Goal: Task Accomplishment & Management: Use online tool/utility

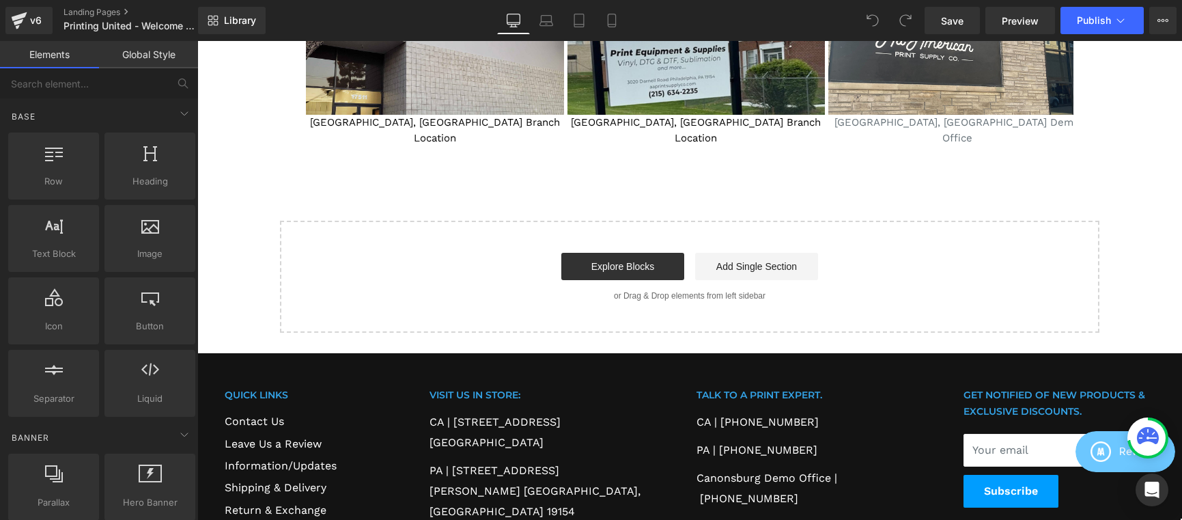
scroll to position [2482, 0]
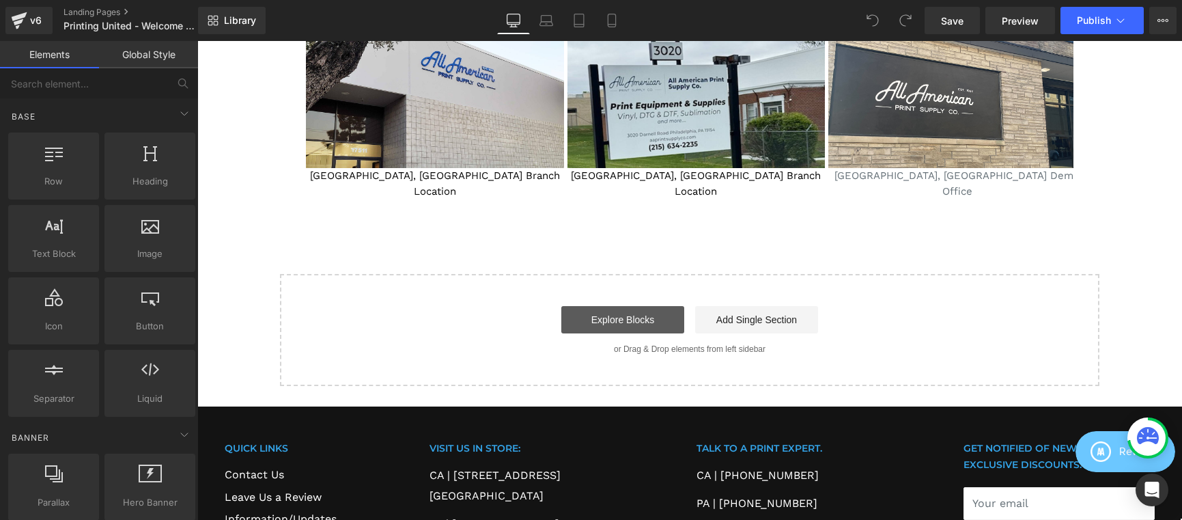
click at [640, 306] on link "Explore Blocks" at bounding box center [622, 319] width 123 height 27
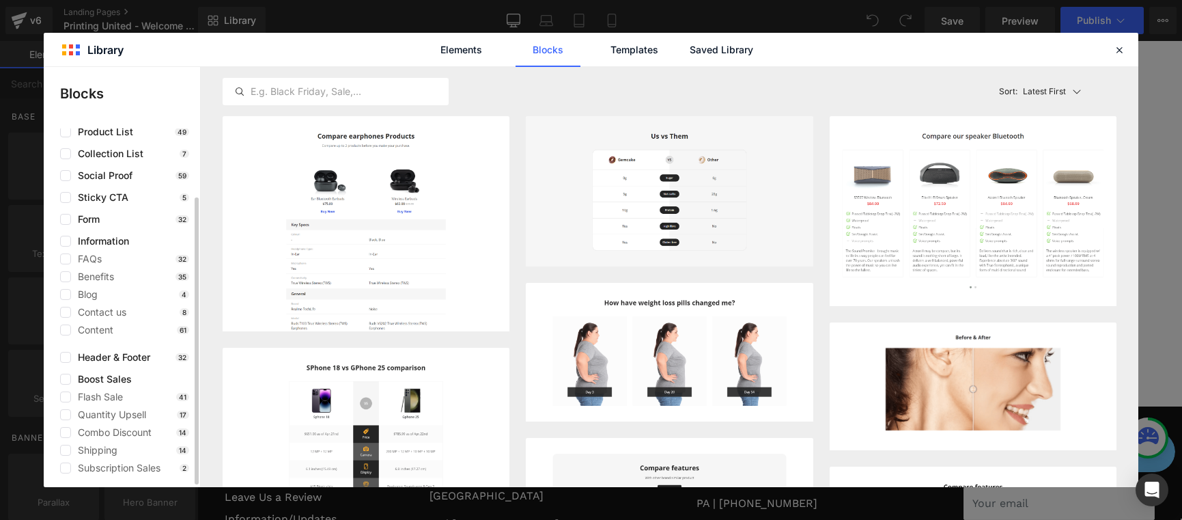
scroll to position [0, 0]
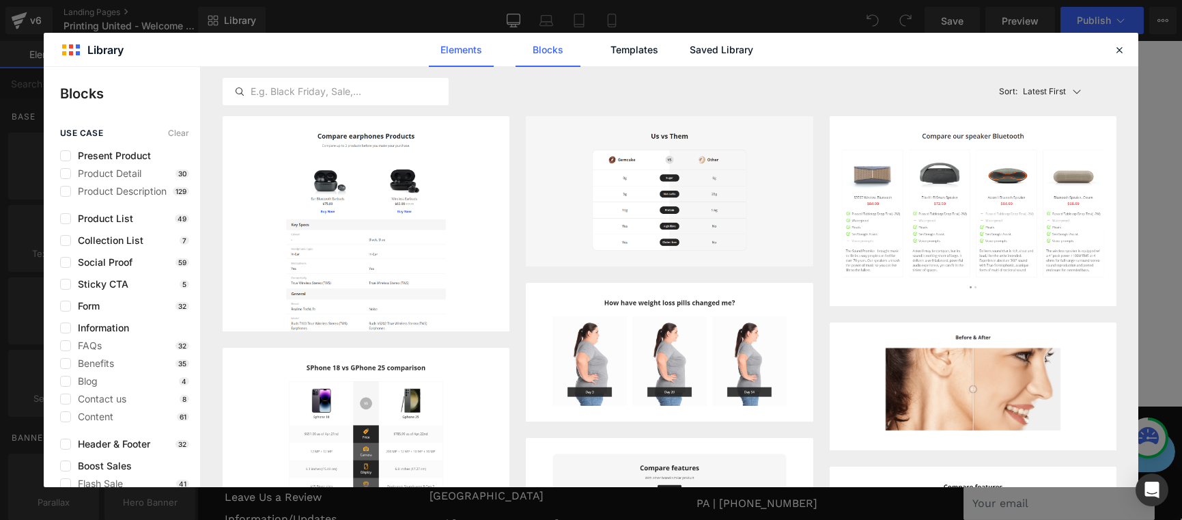
click at [444, 57] on link "Elements" at bounding box center [461, 50] width 65 height 34
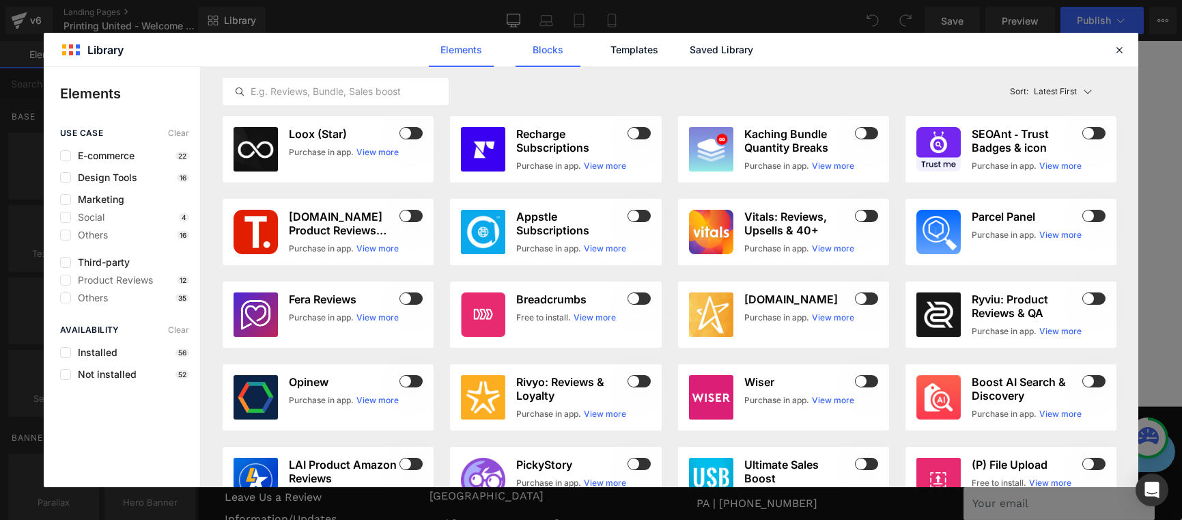
click at [548, 55] on link "Blocks" at bounding box center [547, 50] width 65 height 34
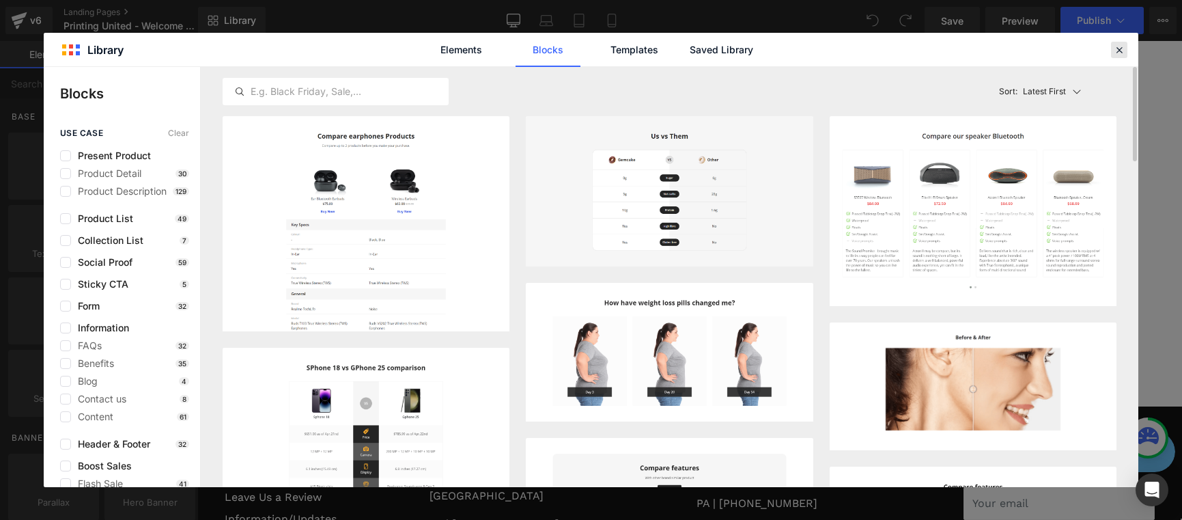
click at [1120, 46] on icon at bounding box center [1119, 50] width 12 height 12
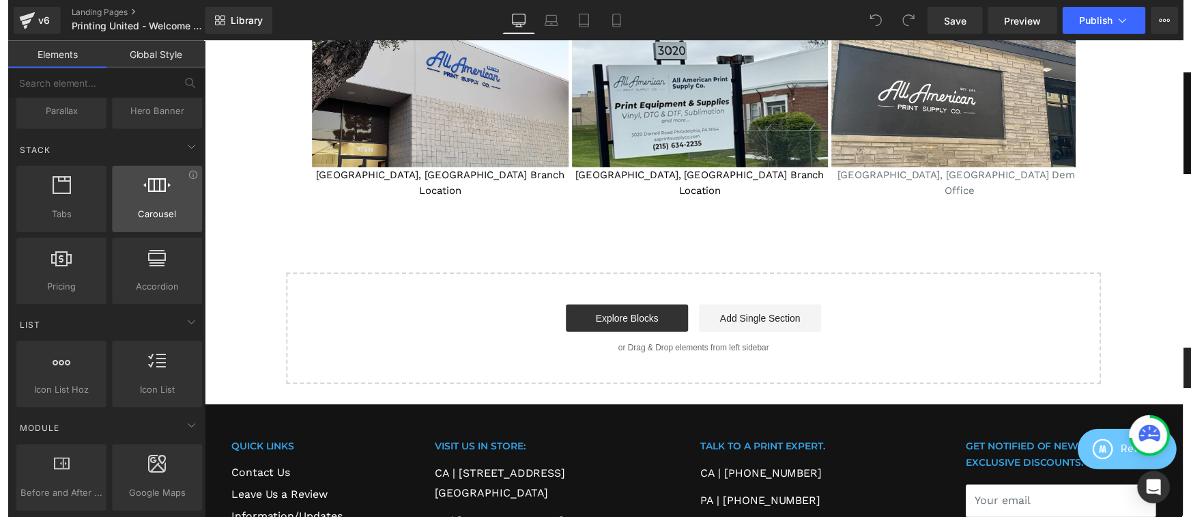
scroll to position [563, 0]
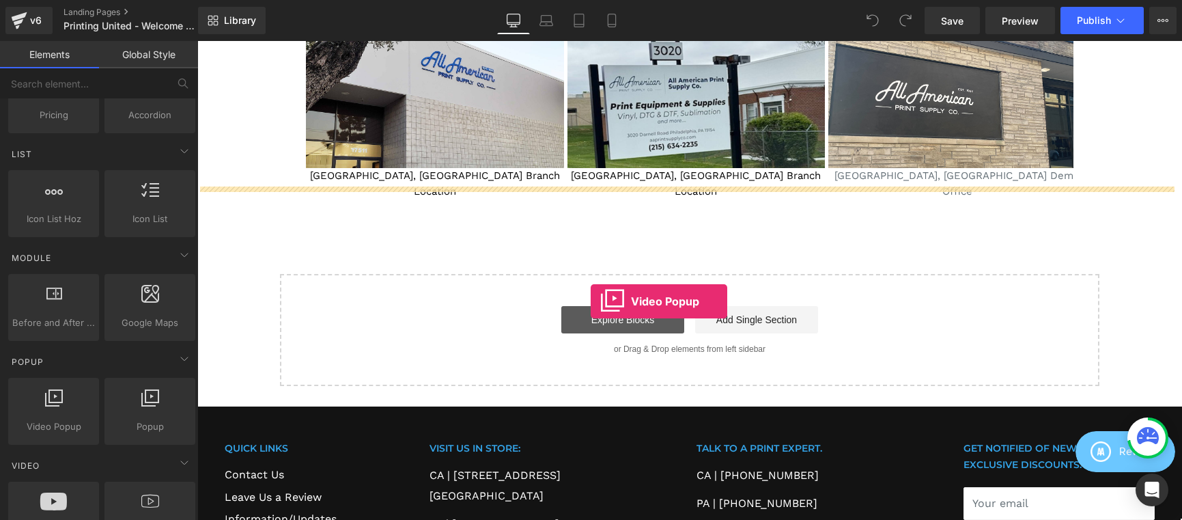
drag, startPoint x: 262, startPoint y: 444, endPoint x: 591, endPoint y: 301, distance: 358.3
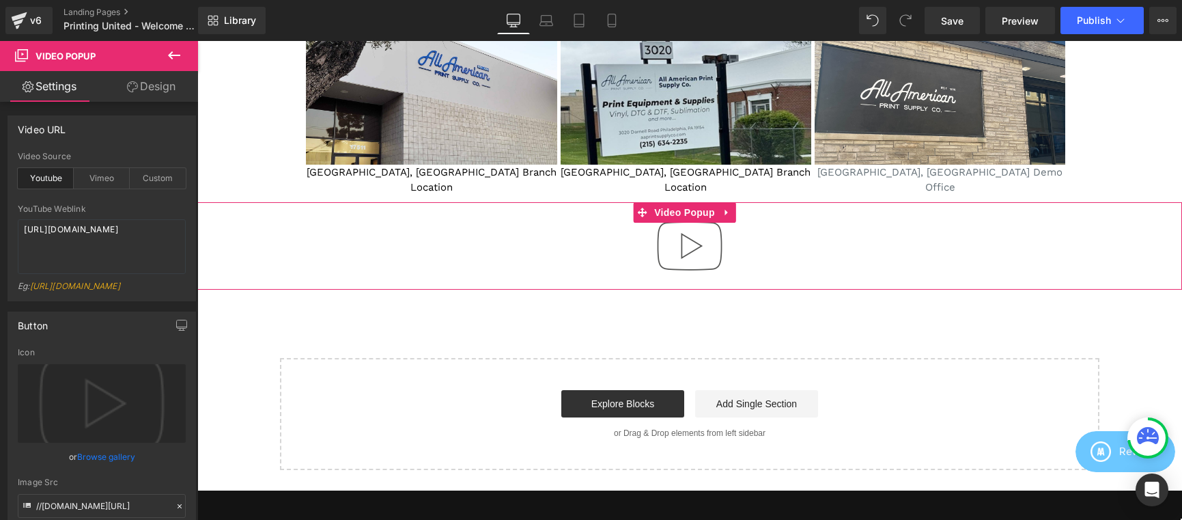
click at [681, 229] on img at bounding box center [689, 245] width 87 height 87
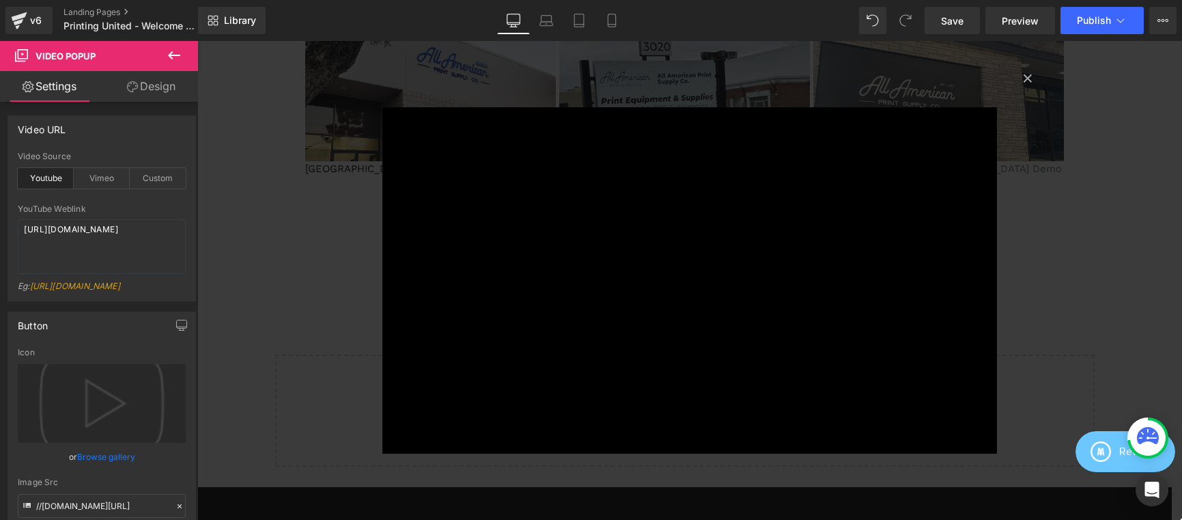
click at [343, 409] on div "× Loading..." at bounding box center [689, 280] width 984 height 479
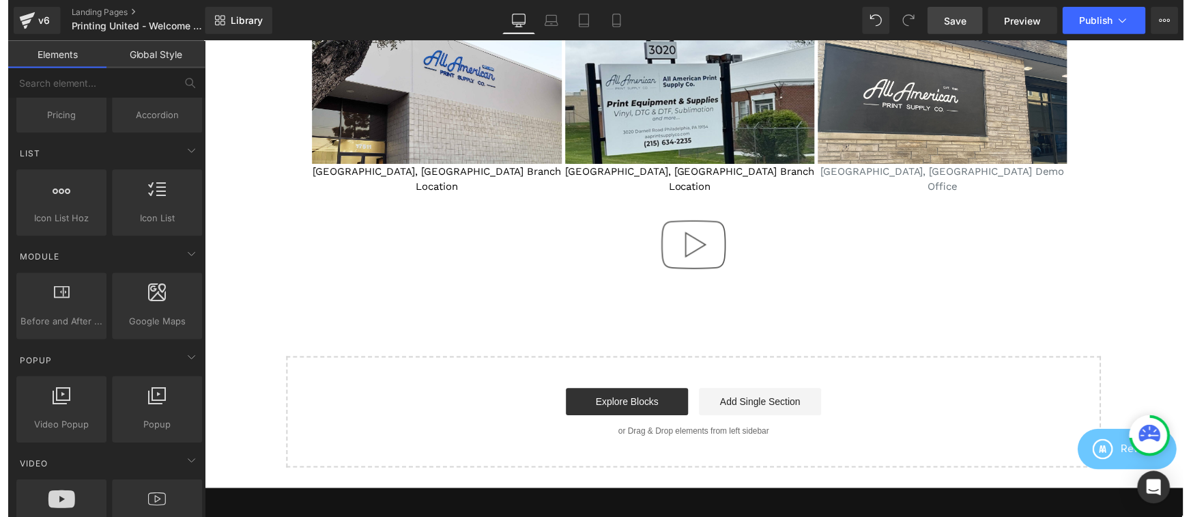
scroll to position [2485, 0]
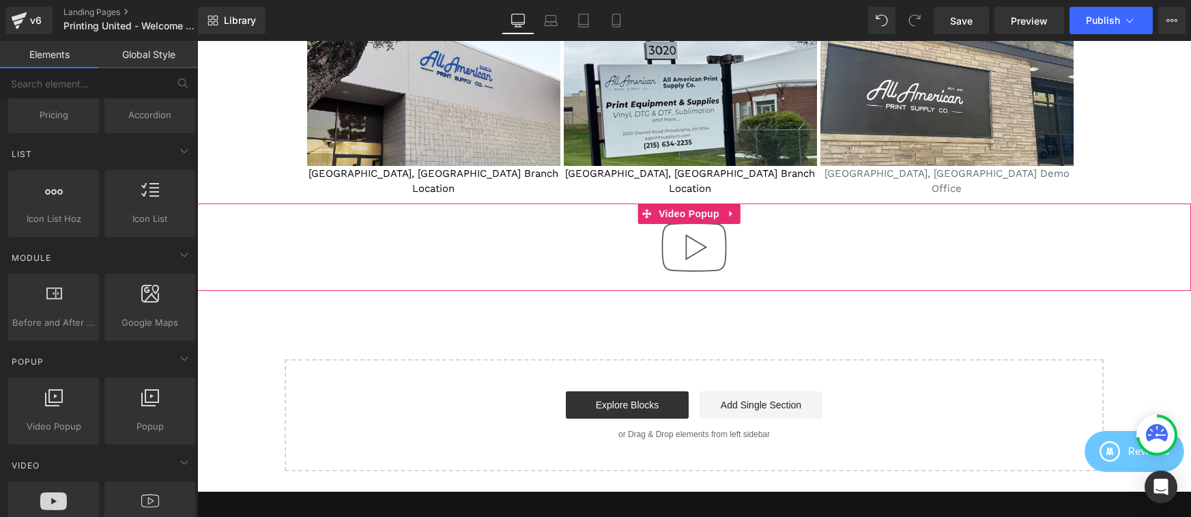
click at [596, 233] on div at bounding box center [694, 246] width 994 height 87
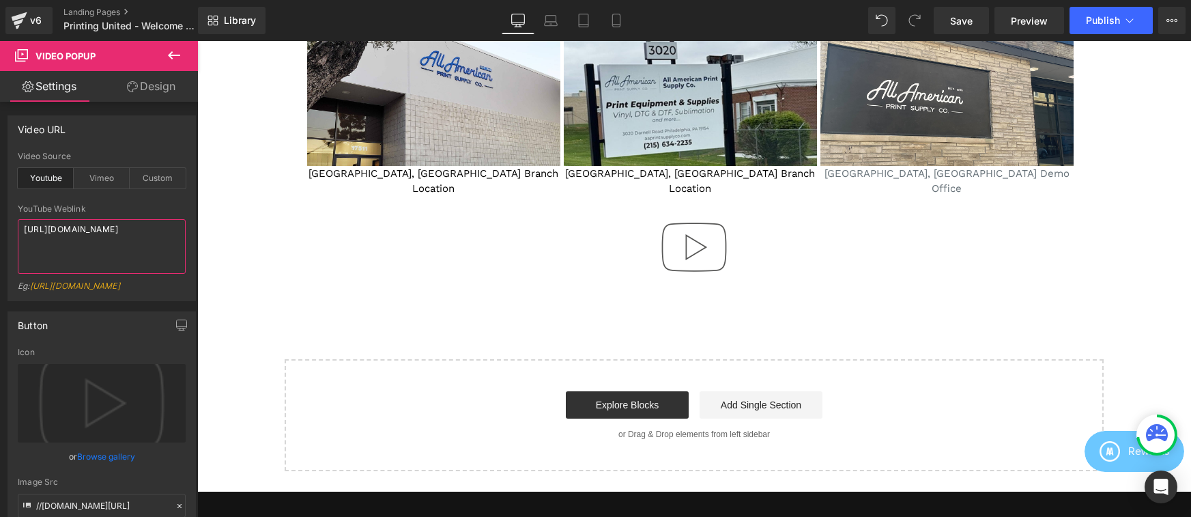
drag, startPoint x: 97, startPoint y: 248, endPoint x: -14, endPoint y: 208, distance: 117.7
click at [0, 208] on html "Video Popup You are previewing how the will restyle your page. You can not edit…" at bounding box center [595, 258] width 1191 height 517
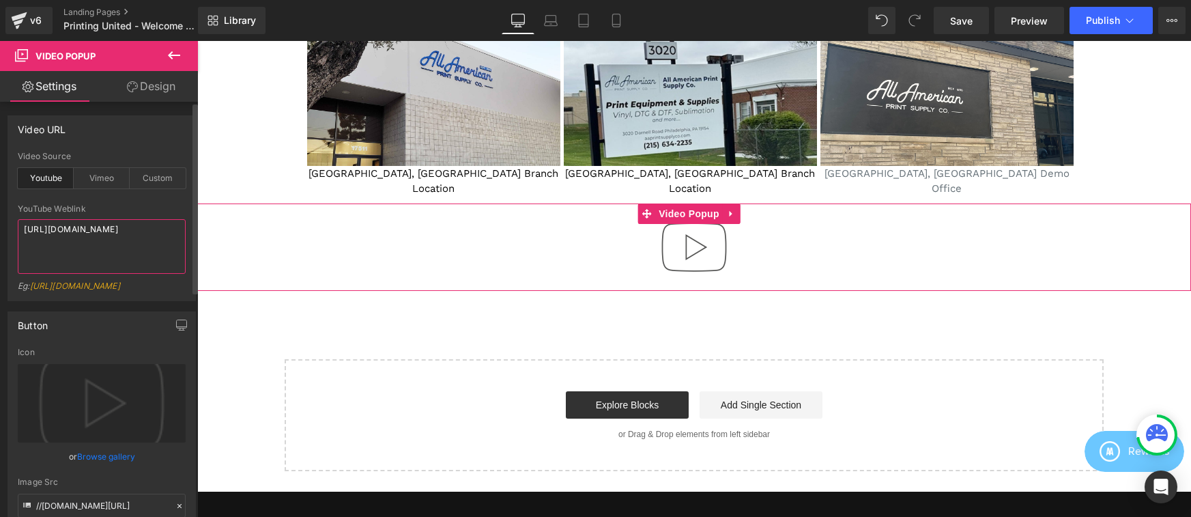
paste textarea "DJoLz6aYB"
type textarea "[URL][DOMAIN_NAME]"
click at [119, 300] on div "Eg: https://www.youtube.com/watch?v=OQBlWco72c4" at bounding box center [102, 291] width 168 height 20
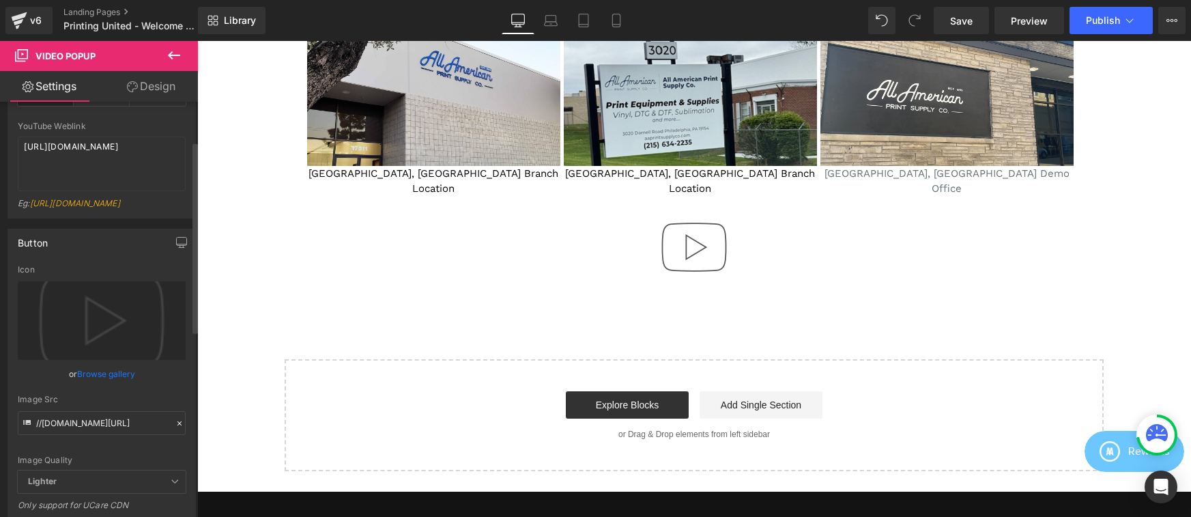
scroll to position [87, 0]
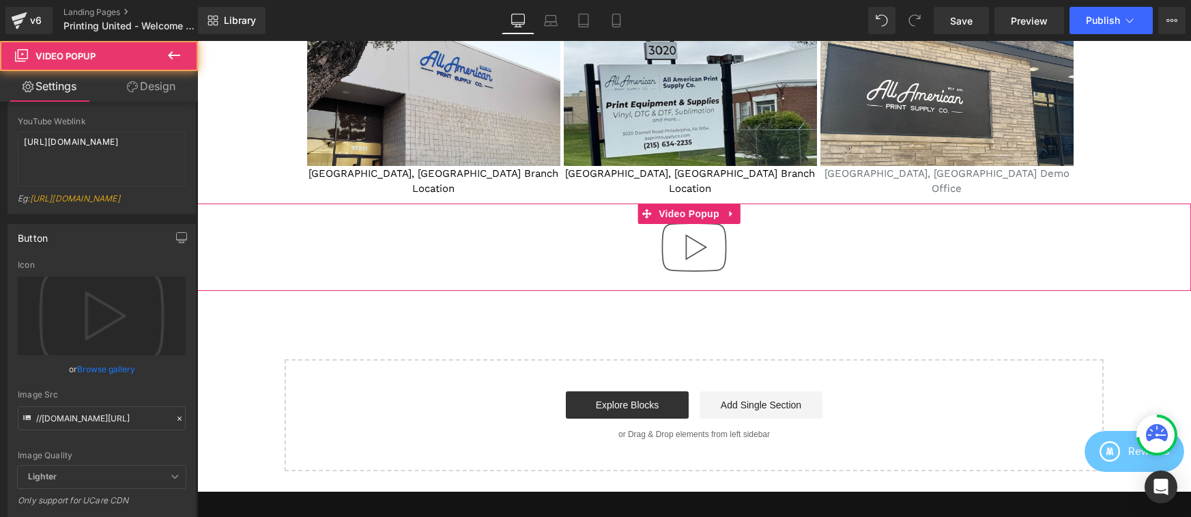
click at [689, 234] on img at bounding box center [694, 246] width 87 height 87
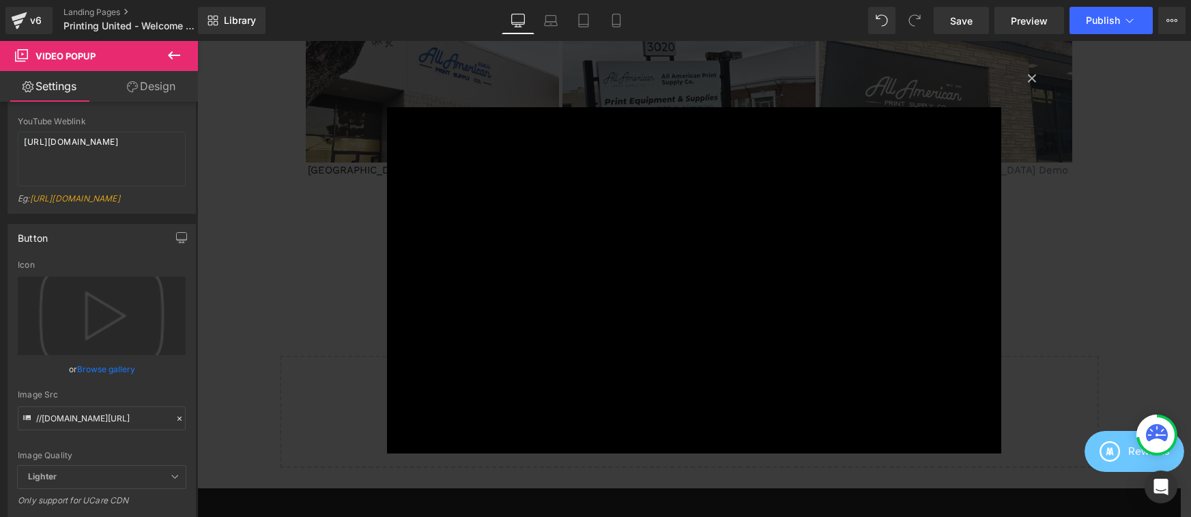
click at [355, 242] on div "× Loading..." at bounding box center [694, 280] width 994 height 479
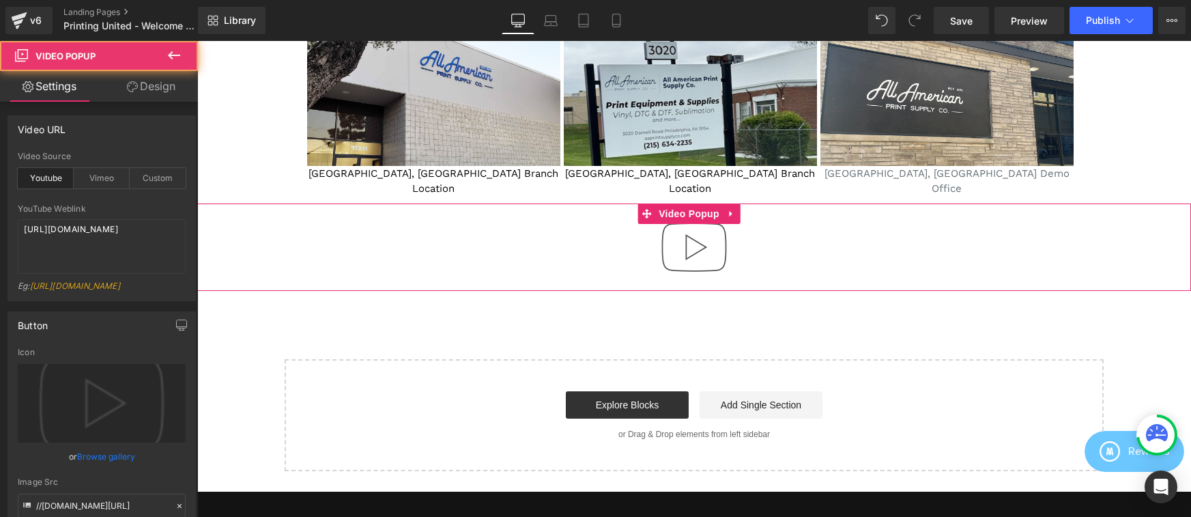
click at [395, 224] on div at bounding box center [694, 246] width 994 height 87
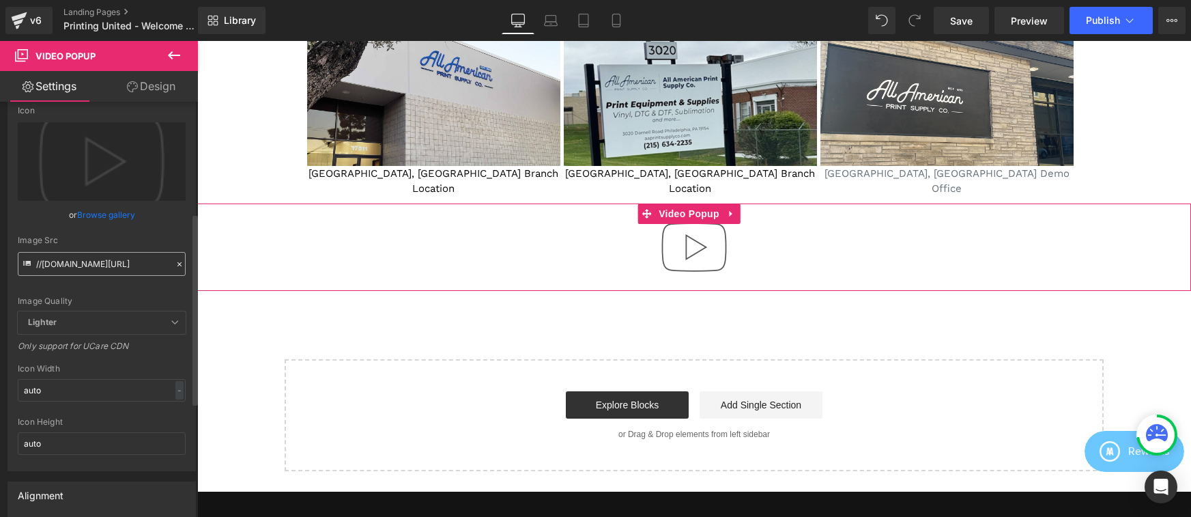
scroll to position [241, 0]
click at [98, 273] on input "//d1um8515vdn9kb.cloudfront.net/images/youtube-play-button.png" at bounding box center [102, 265] width 168 height 24
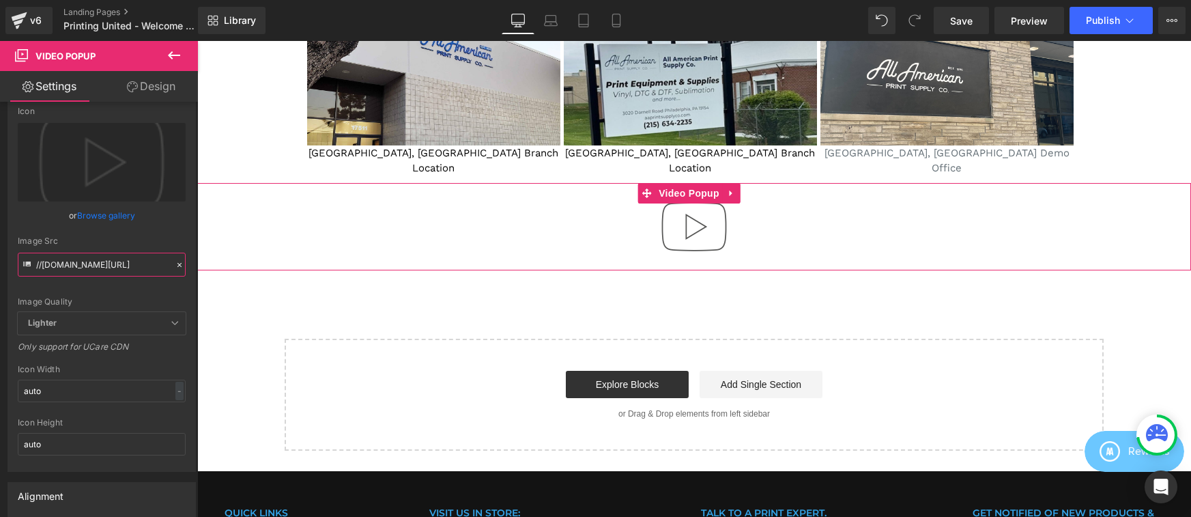
scroll to position [2507, 0]
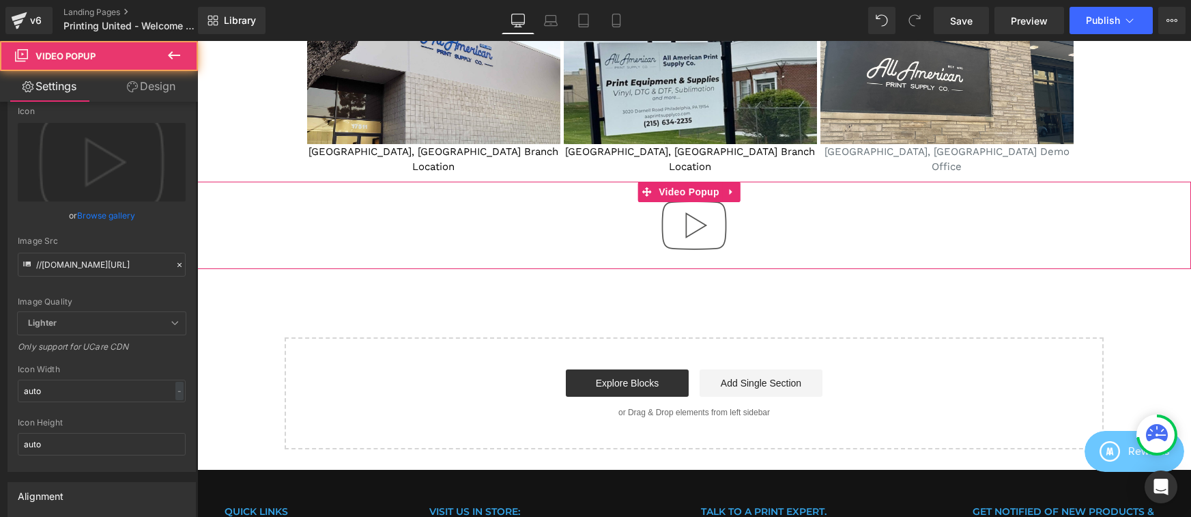
click at [590, 197] on div at bounding box center [694, 225] width 994 height 87
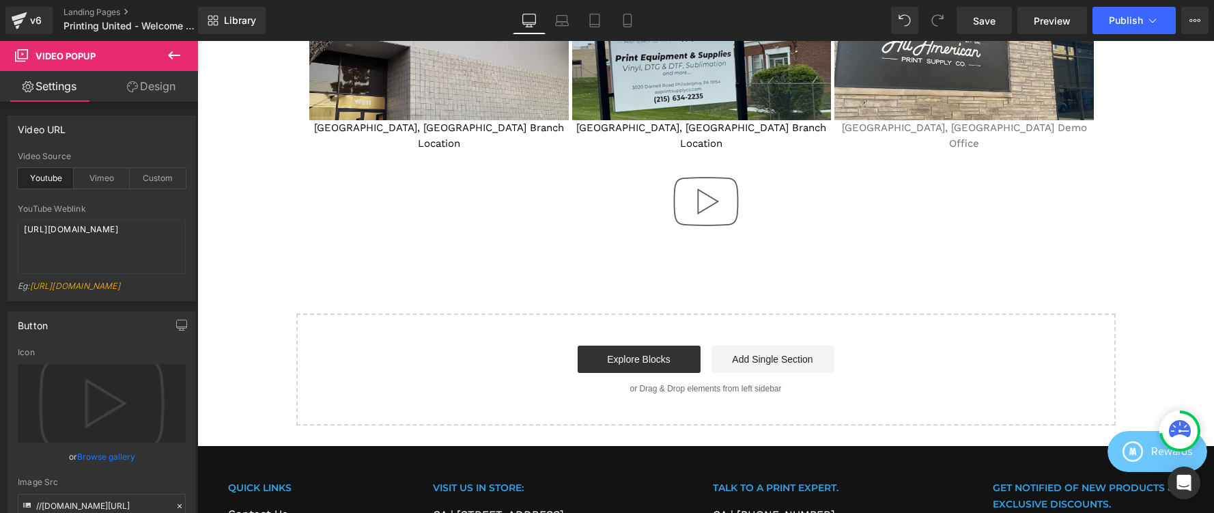
scroll to position [2542, 0]
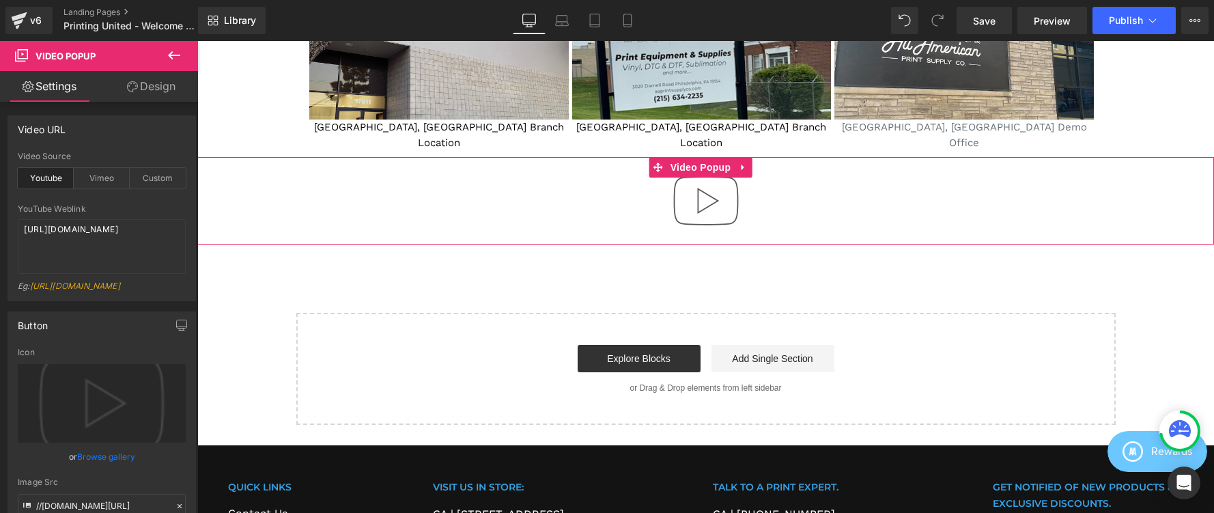
click at [571, 190] on div at bounding box center [705, 200] width 1017 height 87
click at [166, 83] on link "Design" at bounding box center [151, 86] width 99 height 31
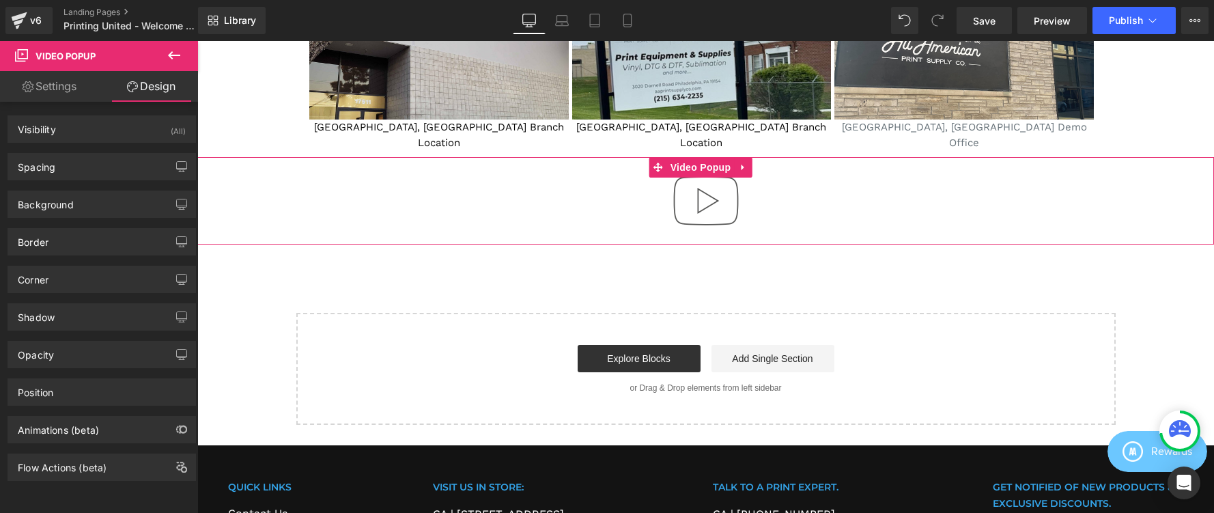
click at [51, 89] on link "Settings" at bounding box center [49, 86] width 99 height 31
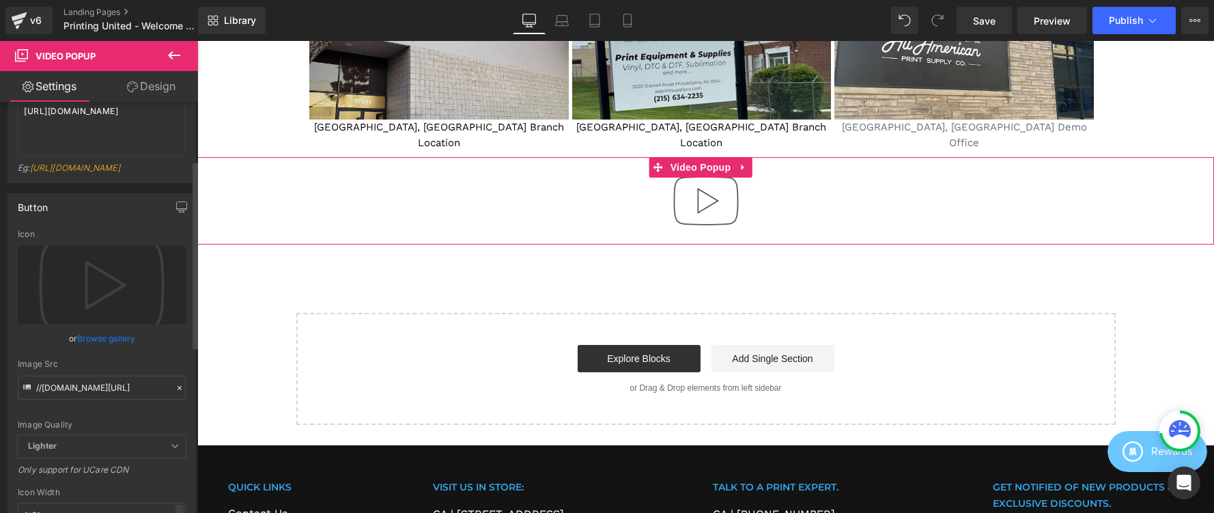
scroll to position [128, 0]
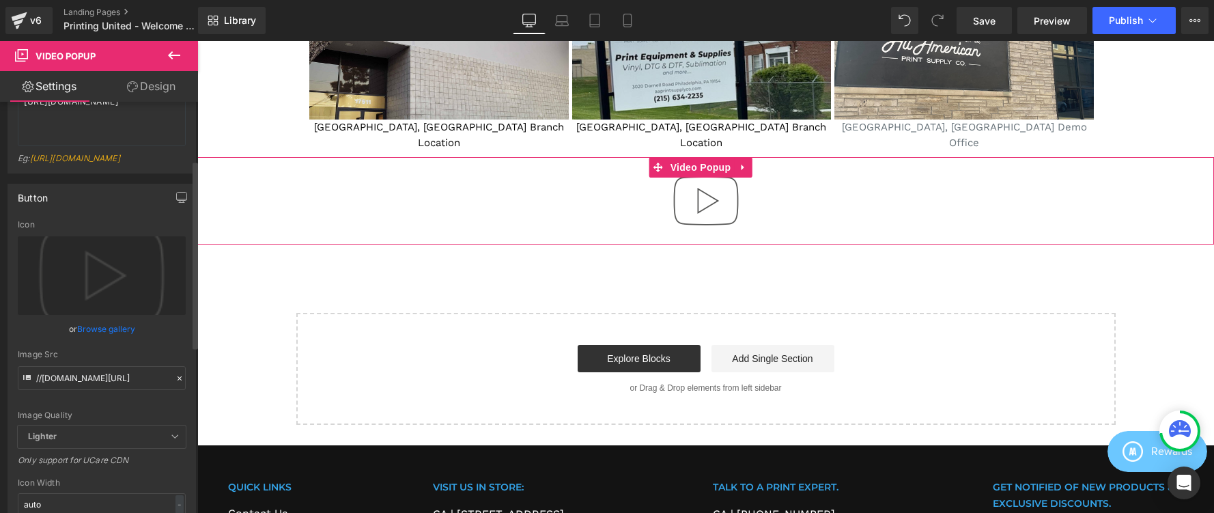
click at [105, 336] on link "Browse gallery" at bounding box center [106, 329] width 58 height 24
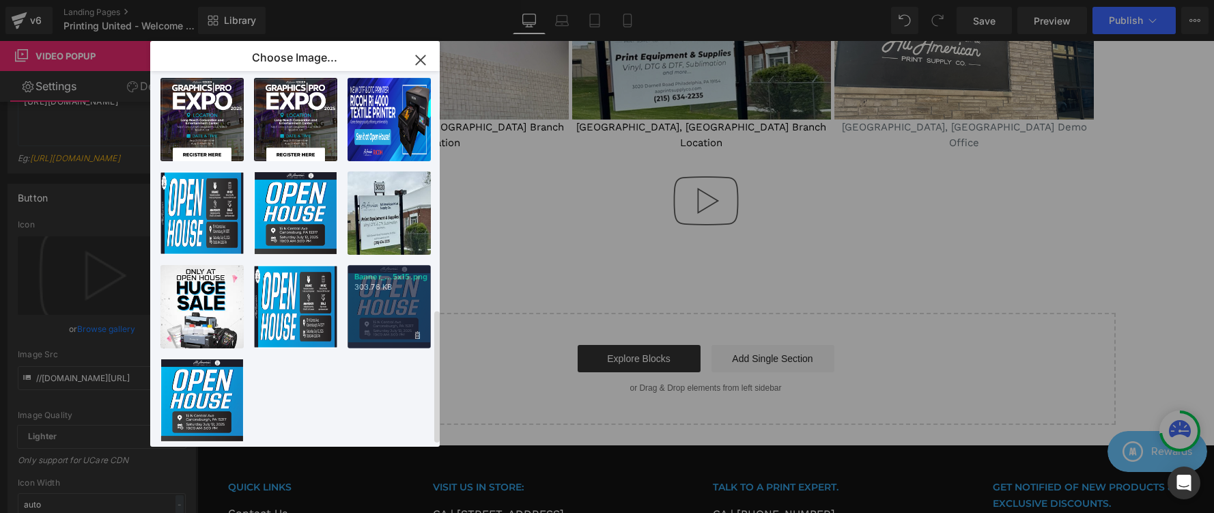
scroll to position [674, 0]
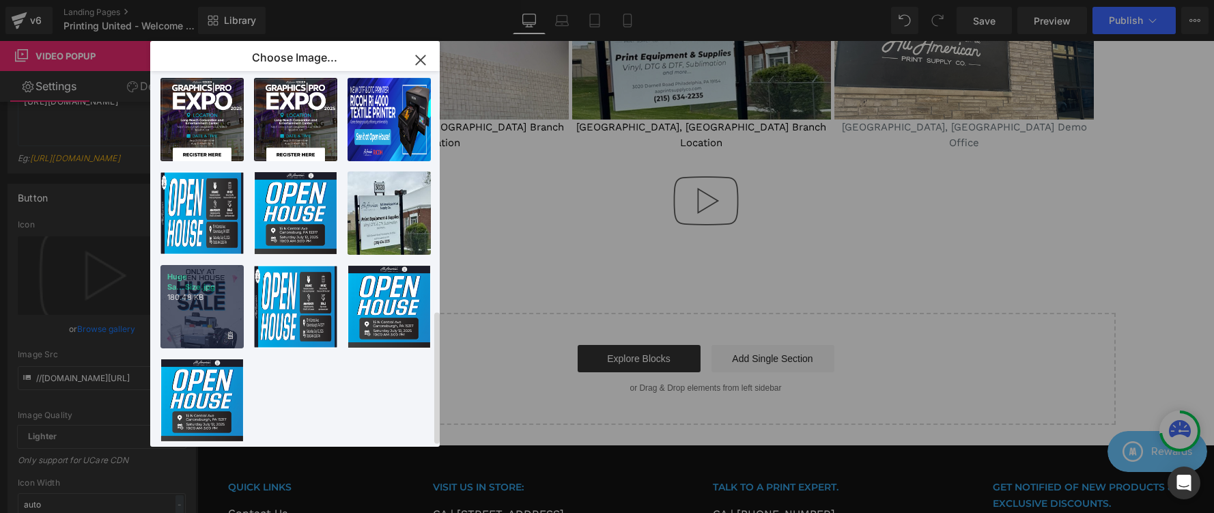
click at [188, 295] on div "Huge Sa...Size.jpg 180.48 KB" at bounding box center [201, 306] width 83 height 83
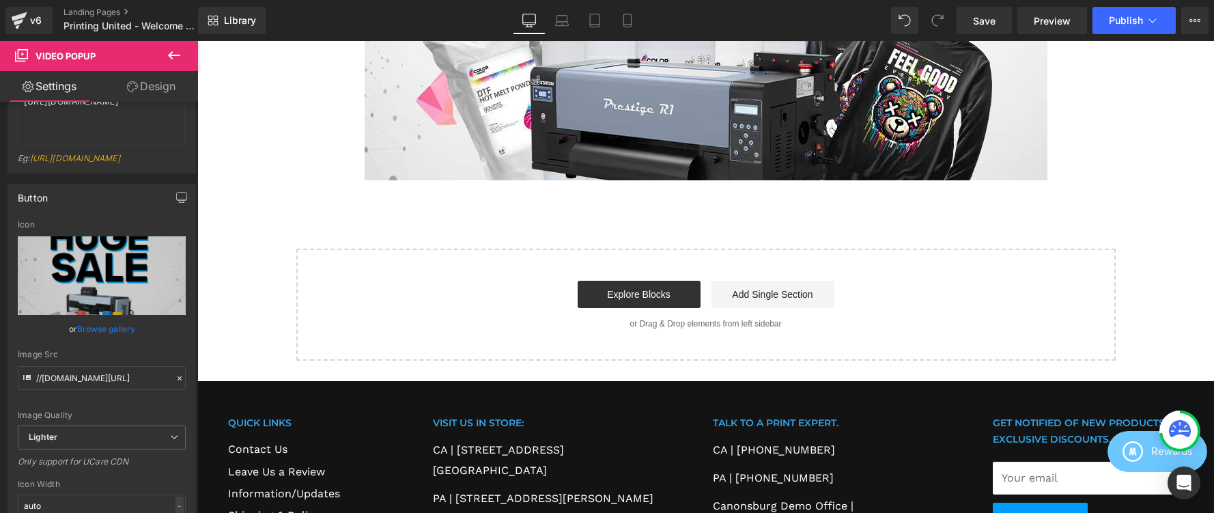
scroll to position [3113, 0]
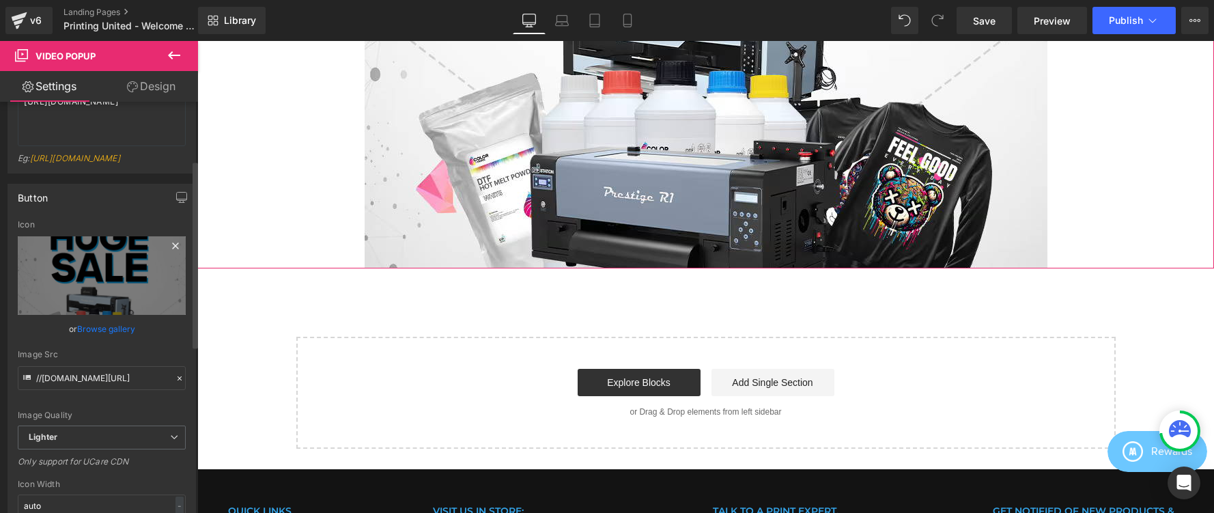
click at [167, 254] on icon at bounding box center [175, 246] width 16 height 16
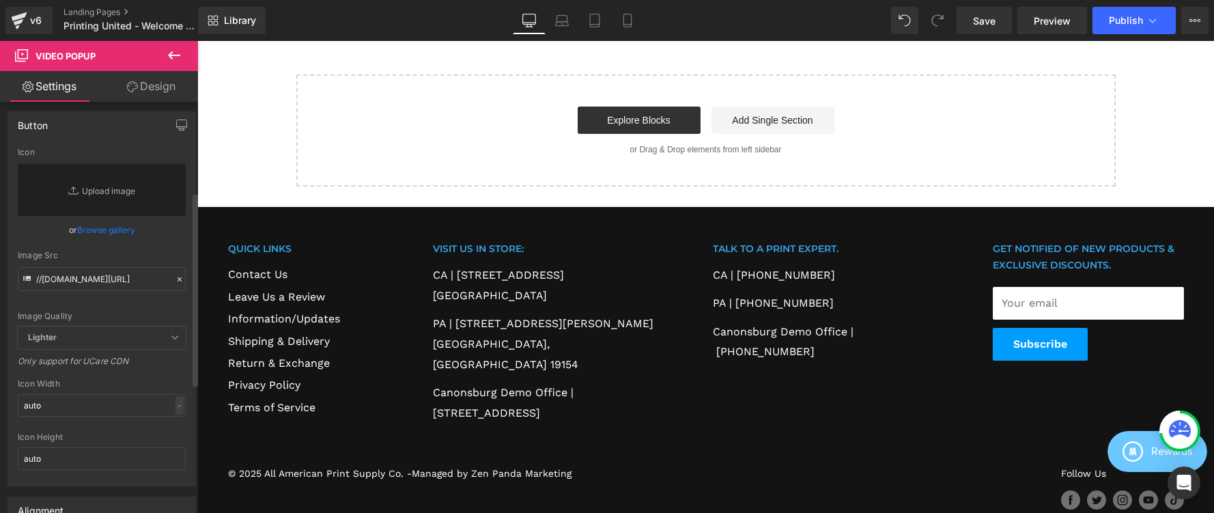
scroll to position [204, 0]
click at [91, 287] on input "//d1um8515vdn9kb.cloudfront.net/images/youtube-play-button.png" at bounding box center [102, 275] width 168 height 24
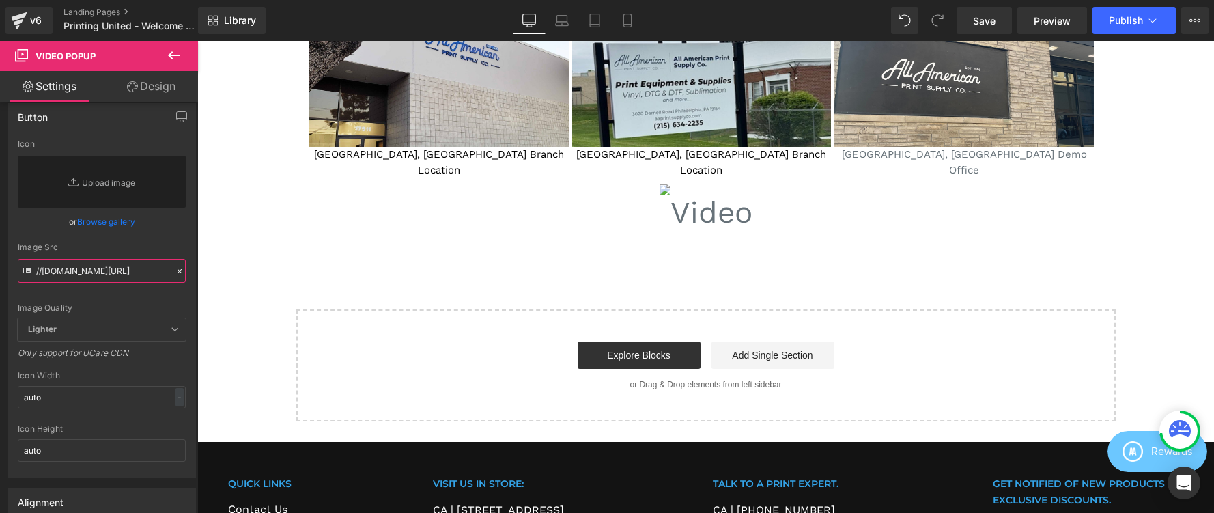
scroll to position [212, 0]
click at [176, 59] on icon at bounding box center [174, 55] width 16 height 16
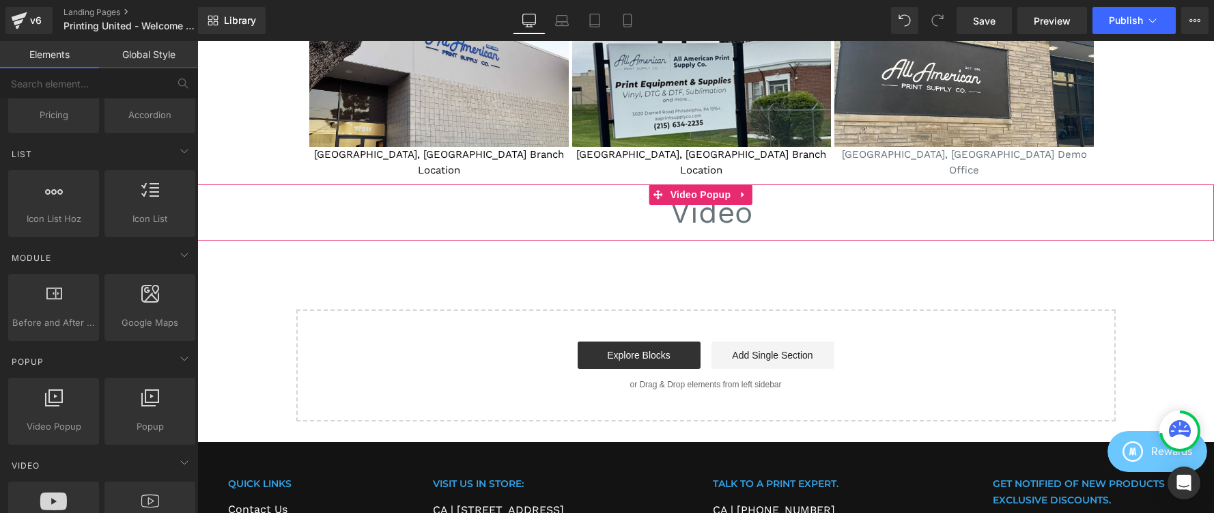
click at [583, 199] on div at bounding box center [705, 212] width 1017 height 56
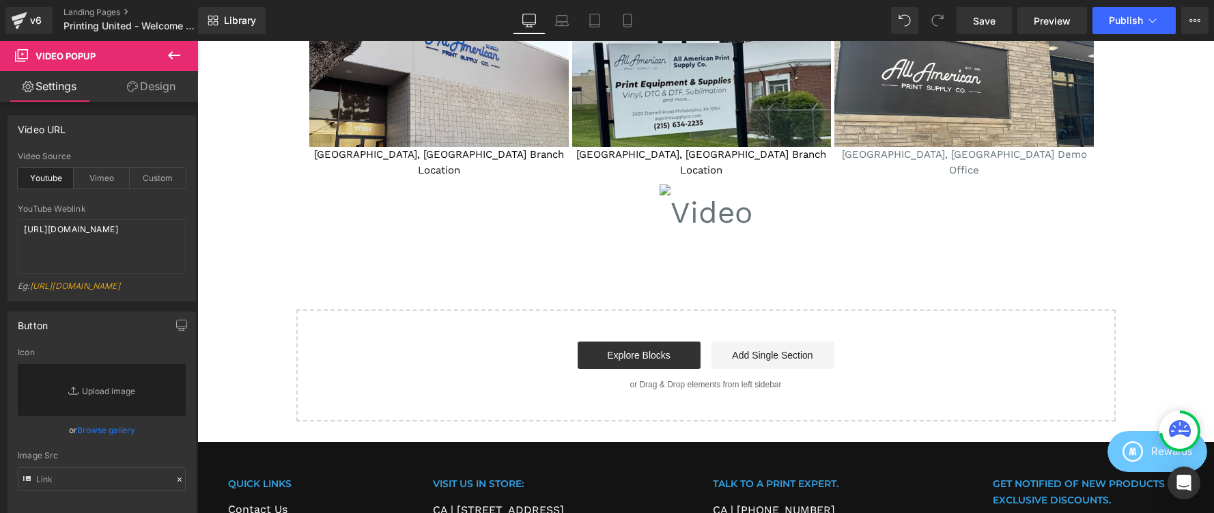
click at [178, 52] on icon at bounding box center [174, 55] width 16 height 16
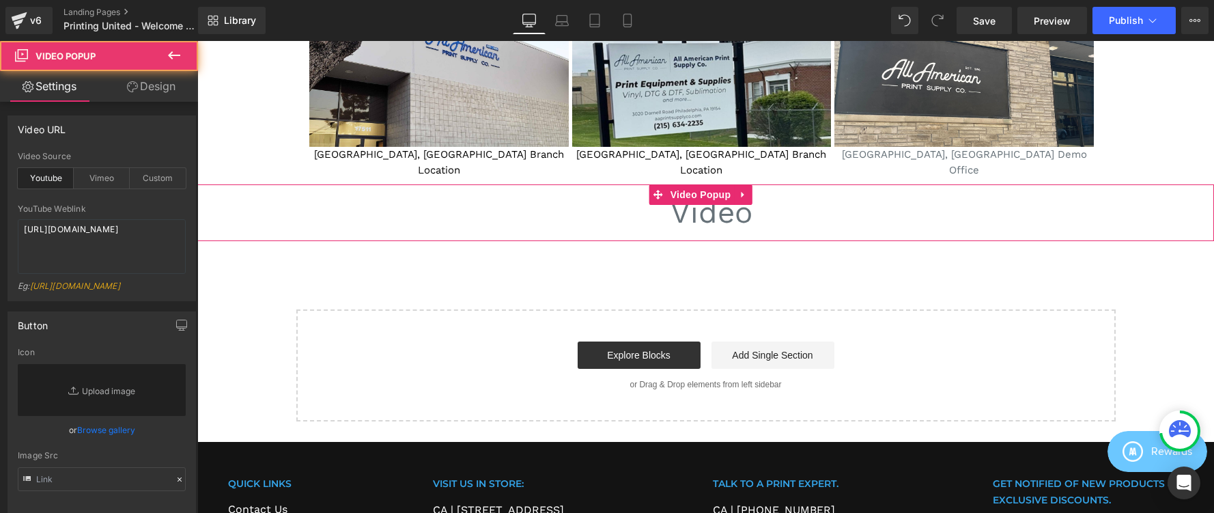
click at [457, 192] on div at bounding box center [705, 212] width 1017 height 56
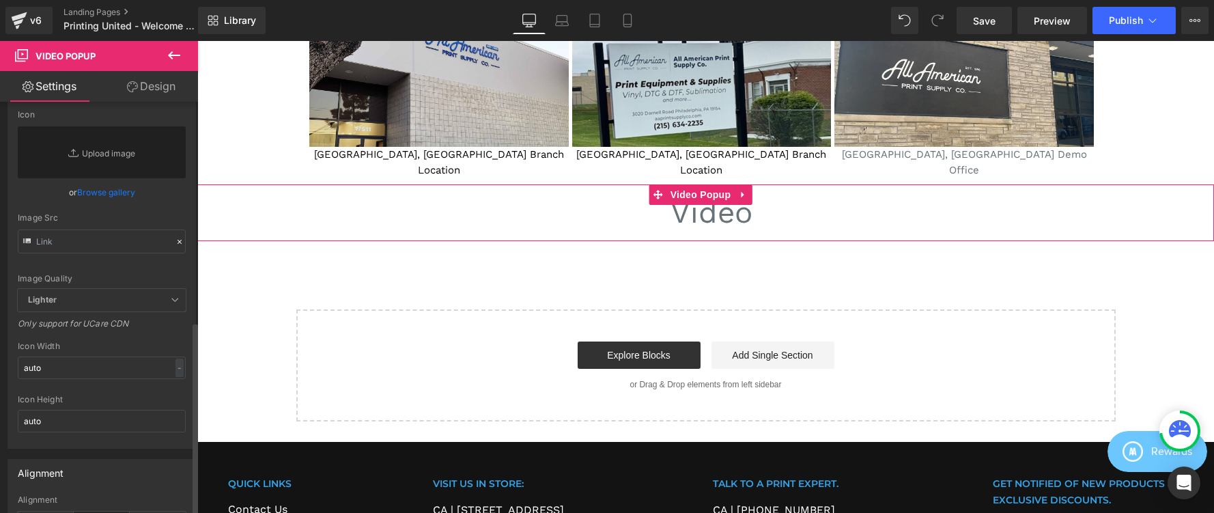
scroll to position [0, 0]
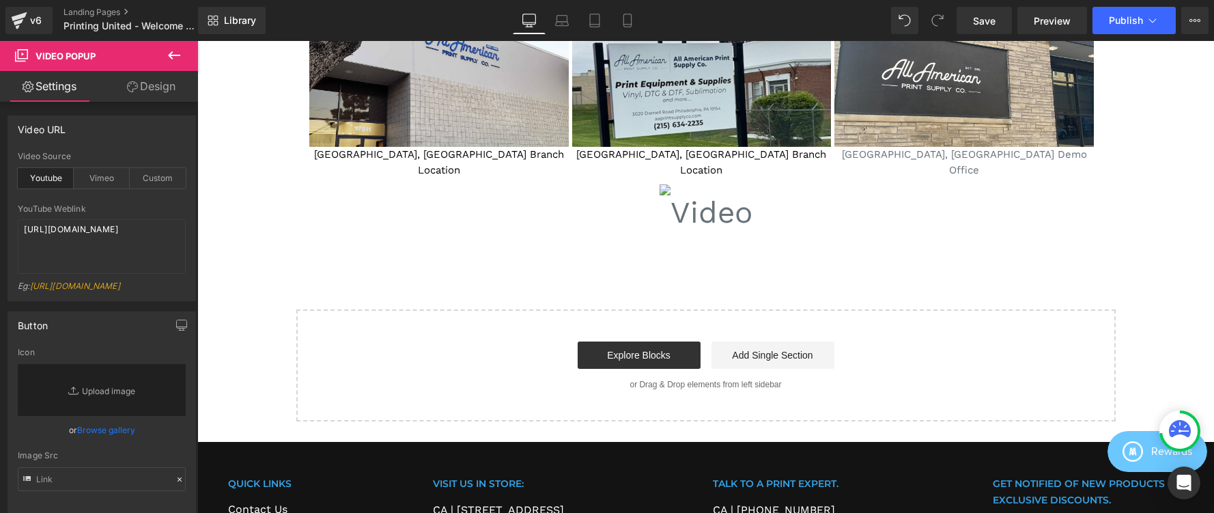
click at [175, 52] on icon at bounding box center [174, 55] width 16 height 16
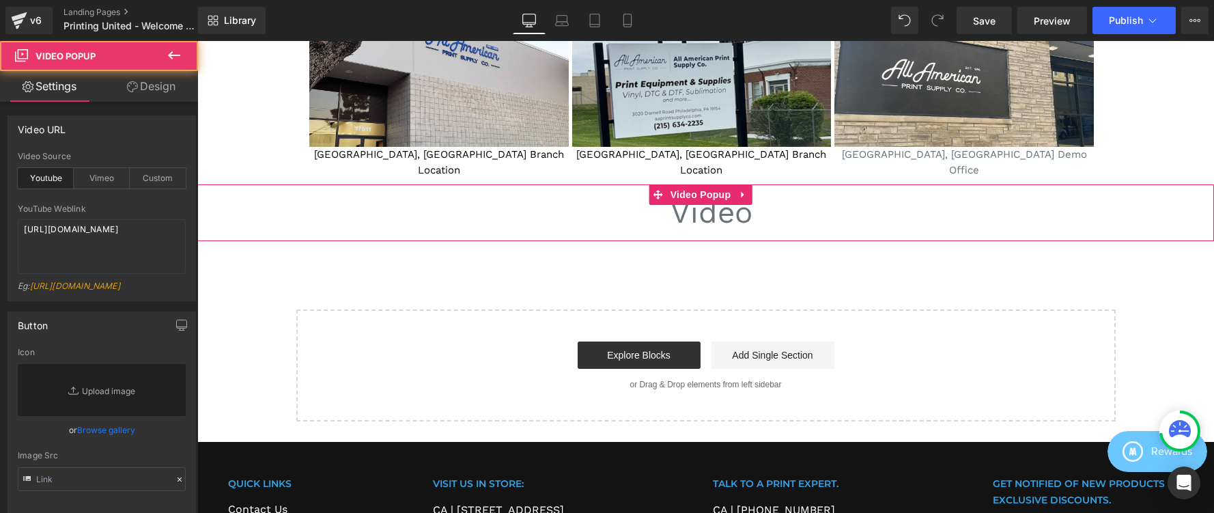
click at [578, 196] on div at bounding box center [705, 212] width 1017 height 56
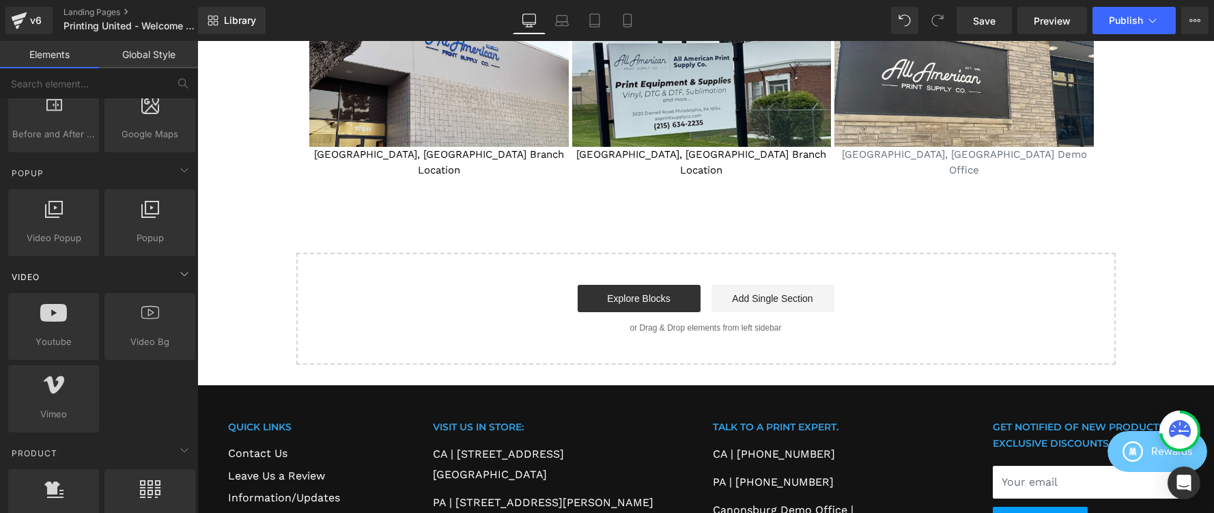
scroll to position [762, 0]
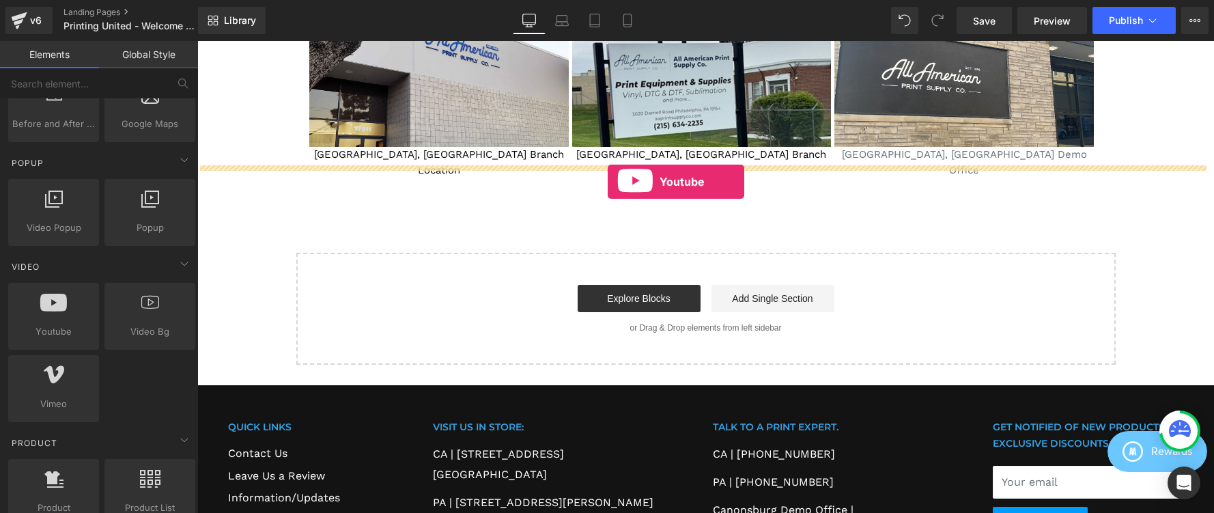
drag, startPoint x: 263, startPoint y: 367, endPoint x: 608, endPoint y: 182, distance: 391.6
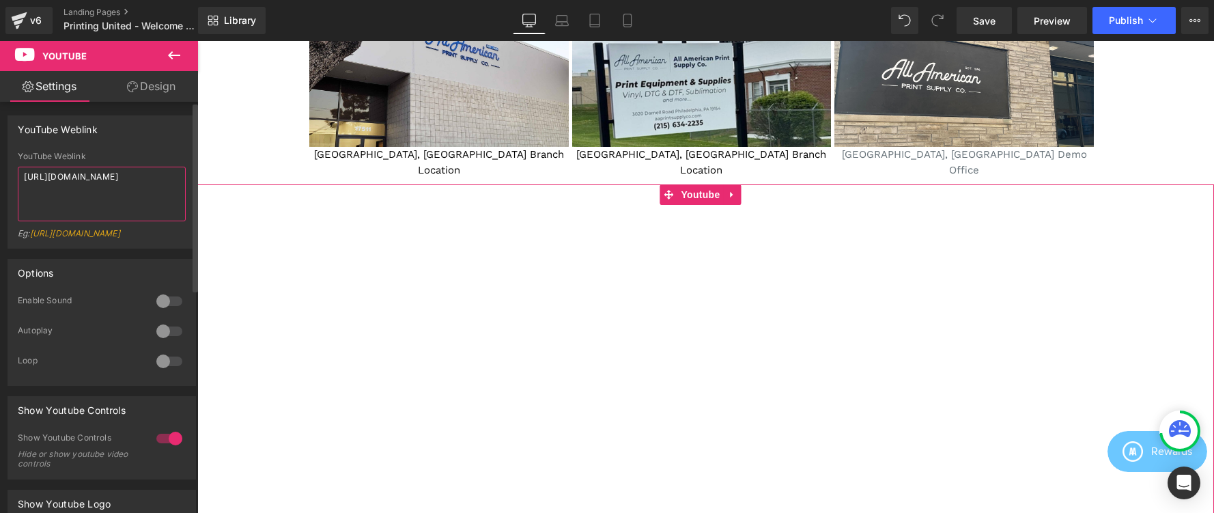
drag, startPoint x: 123, startPoint y: 197, endPoint x: 14, endPoint y: 164, distance: 114.0
click at [14, 164] on div "YouTube Weblink [URL][DOMAIN_NAME] Eg: [URL][DOMAIN_NAME]" at bounding box center [101, 200] width 187 height 96
paste textarea "DJoLz6aYB"
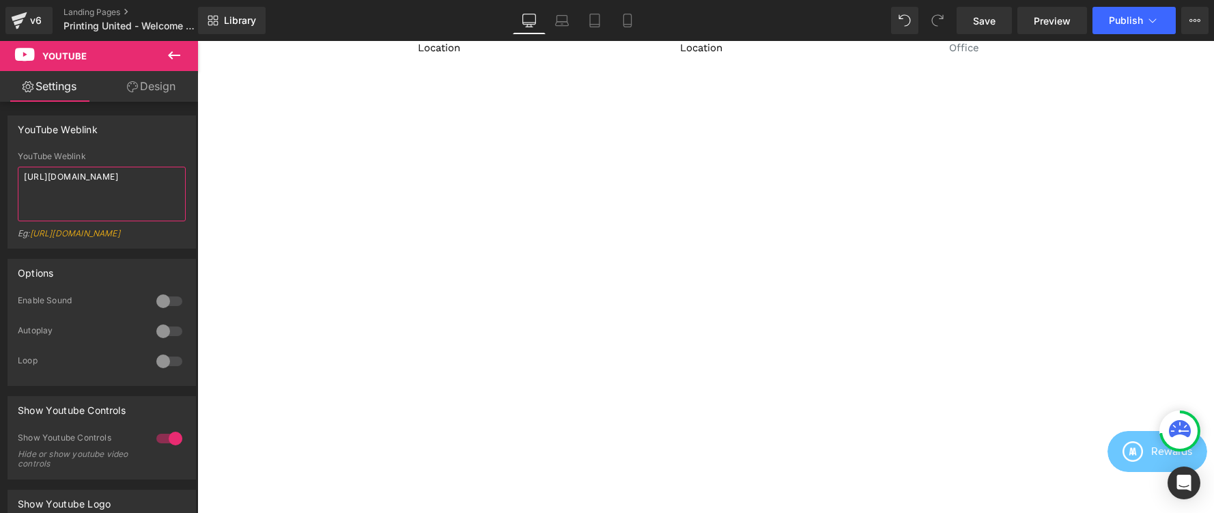
scroll to position [2634, 0]
type textarea "[URL][DOMAIN_NAME]"
click at [169, 59] on icon at bounding box center [174, 55] width 16 height 16
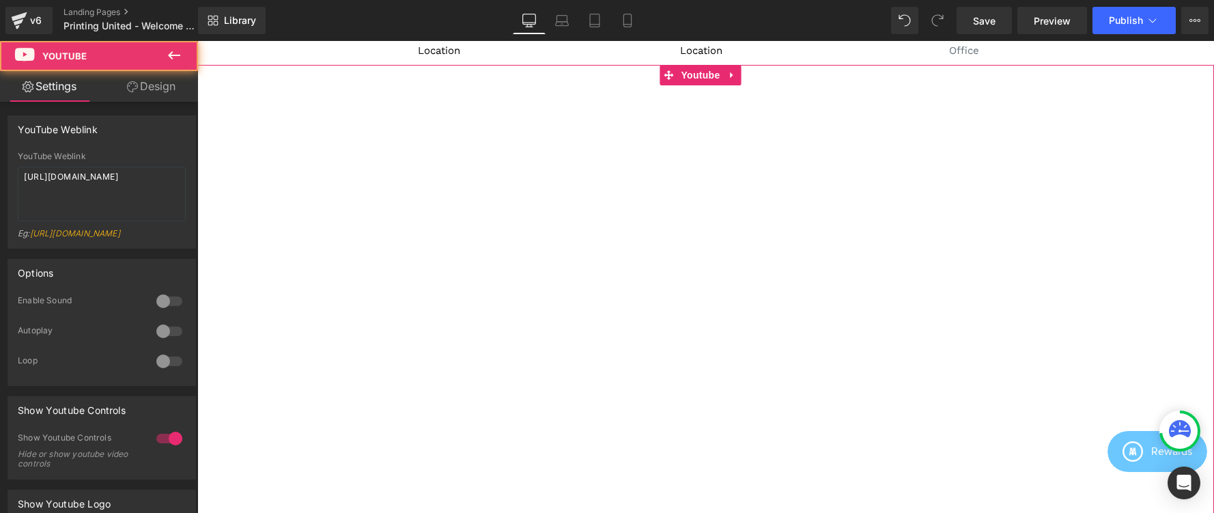
click at [440, 234] on div at bounding box center [705, 351] width 1017 height 572
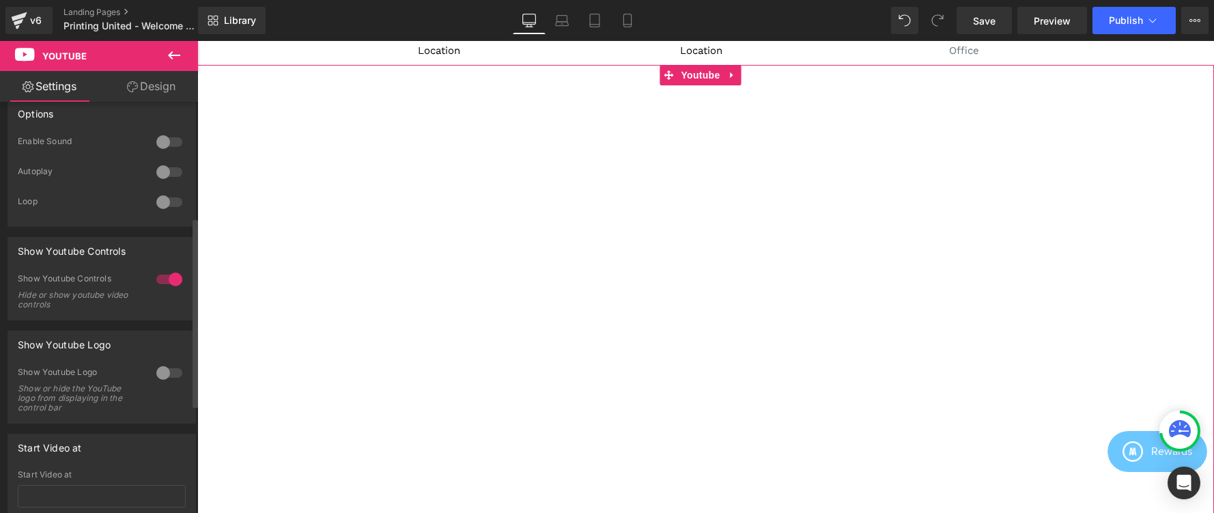
scroll to position [257, 0]
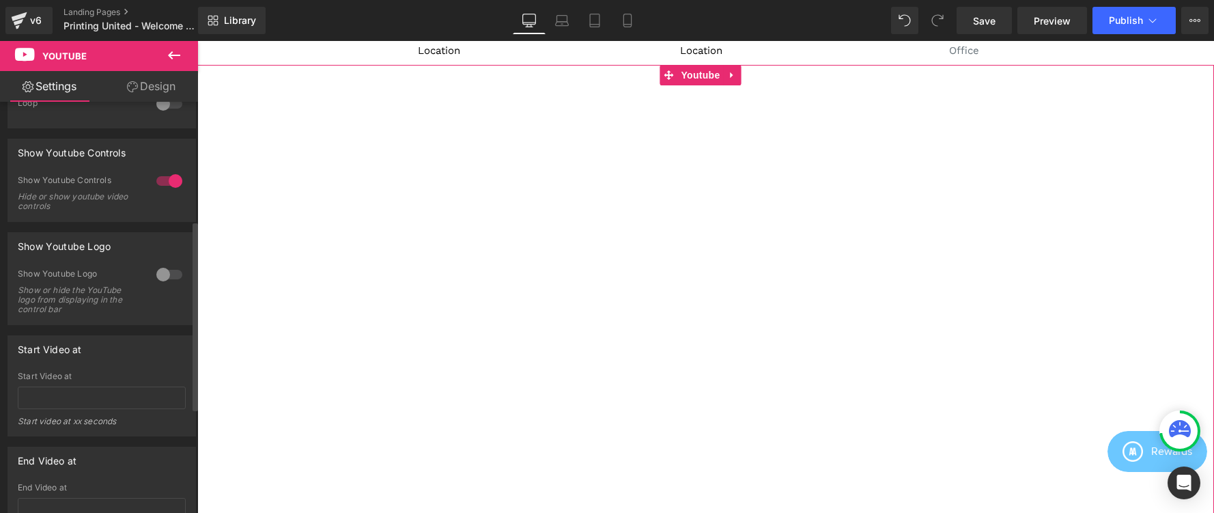
click at [155, 285] on div at bounding box center [169, 275] width 33 height 22
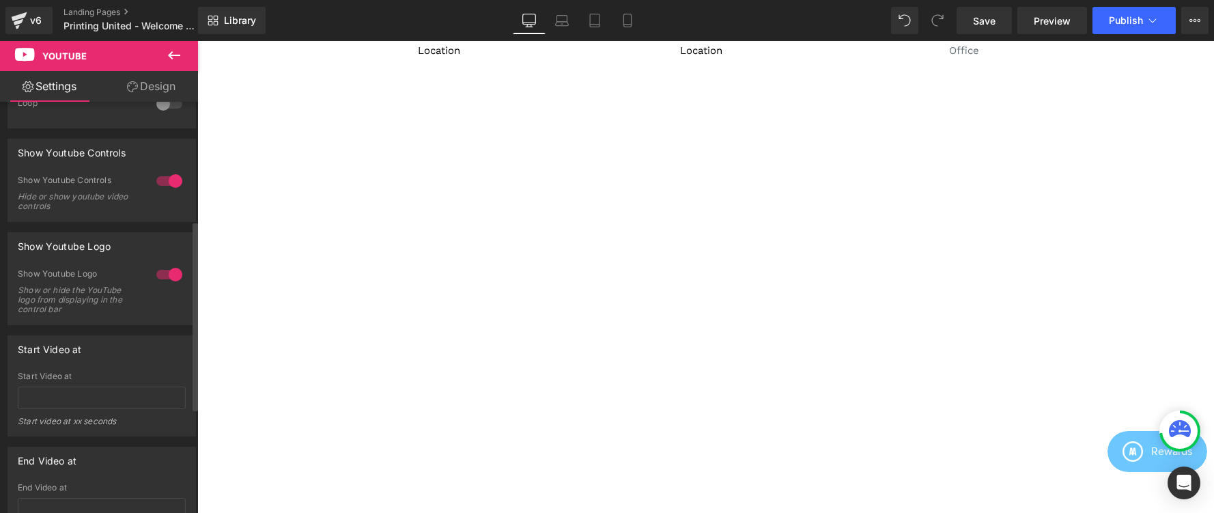
click at [155, 285] on div at bounding box center [169, 275] width 33 height 22
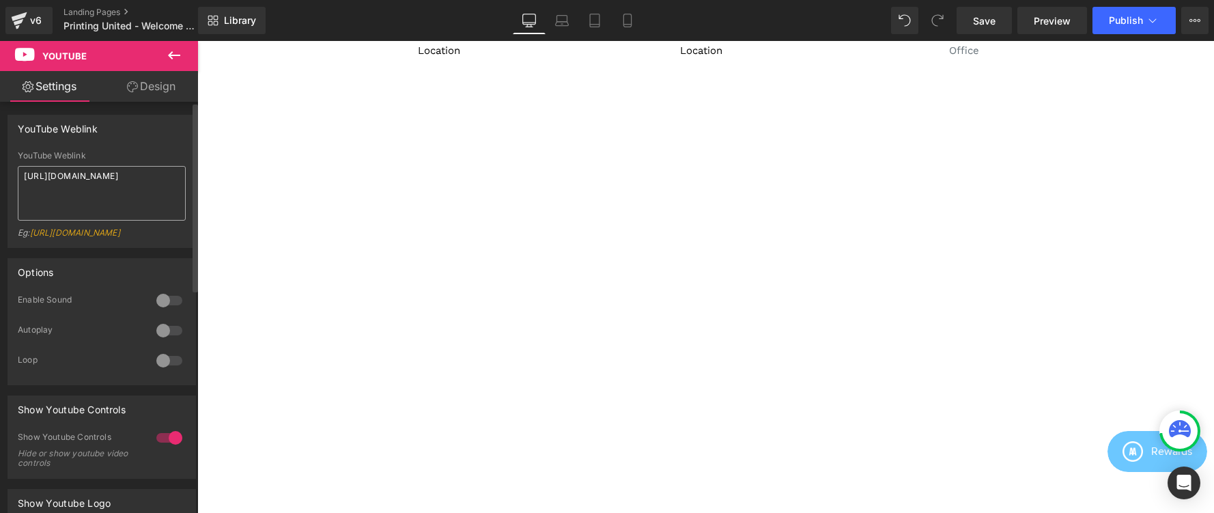
scroll to position [0, 0]
click at [139, 87] on link "Design" at bounding box center [151, 86] width 99 height 31
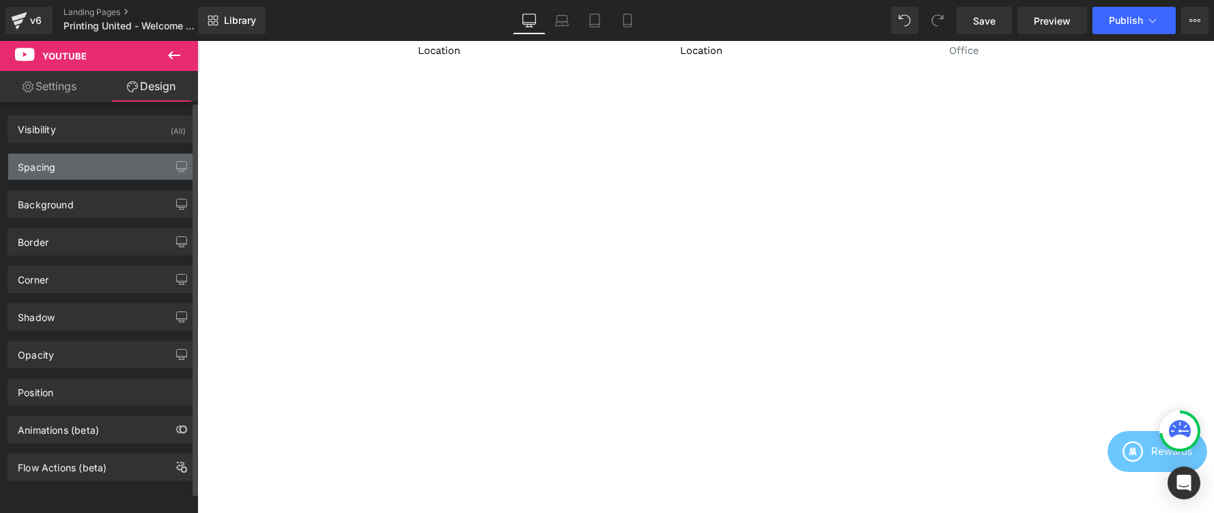
click at [91, 177] on div "Spacing" at bounding box center [101, 167] width 187 height 26
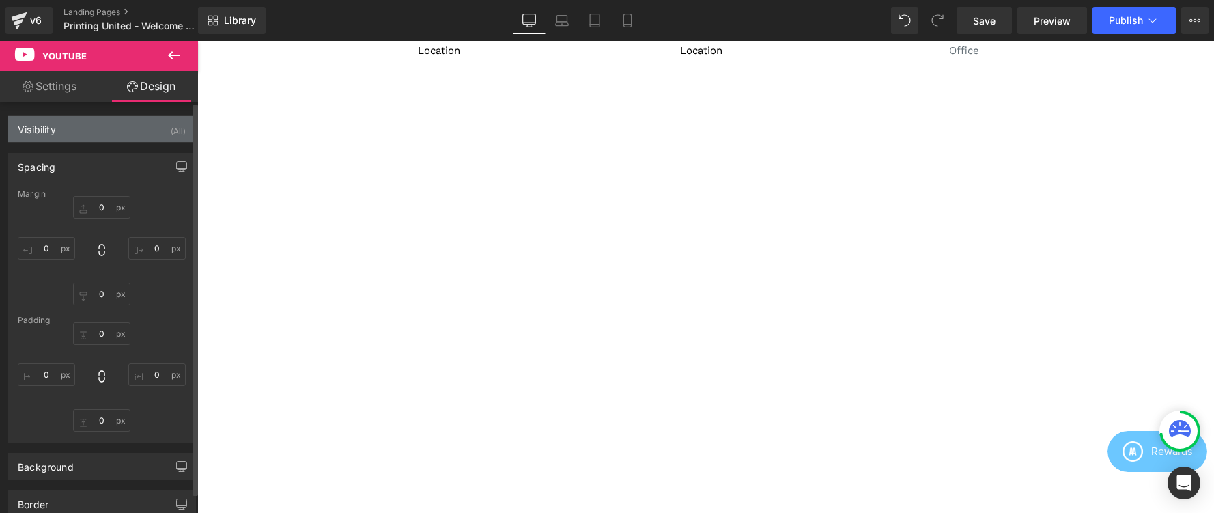
click at [109, 135] on div "Visibility (All)" at bounding box center [101, 129] width 187 height 26
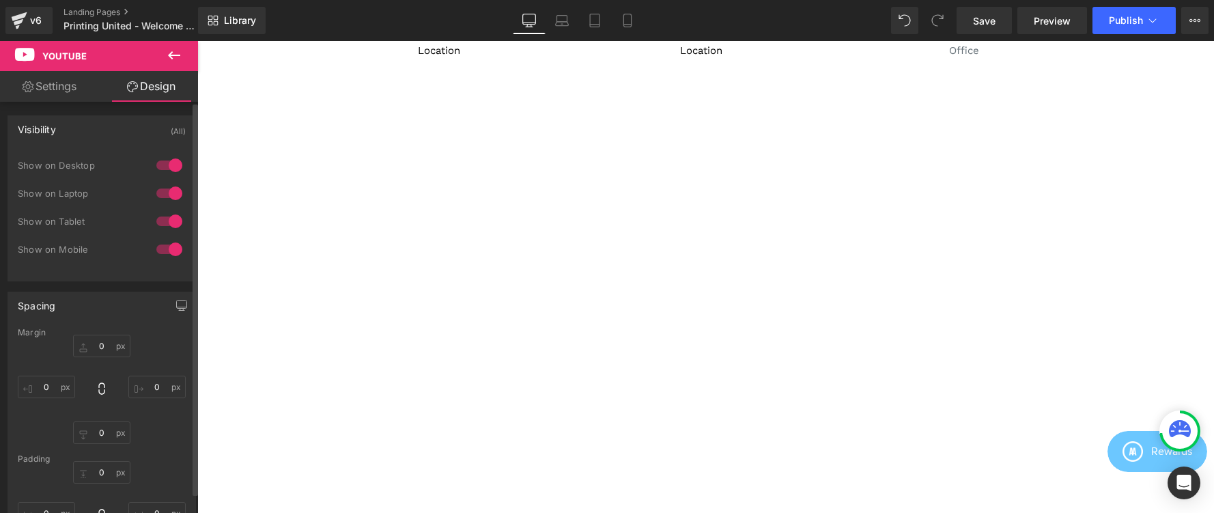
click at [109, 135] on div "Visibility (All)" at bounding box center [101, 129] width 187 height 26
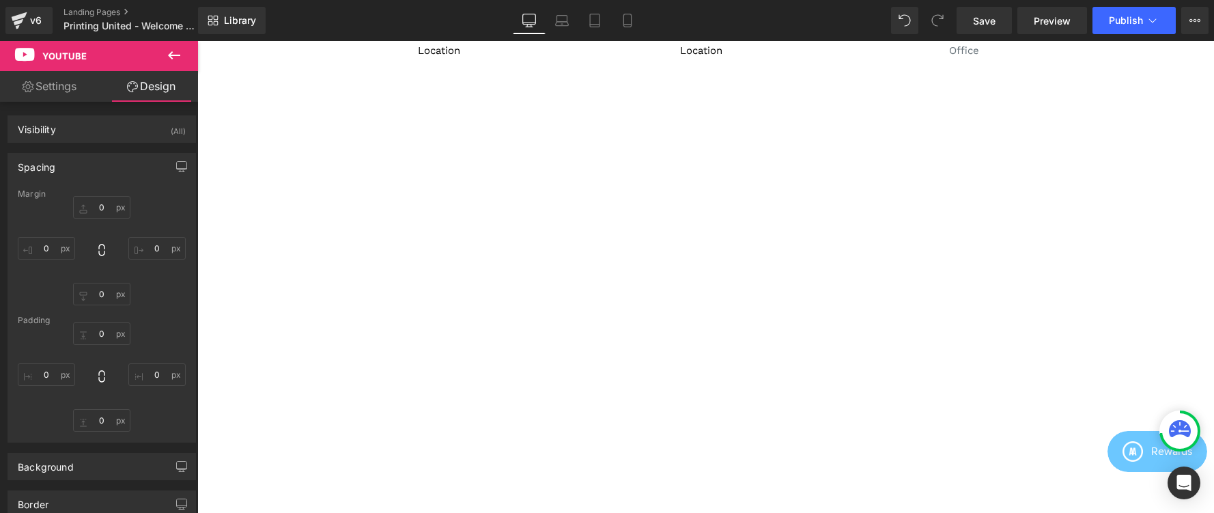
click at [175, 54] on icon at bounding box center [174, 55] width 16 height 16
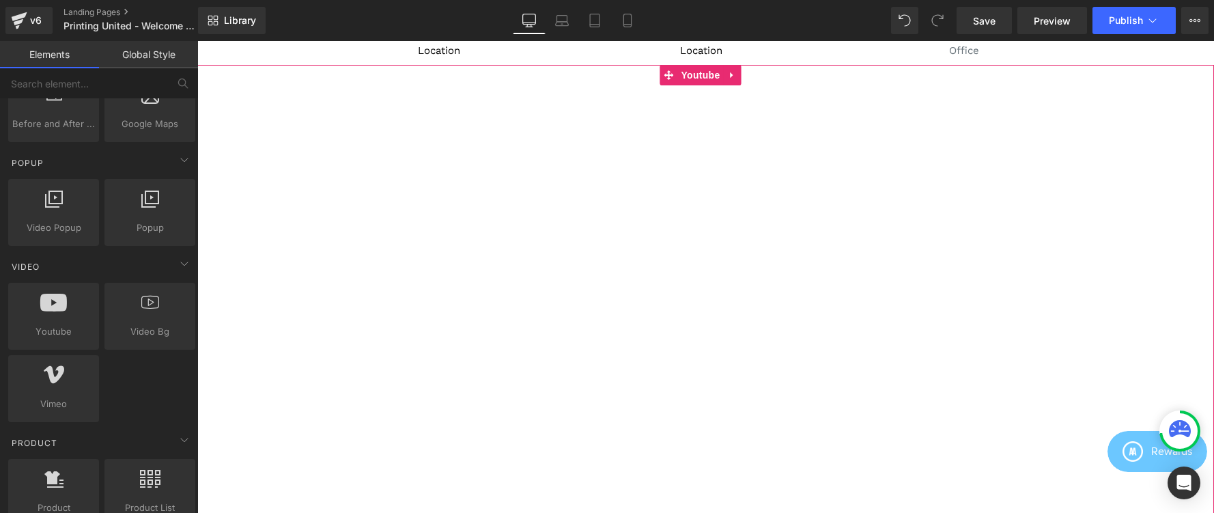
click at [339, 253] on div at bounding box center [705, 351] width 1017 height 572
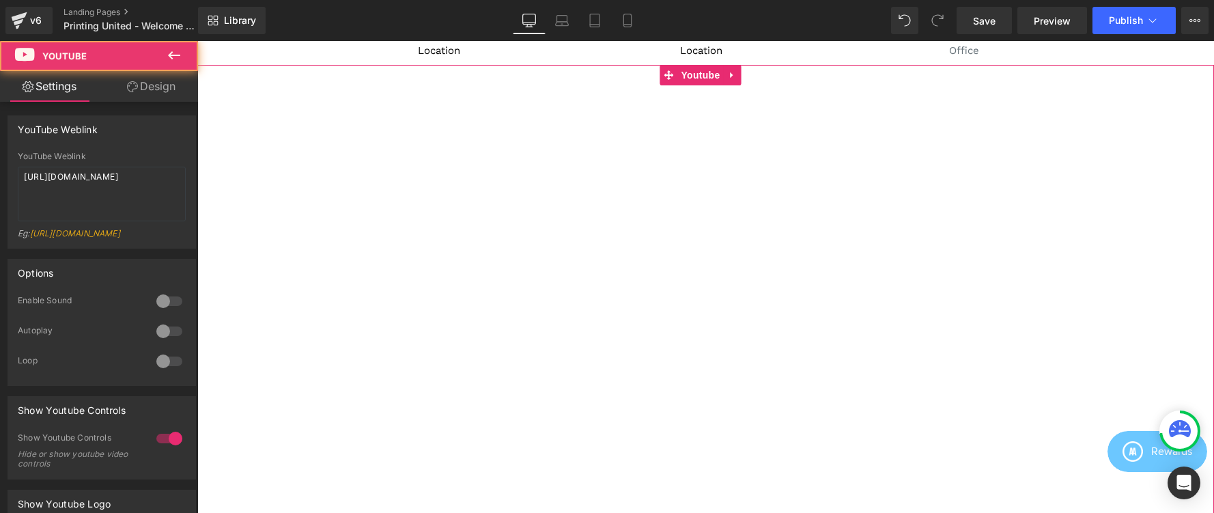
click at [339, 253] on div at bounding box center [705, 351] width 1017 height 572
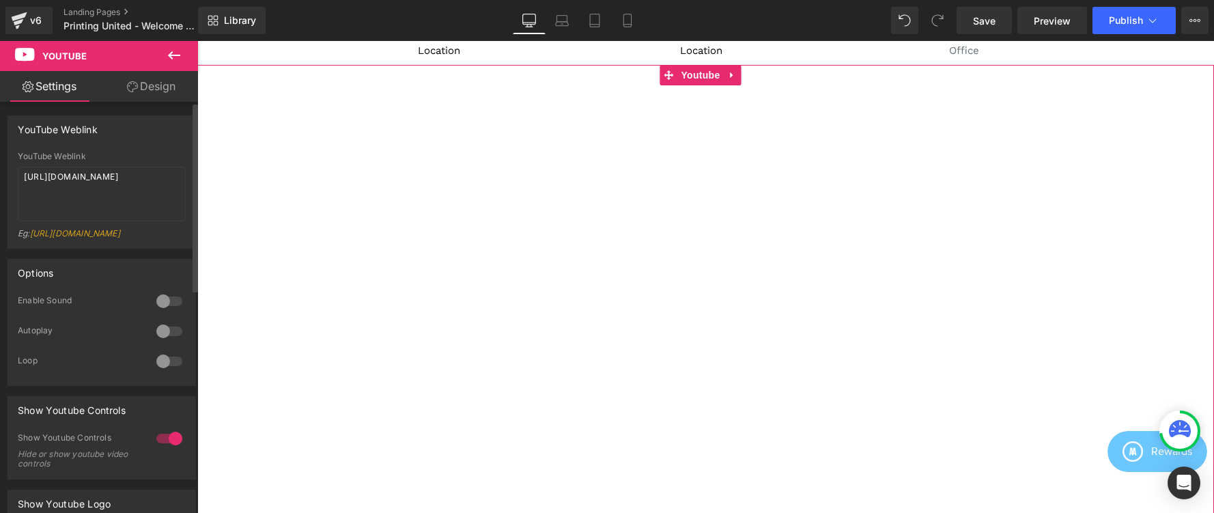
click at [171, 337] on div at bounding box center [169, 331] width 33 height 22
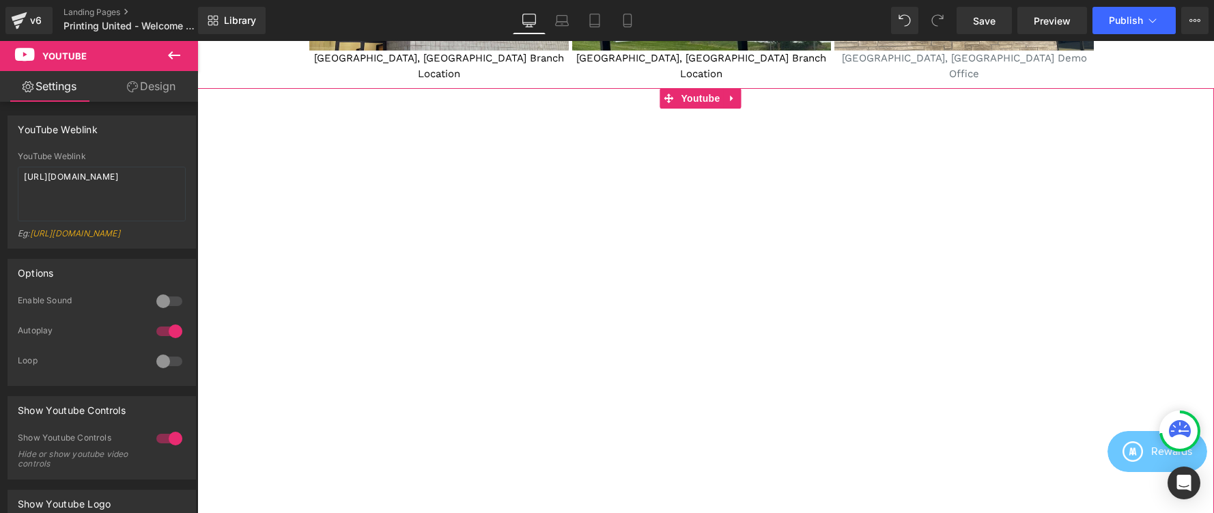
click at [159, 79] on link "Design" at bounding box center [151, 86] width 99 height 31
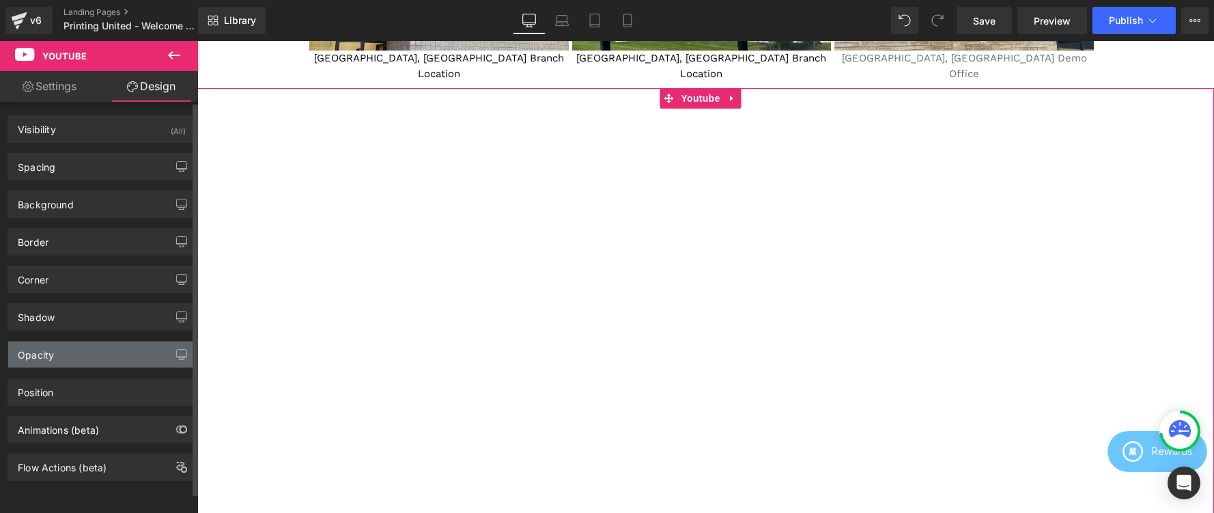
scroll to position [6, 0]
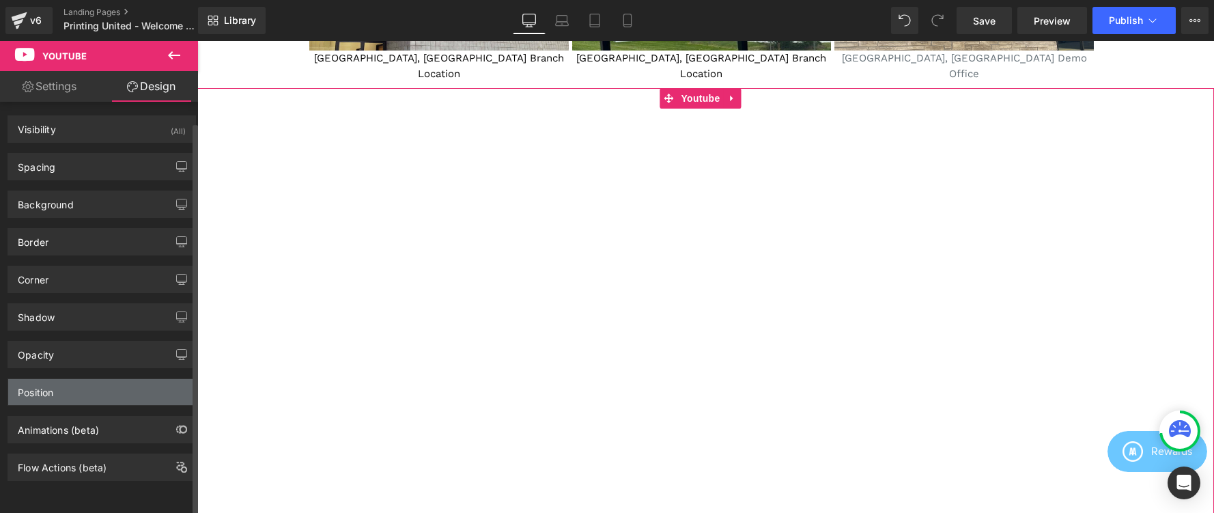
click at [128, 380] on div "Position" at bounding box center [101, 392] width 187 height 26
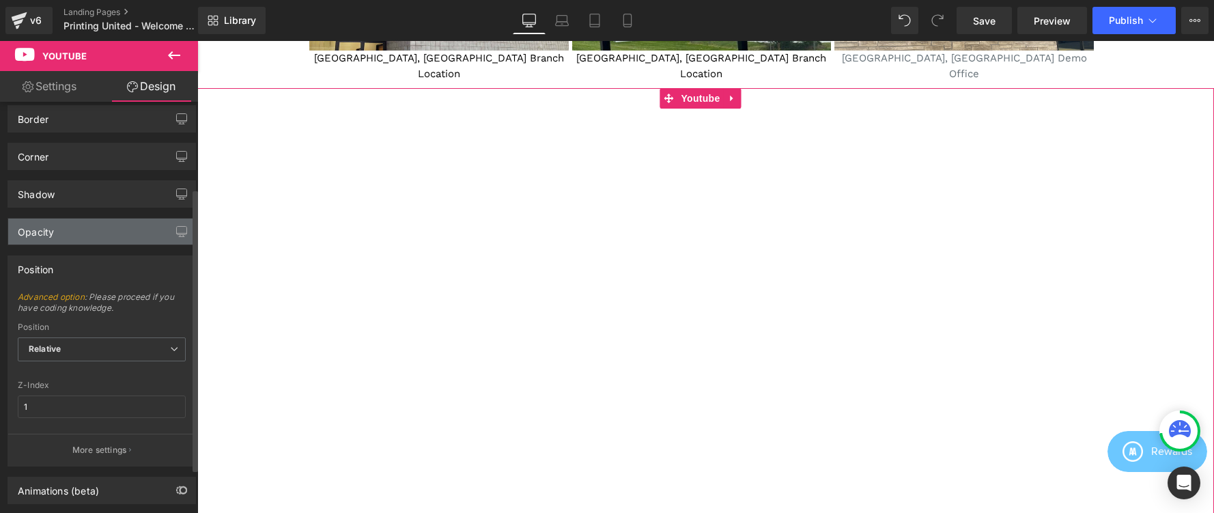
scroll to position [126, 0]
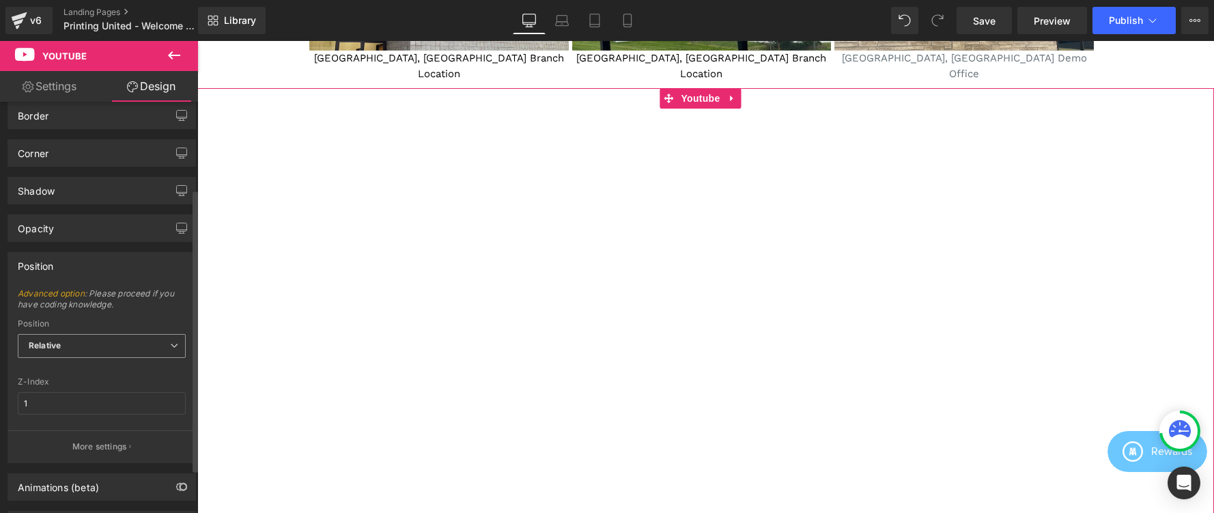
click at [118, 346] on span "Relative" at bounding box center [102, 346] width 168 height 24
click at [121, 309] on span "Advanced option : Please proceed if you have coding knowledge." at bounding box center [102, 303] width 168 height 31
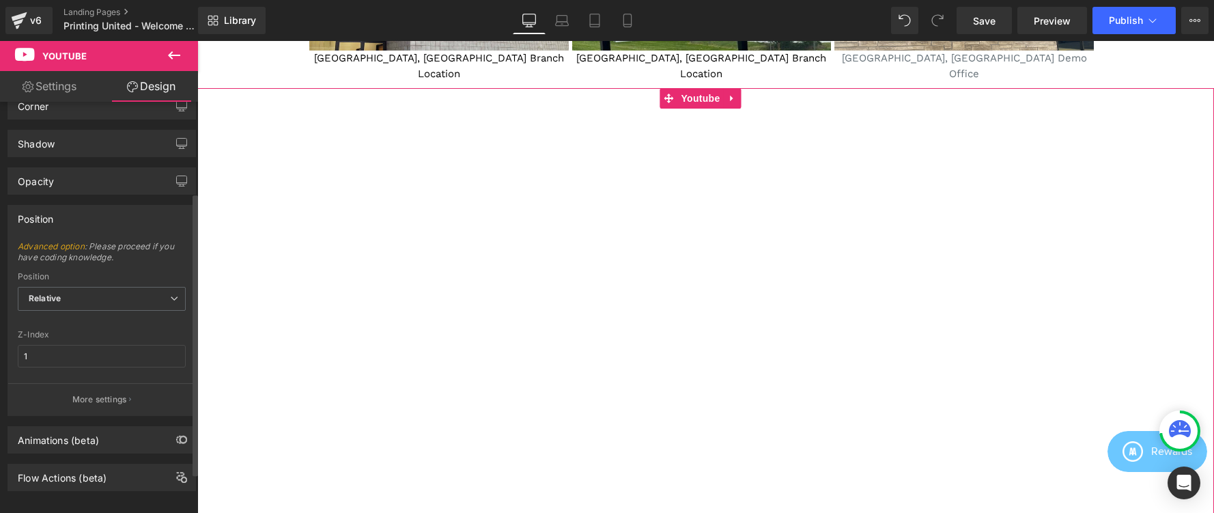
scroll to position [190, 0]
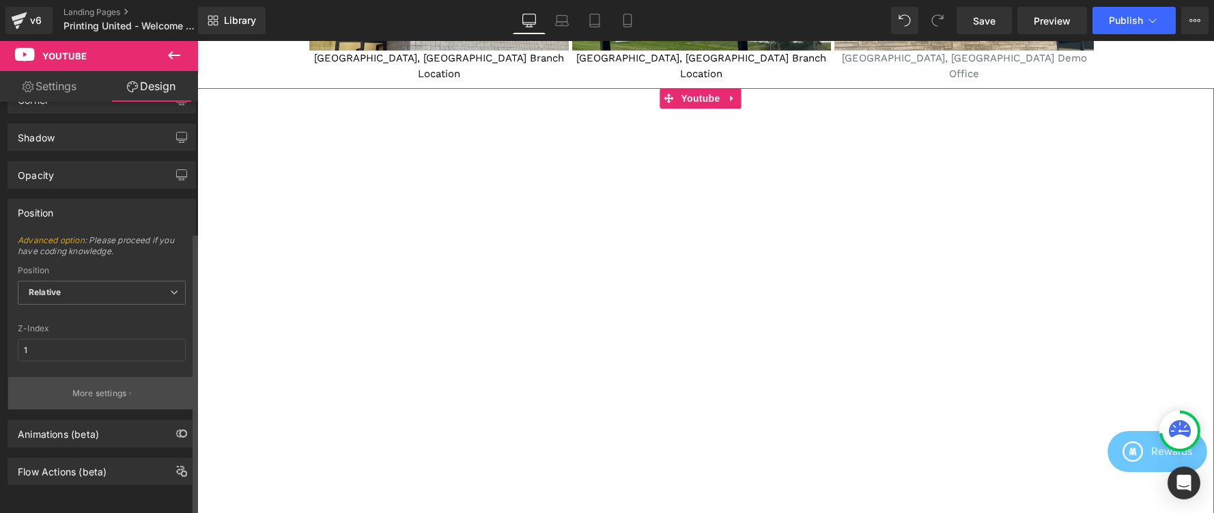
click at [129, 390] on icon "button" at bounding box center [130, 393] width 2 height 7
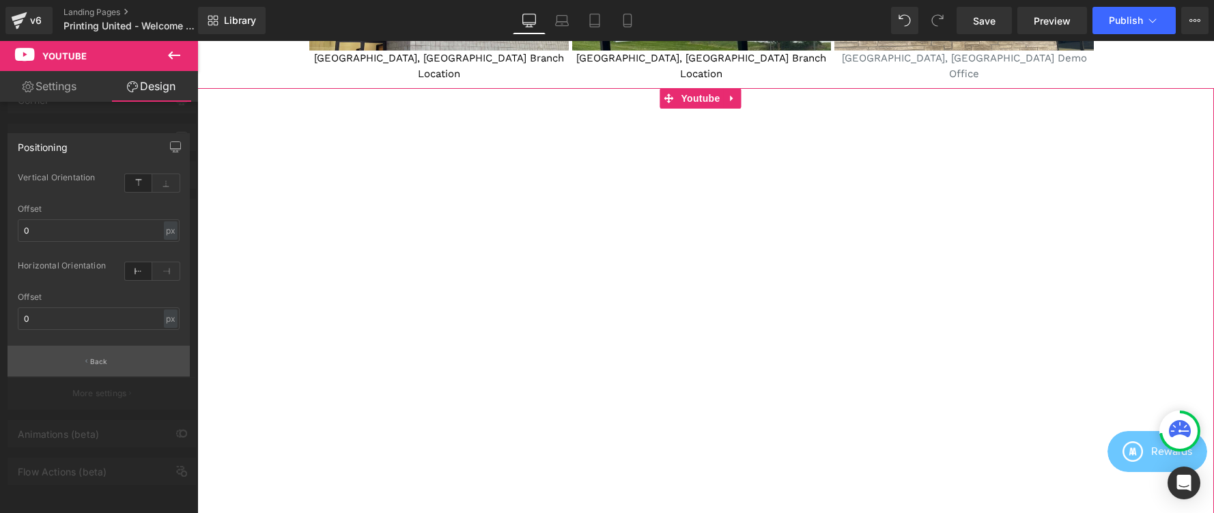
click at [126, 375] on button "Back" at bounding box center [99, 360] width 182 height 31
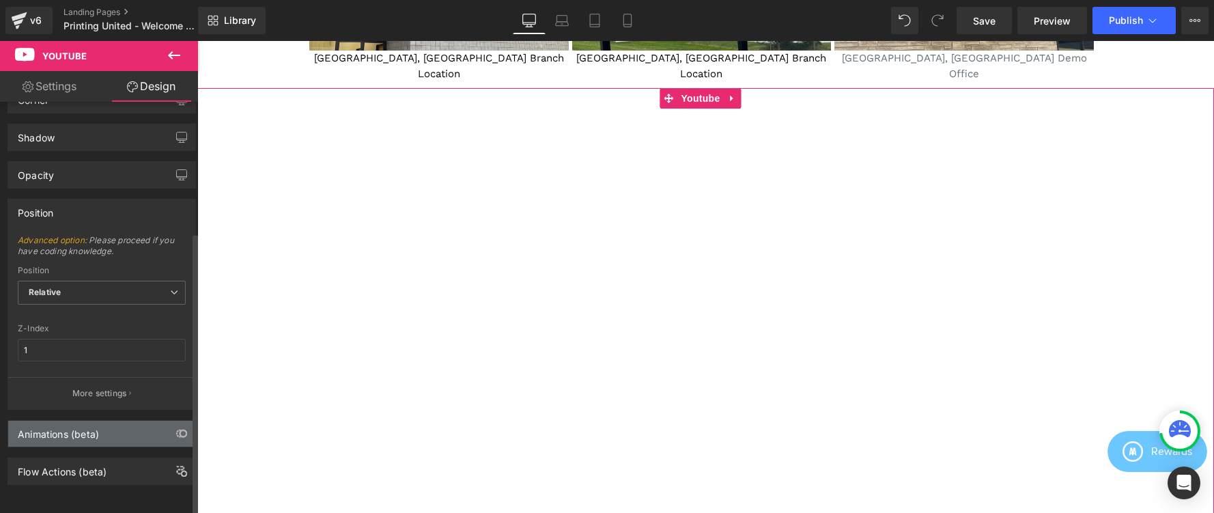
click at [118, 421] on div "Animations (beta)" at bounding box center [101, 434] width 187 height 26
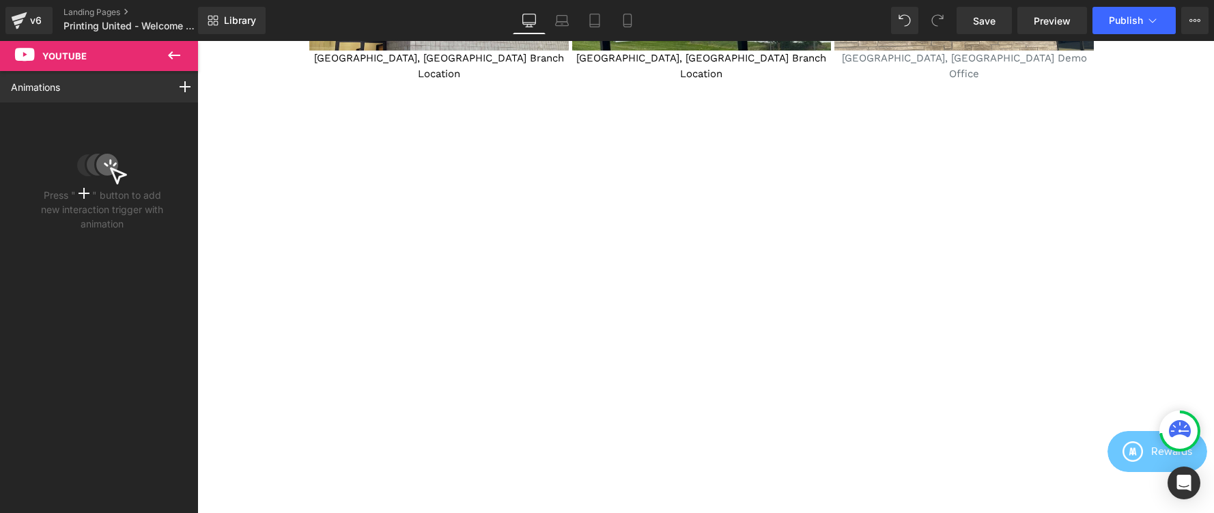
click at [181, 52] on icon at bounding box center [174, 55] width 16 height 16
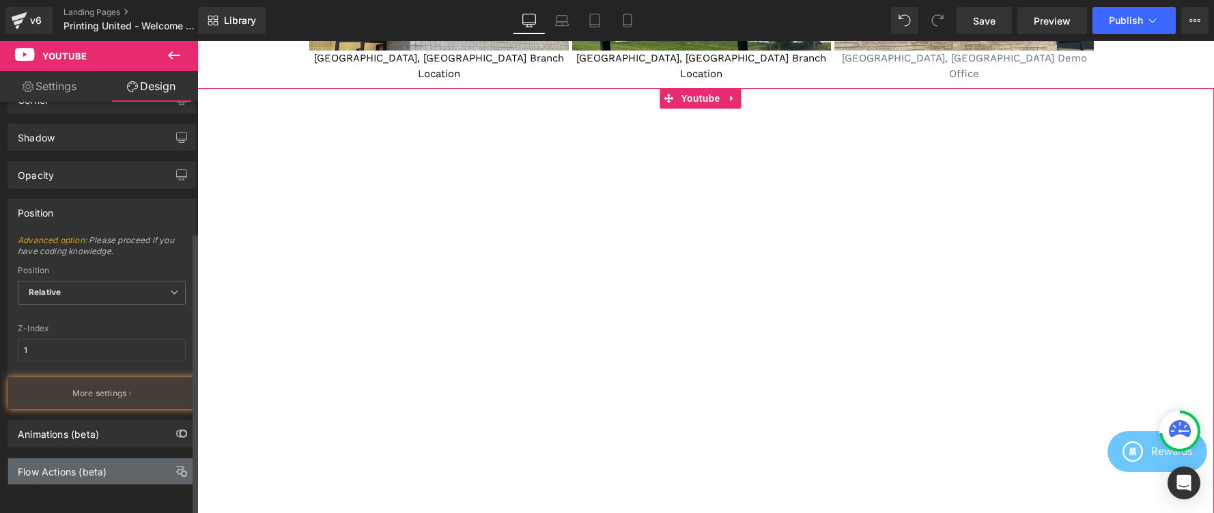
click at [83, 461] on div "Flow Actions (beta)" at bounding box center [62, 467] width 89 height 19
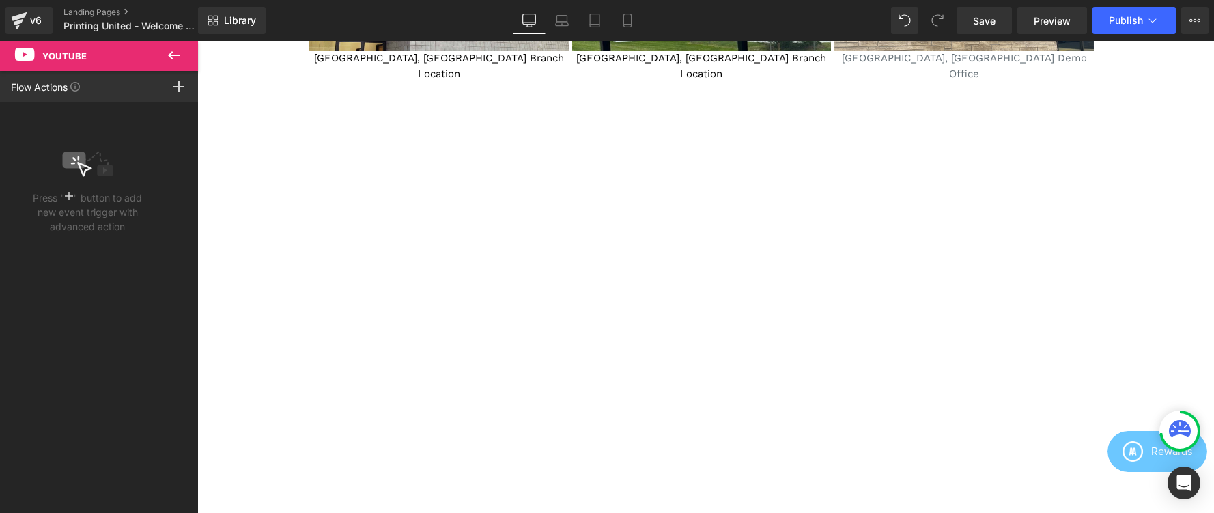
click at [173, 48] on icon at bounding box center [174, 55] width 16 height 16
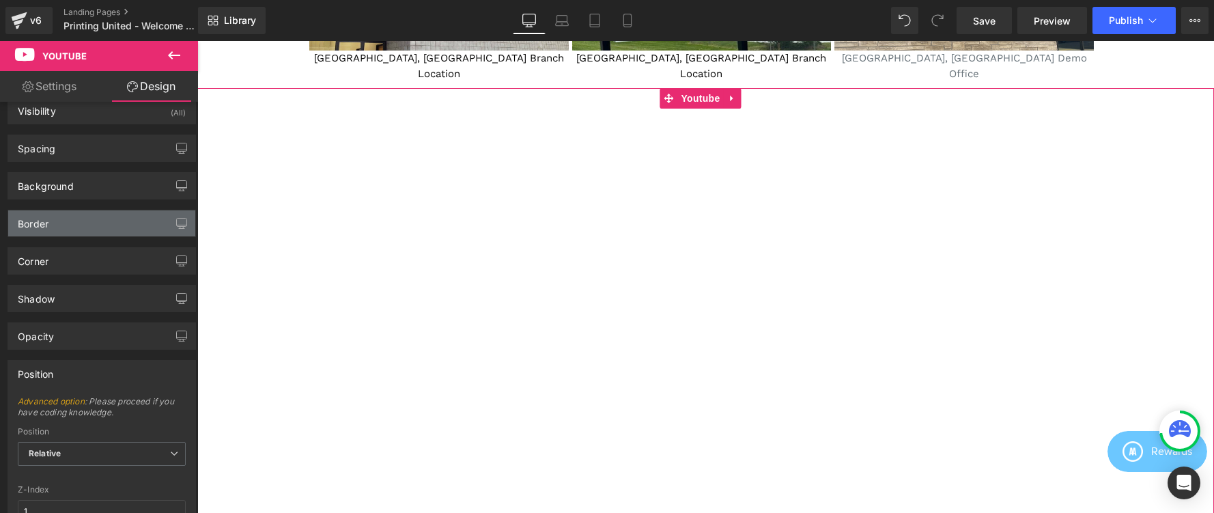
scroll to position [10, 0]
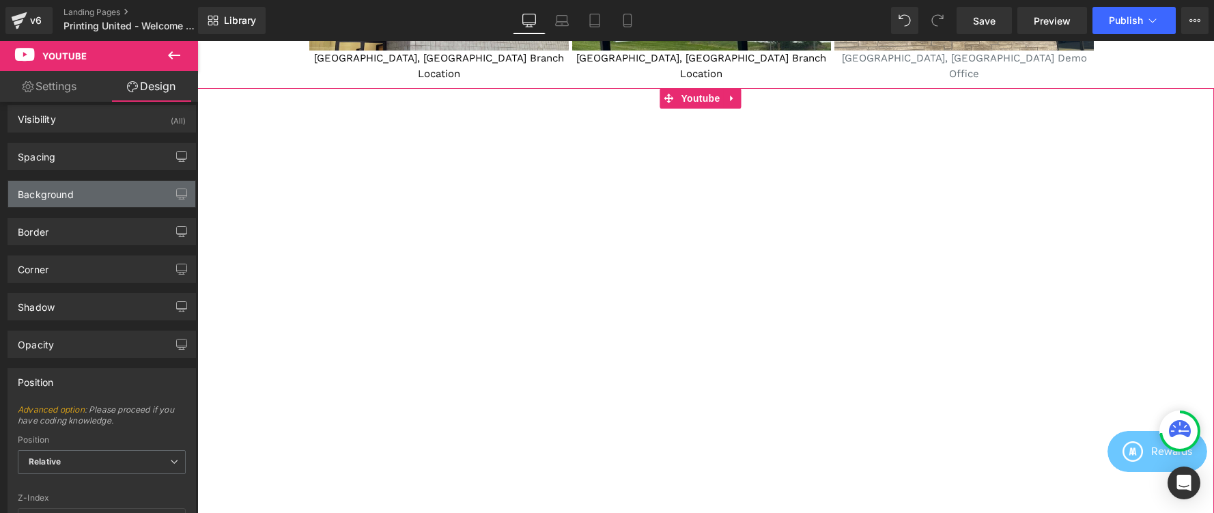
click at [128, 193] on div "Background" at bounding box center [101, 194] width 187 height 26
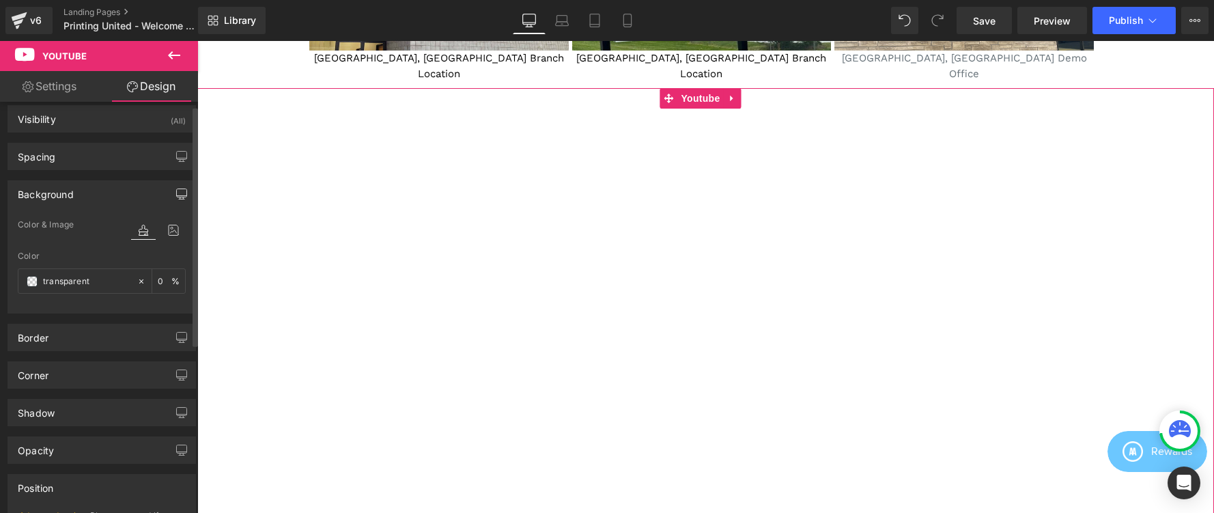
scroll to position [0, 0]
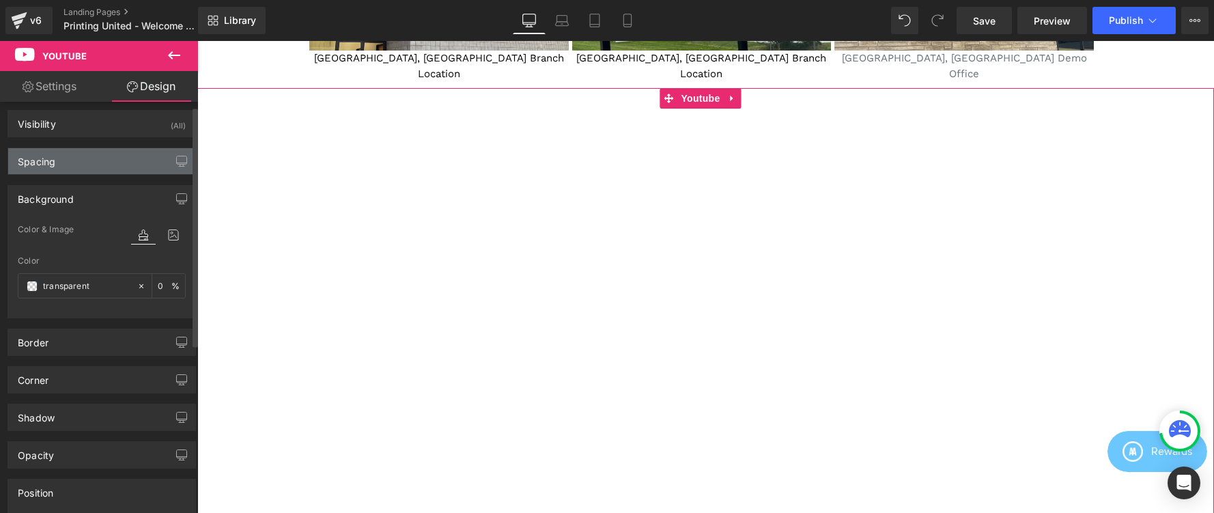
click at [142, 169] on div "Spacing" at bounding box center [101, 161] width 187 height 26
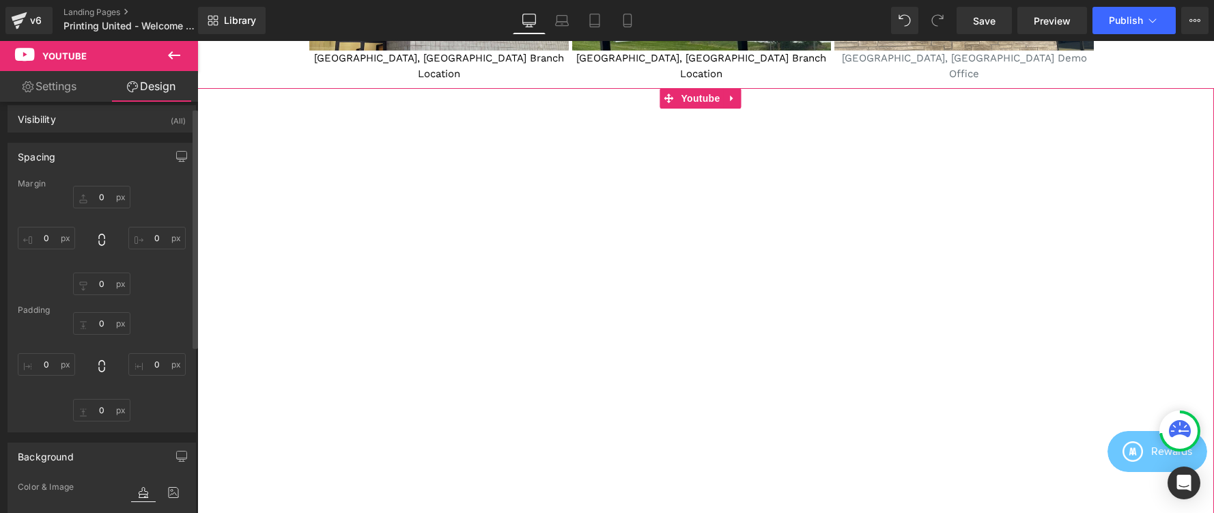
click at [142, 162] on div "Spacing" at bounding box center [101, 156] width 187 height 26
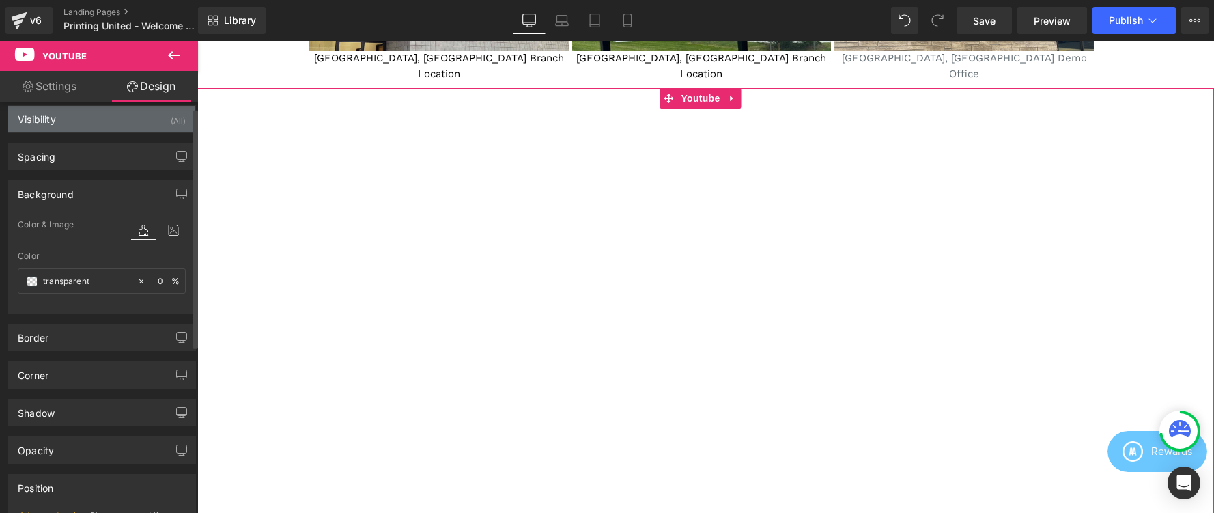
click at [134, 115] on div "Visibility (All)" at bounding box center [101, 119] width 187 height 26
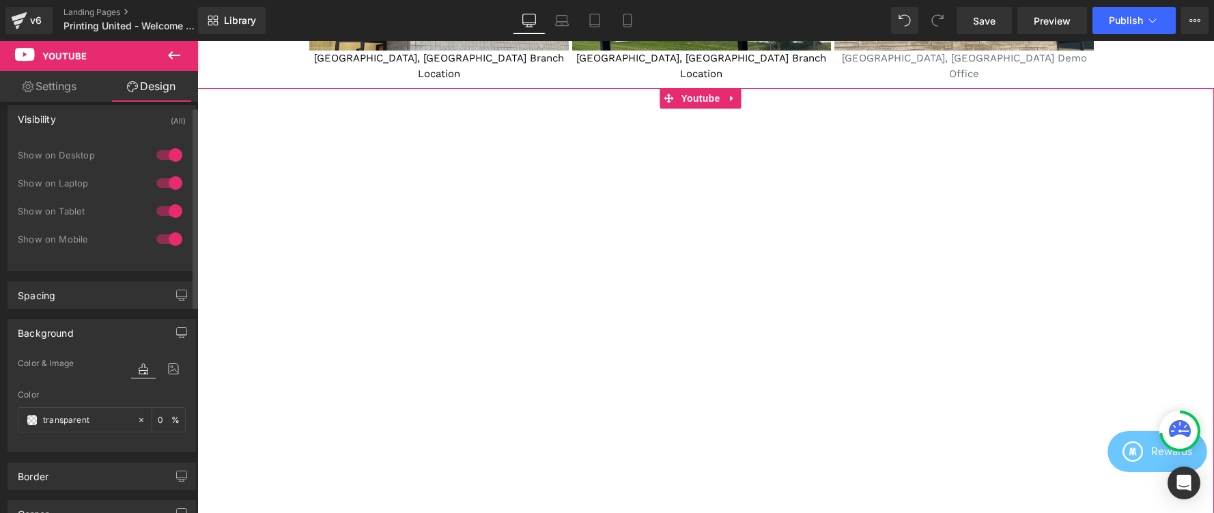
click at [134, 115] on div "Visibility (All)" at bounding box center [101, 119] width 187 height 26
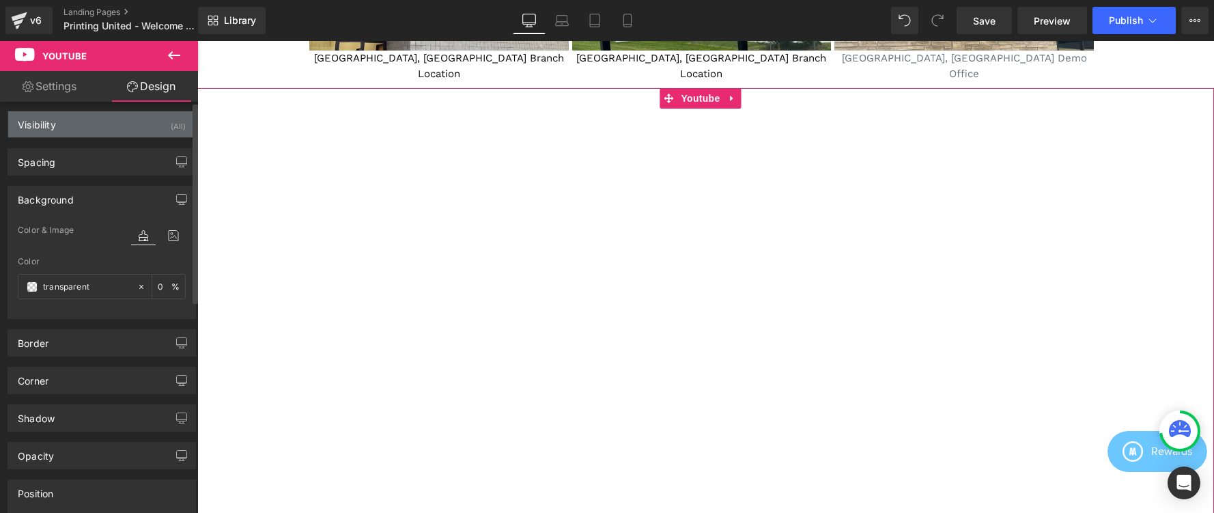
scroll to position [0, 0]
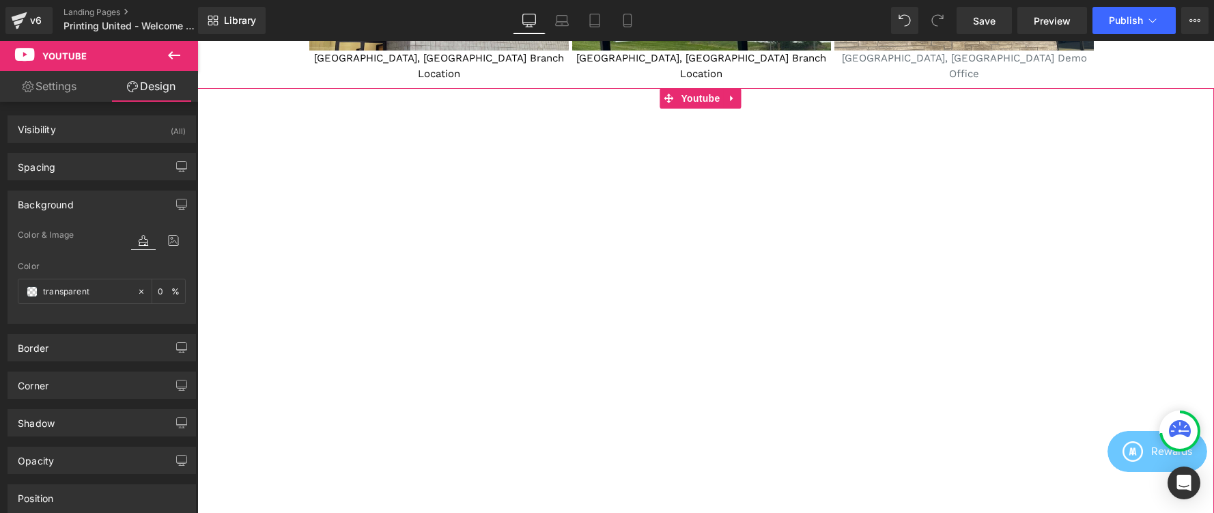
click at [78, 85] on link "Settings" at bounding box center [49, 86] width 99 height 31
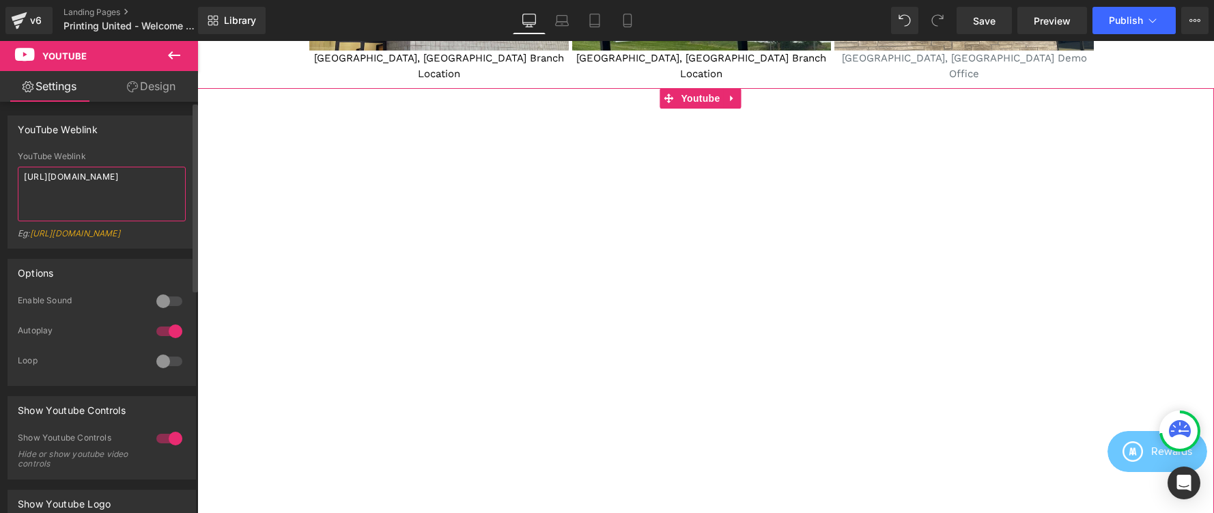
click at [117, 179] on textarea "[URL][DOMAIN_NAME]" at bounding box center [102, 194] width 168 height 55
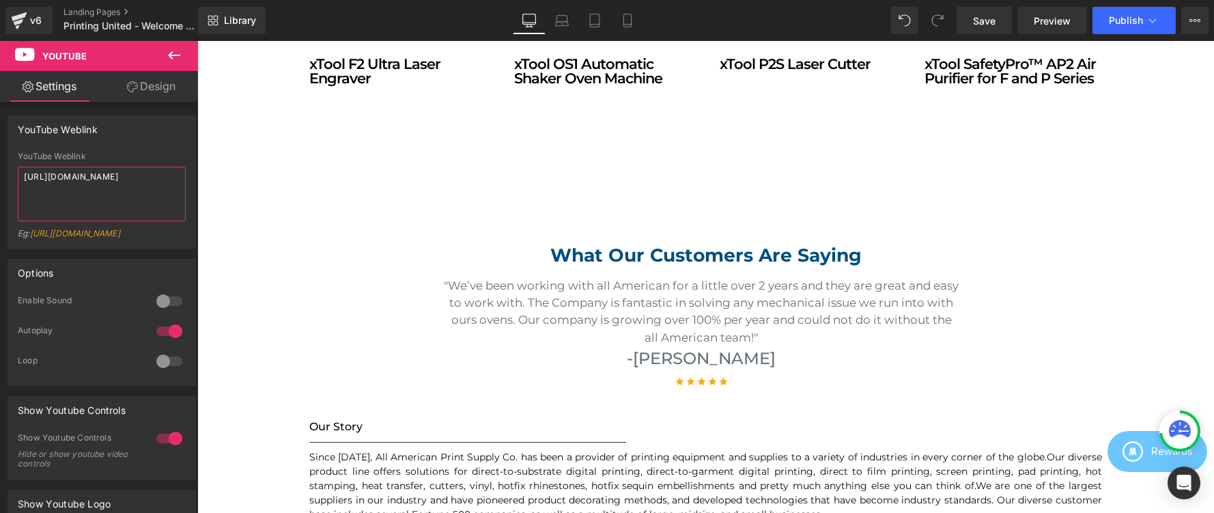
scroll to position [1867, 0]
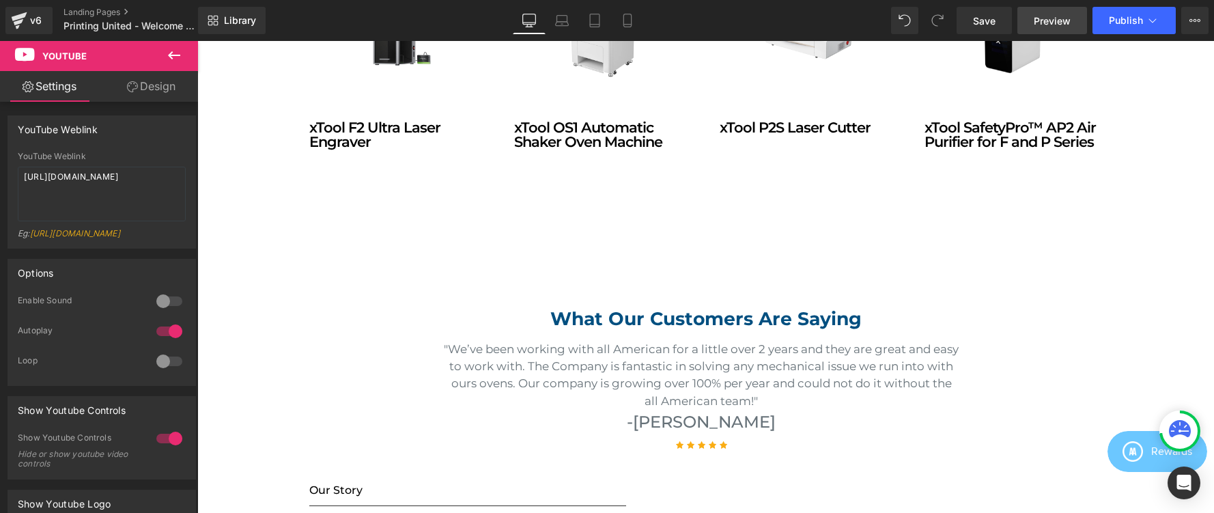
click at [1047, 20] on span "Preview" at bounding box center [1052, 21] width 37 height 14
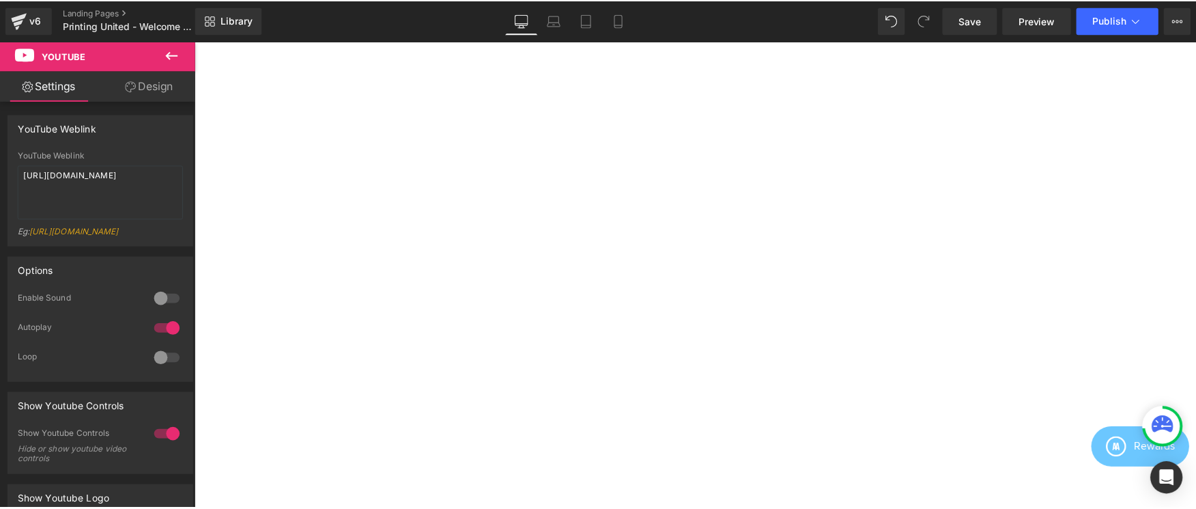
scroll to position [2489, 0]
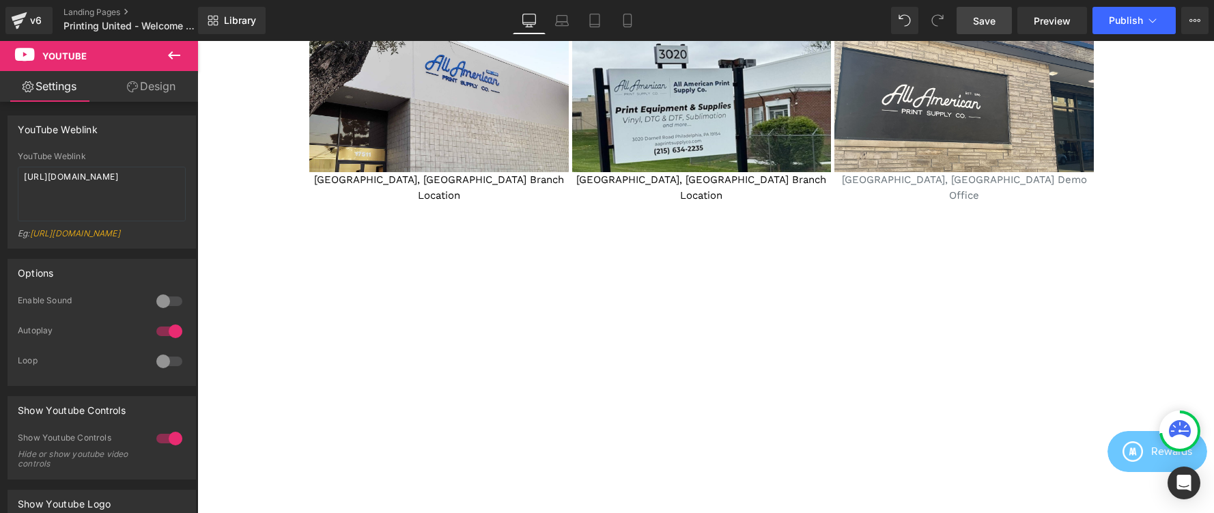
click at [981, 21] on span "Save" at bounding box center [984, 21] width 23 height 14
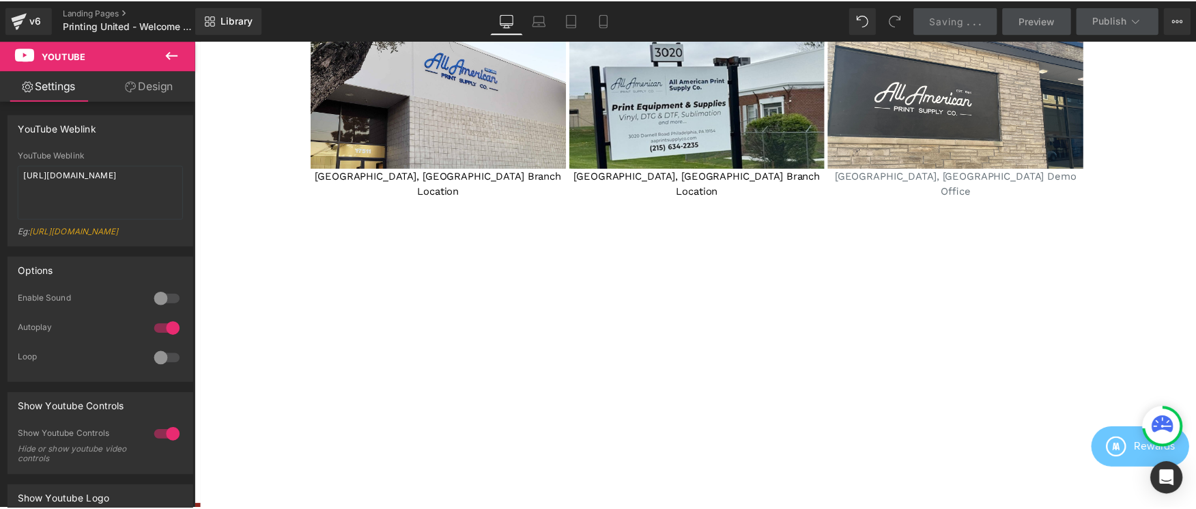
scroll to position [2483, 0]
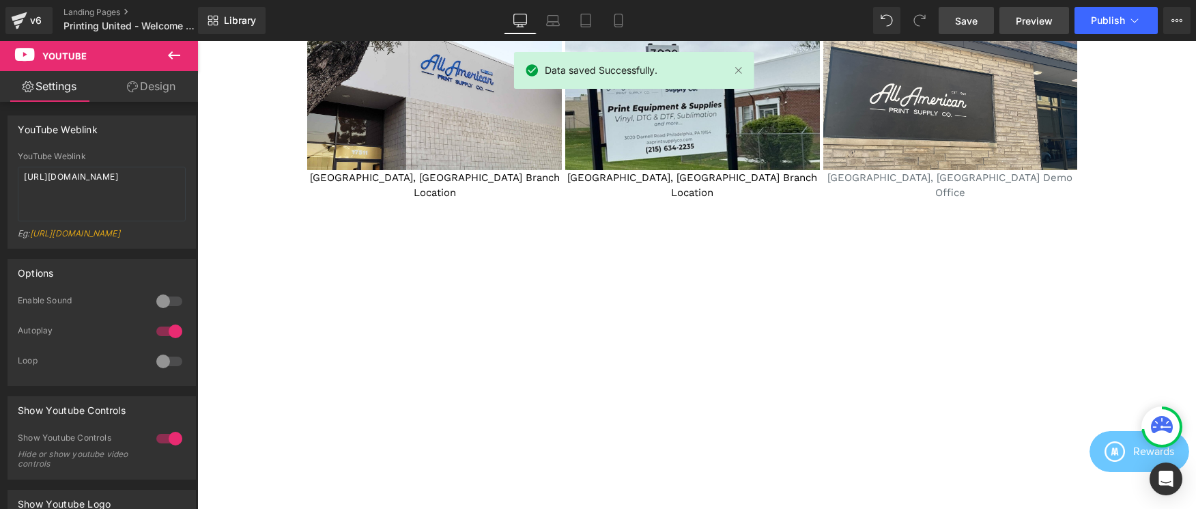
click at [1023, 14] on span "Preview" at bounding box center [1034, 21] width 37 height 14
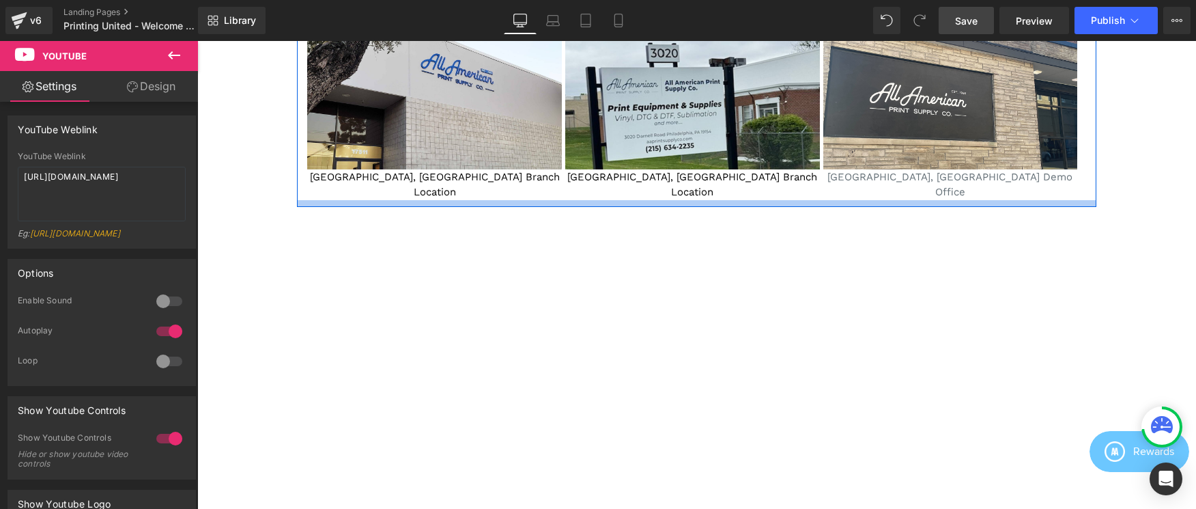
scroll to position [2486, 0]
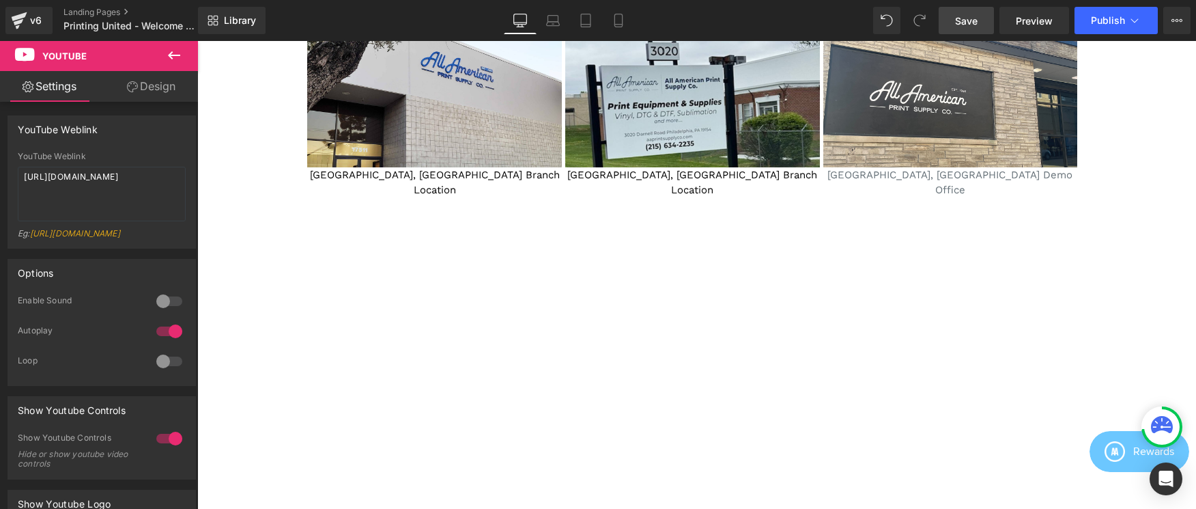
click at [171, 59] on icon at bounding box center [174, 55] width 16 height 16
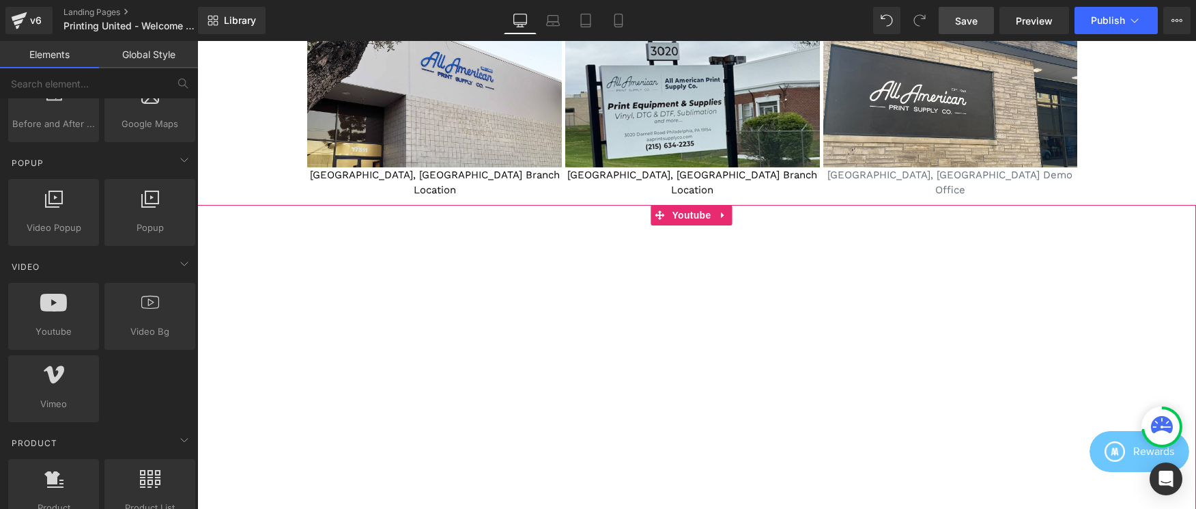
click at [255, 205] on div at bounding box center [696, 486] width 999 height 562
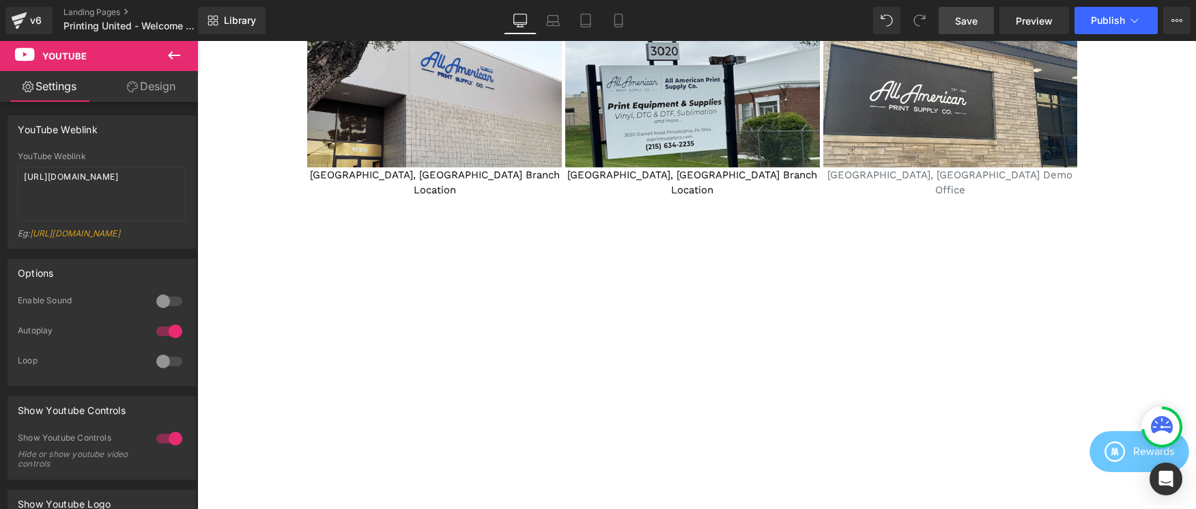
click at [173, 52] on icon at bounding box center [174, 55] width 16 height 16
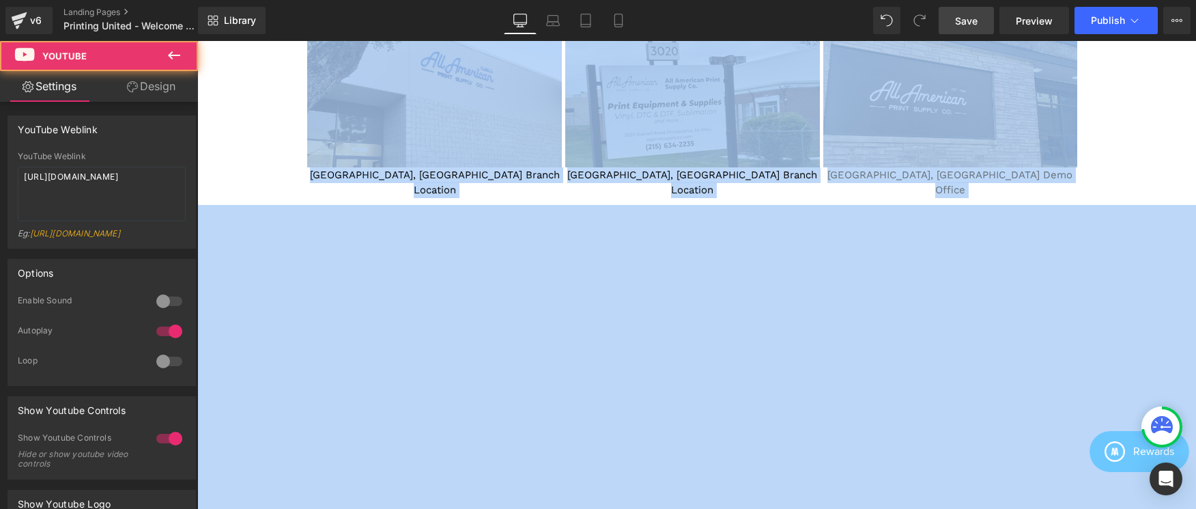
drag, startPoint x: 285, startPoint y: 218, endPoint x: 257, endPoint y: 147, distance: 77.0
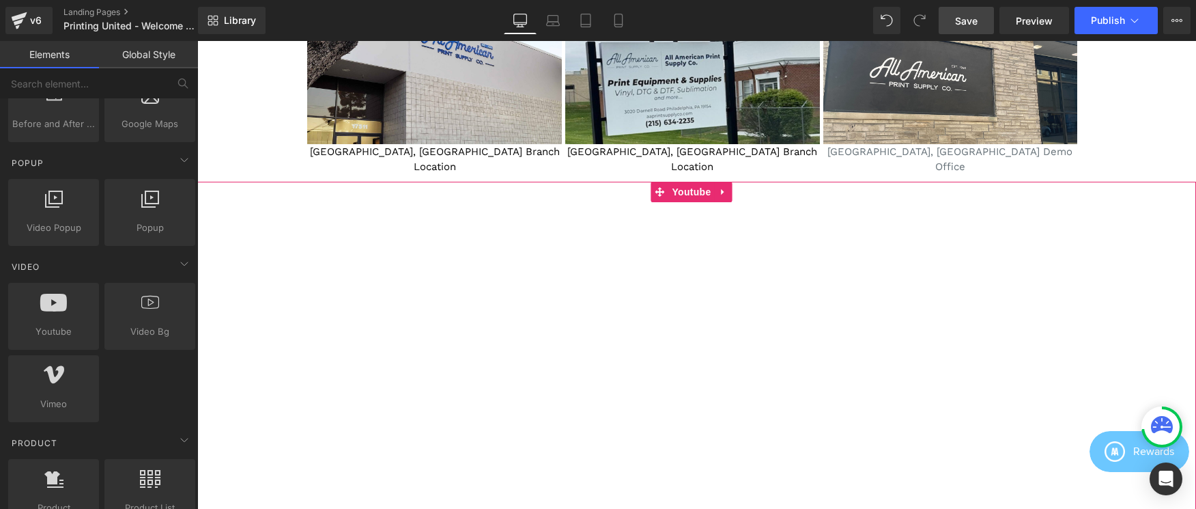
scroll to position [2512, 0]
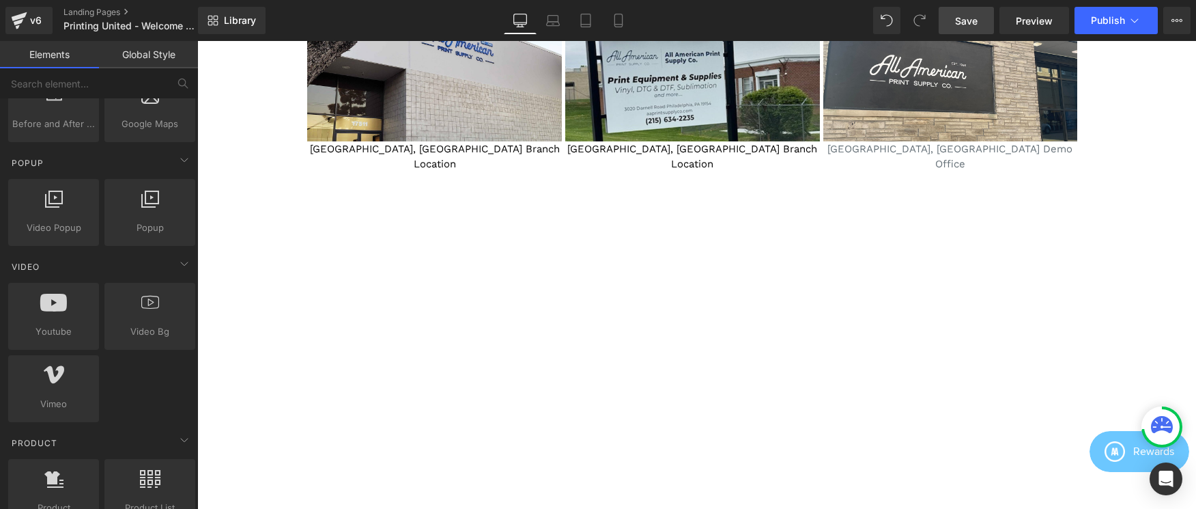
click at [209, 34] on div "Library Desktop Desktop Laptop Tablet Mobile Save Preview Publish Scheduled Vie…" at bounding box center [697, 20] width 998 height 41
click at [210, 30] on link "Library" at bounding box center [232, 20] width 68 height 27
click at [26, 23] on icon at bounding box center [19, 20] width 16 height 34
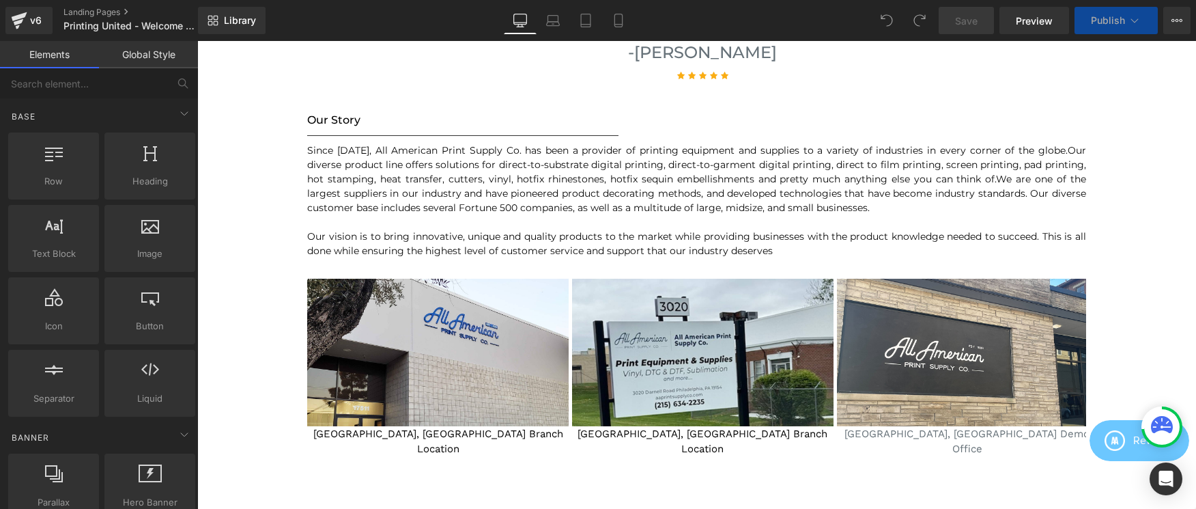
scroll to position [2231, 0]
click at [156, 51] on link "Global Style" at bounding box center [148, 54] width 99 height 27
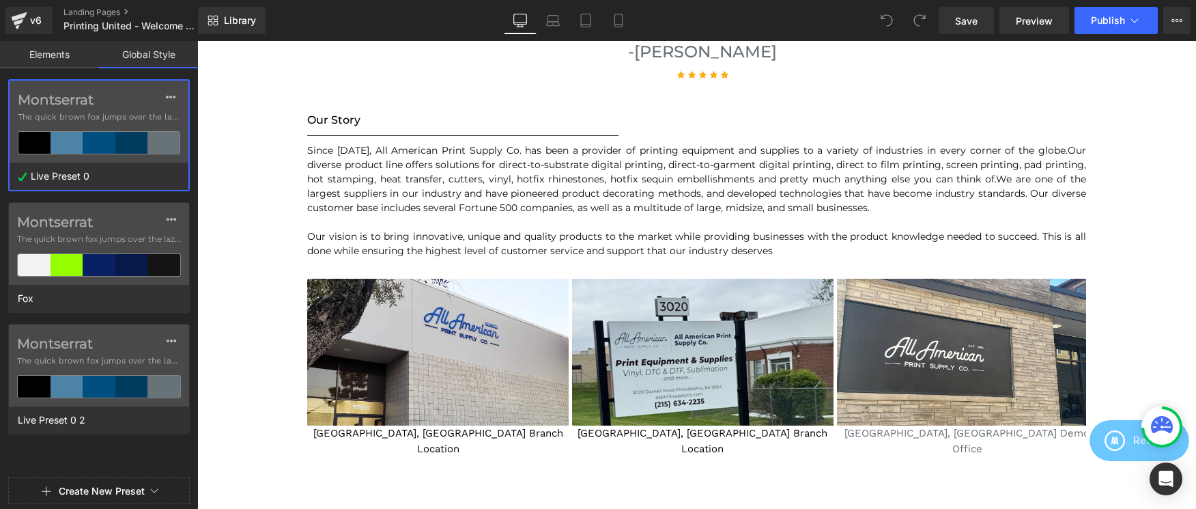
click at [67, 55] on link "Elements" at bounding box center [49, 54] width 99 height 27
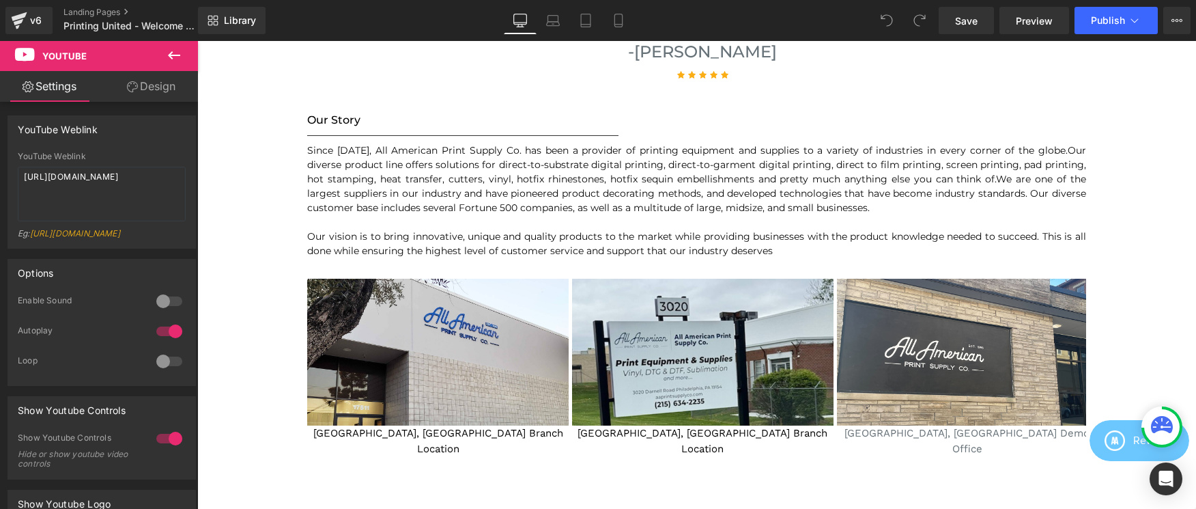
drag, startPoint x: 658, startPoint y: 455, endPoint x: 666, endPoint y: 448, distance: 10.1
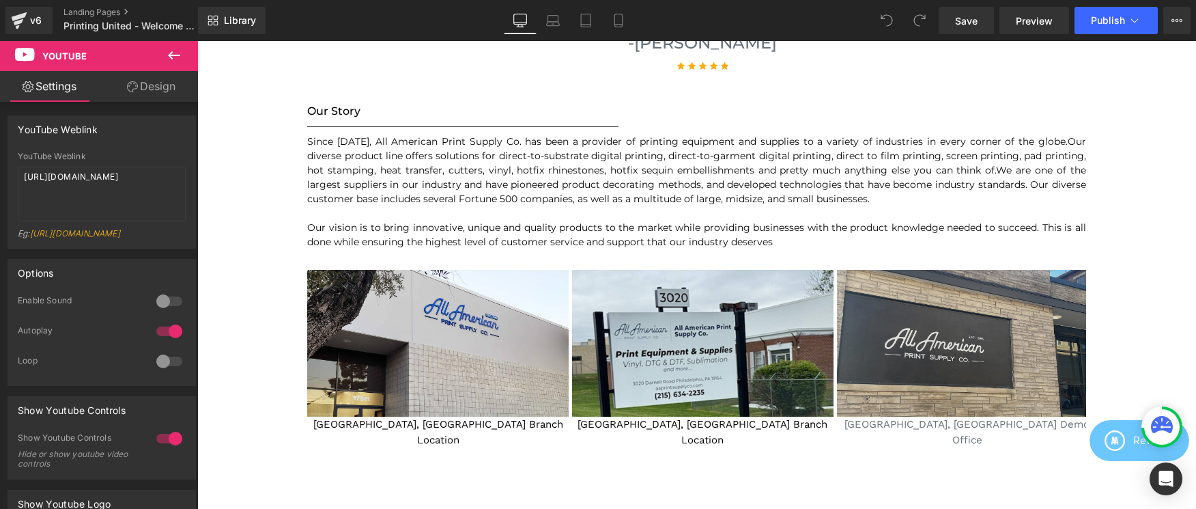
scroll to position [2241, 0]
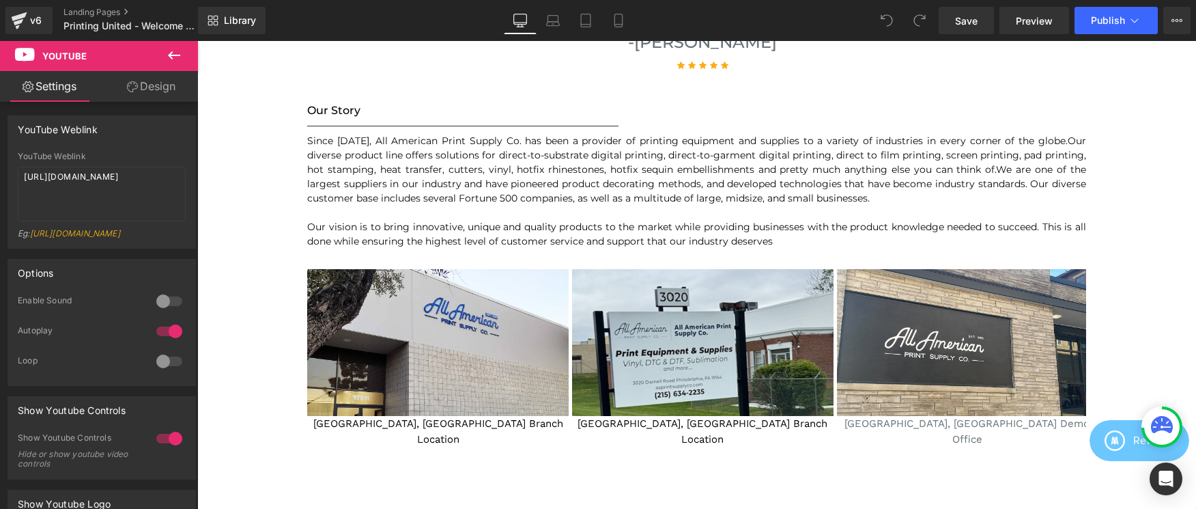
click at [171, 48] on icon at bounding box center [174, 55] width 16 height 16
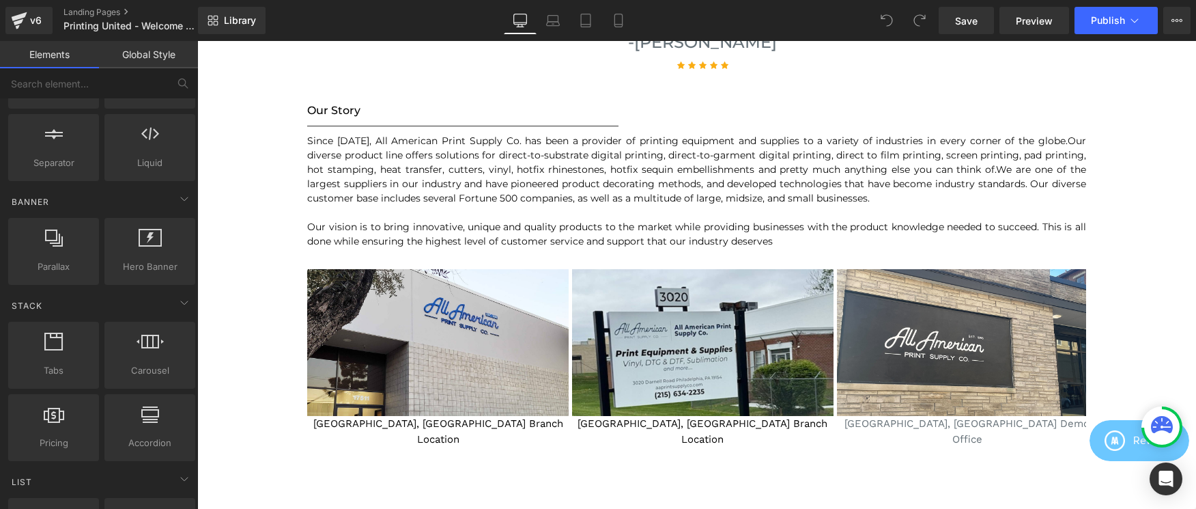
scroll to position [700, 0]
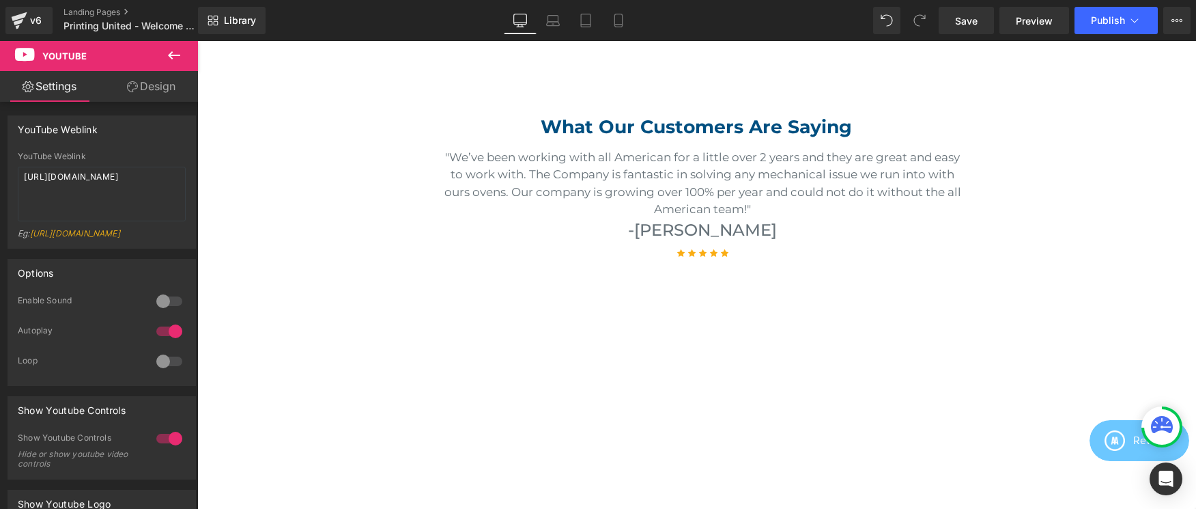
scroll to position [2117, 0]
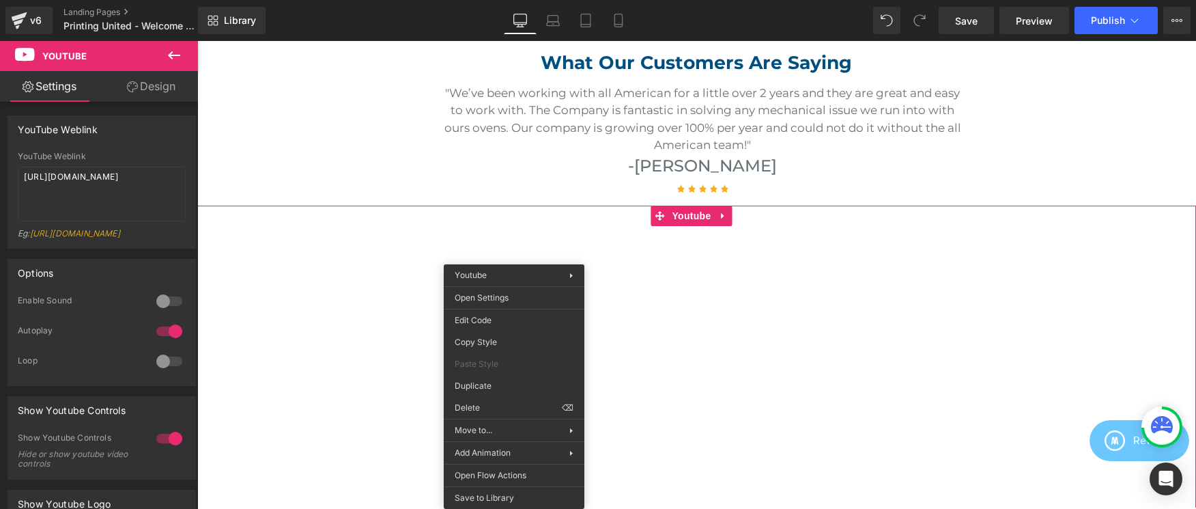
drag, startPoint x: 804, startPoint y: 472, endPoint x: 607, endPoint y: 431, distance: 200.8
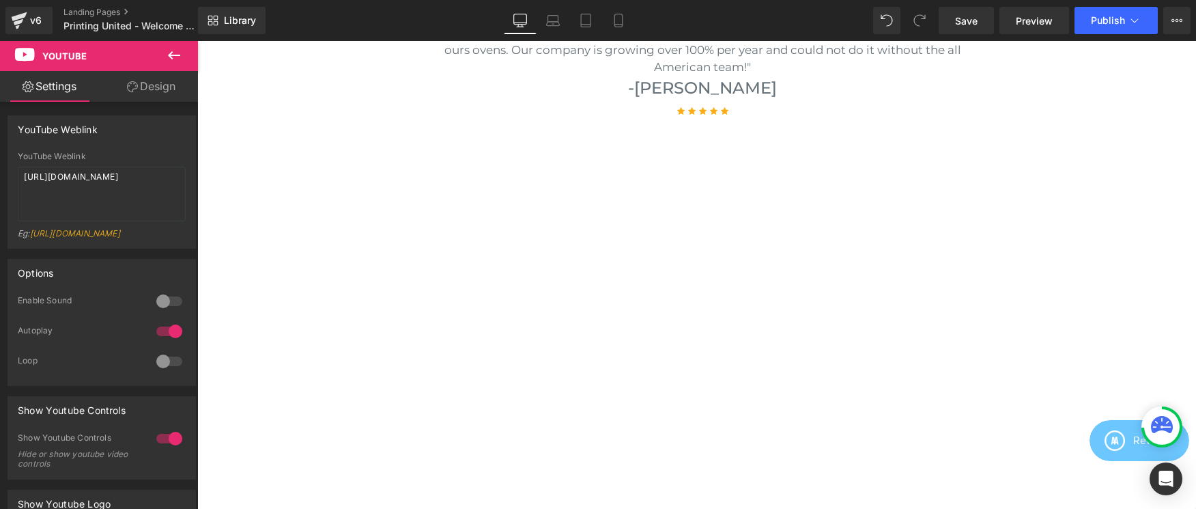
scroll to position [2224, 0]
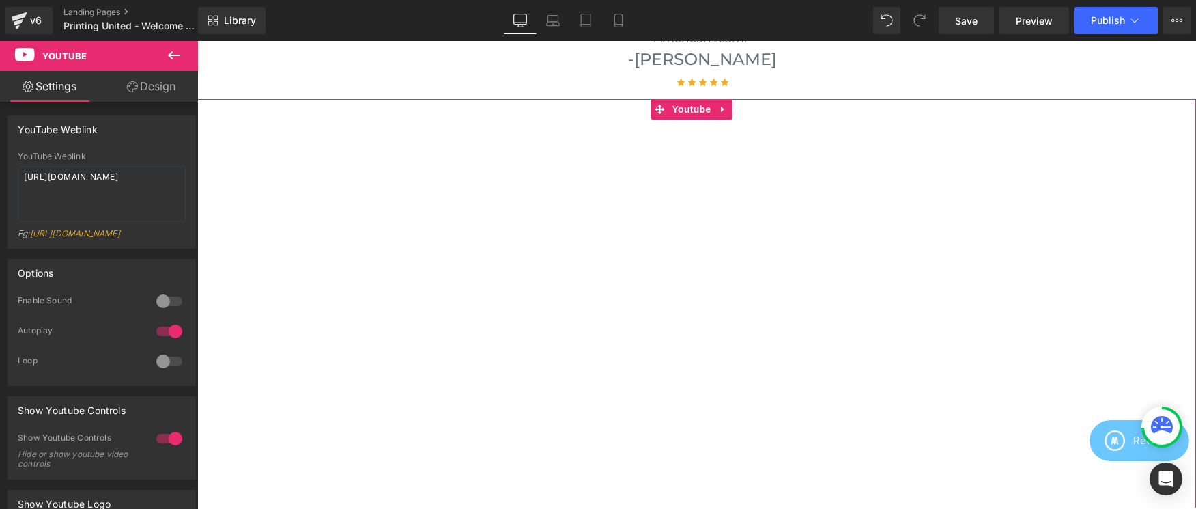
click at [619, 365] on div at bounding box center [696, 380] width 999 height 562
drag, startPoint x: 533, startPoint y: 307, endPoint x: 651, endPoint y: 205, distance: 155.4
click at [651, 205] on div at bounding box center [696, 380] width 999 height 562
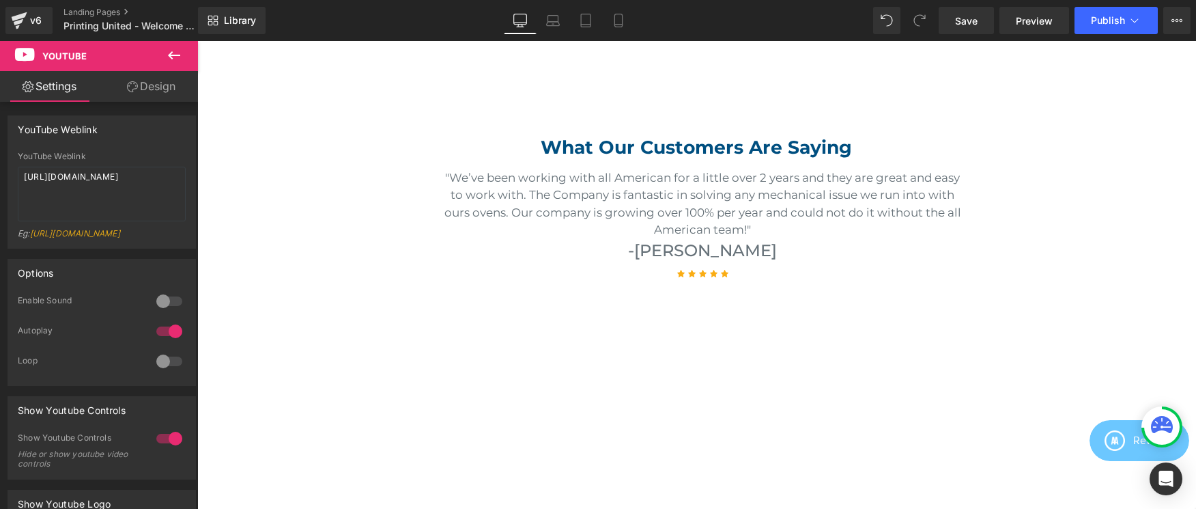
scroll to position [2035, 0]
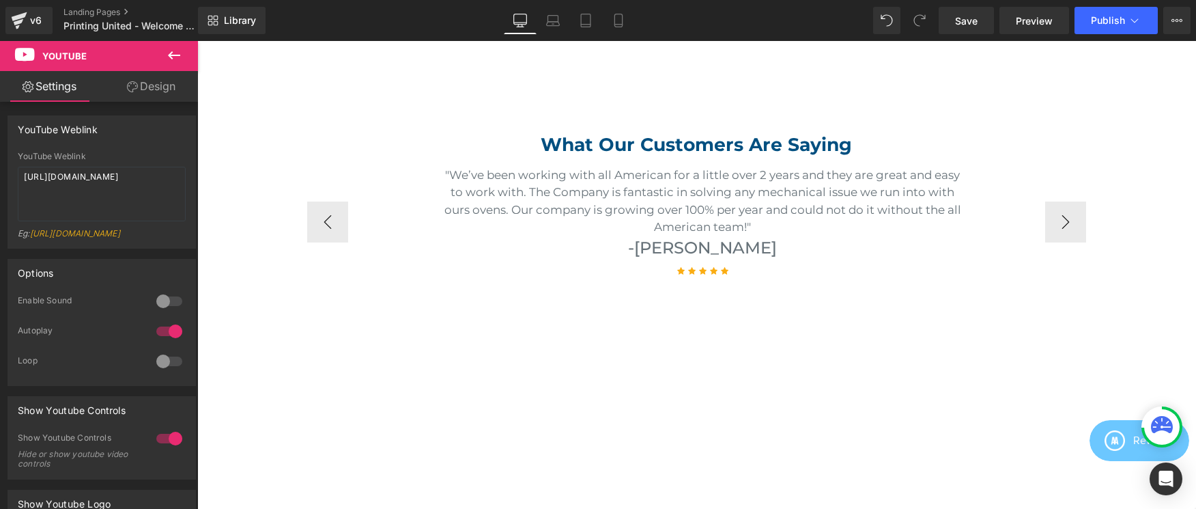
click at [672, 170] on div ""We’ve been working with all American for a little over 2 years and they are gr…" at bounding box center [696, 222] width 778 height 132
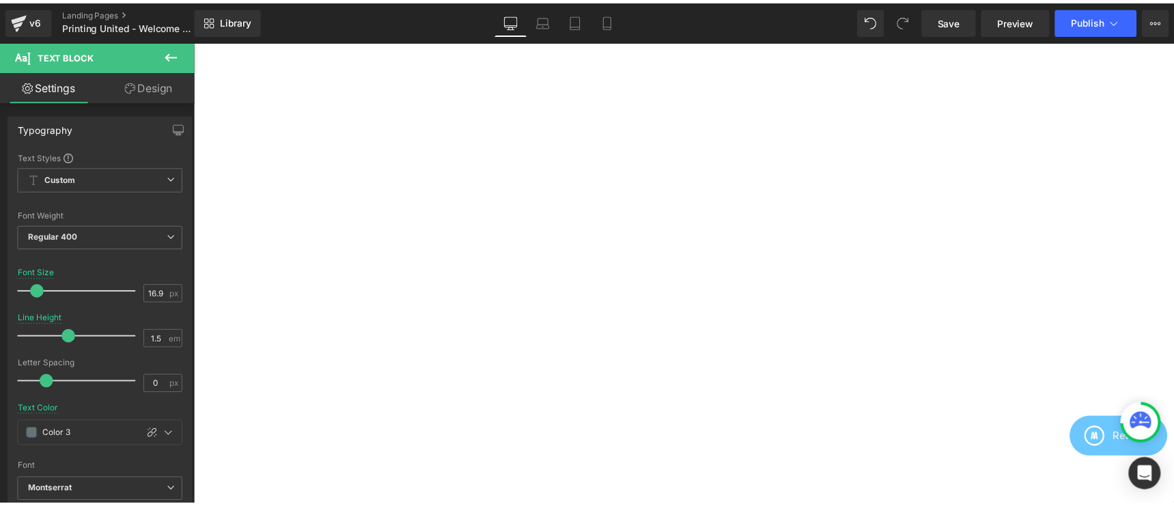
scroll to position [2043, 0]
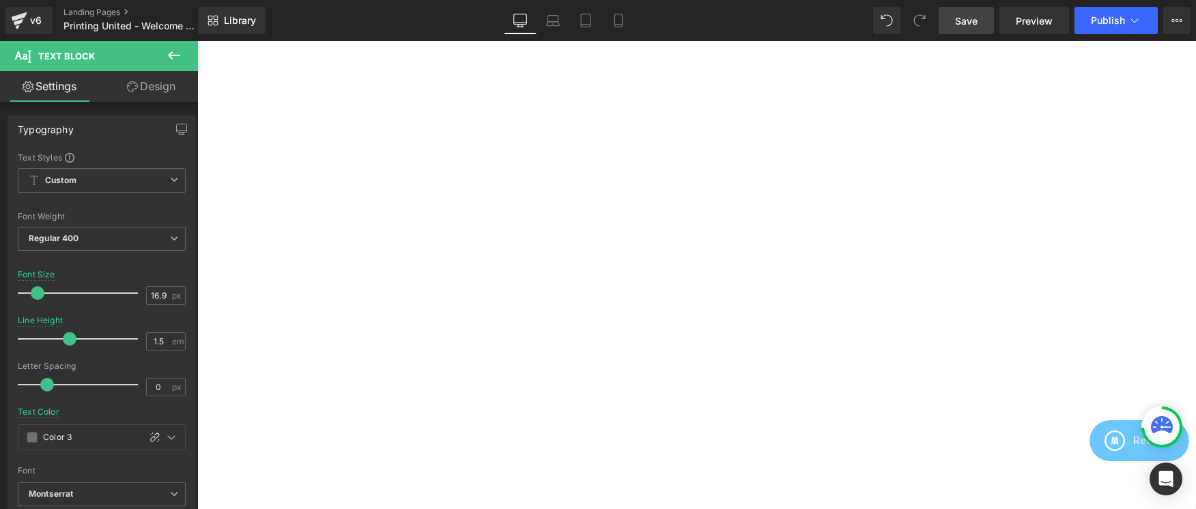
click at [970, 27] on span "Save" at bounding box center [966, 21] width 23 height 14
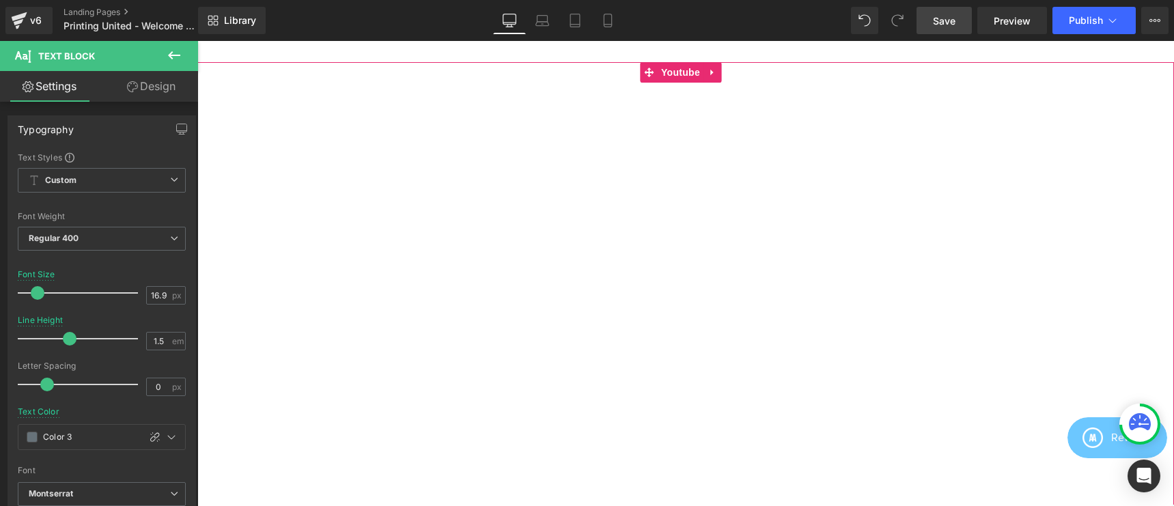
click at [867, 98] on div at bounding box center [685, 337] width 976 height 550
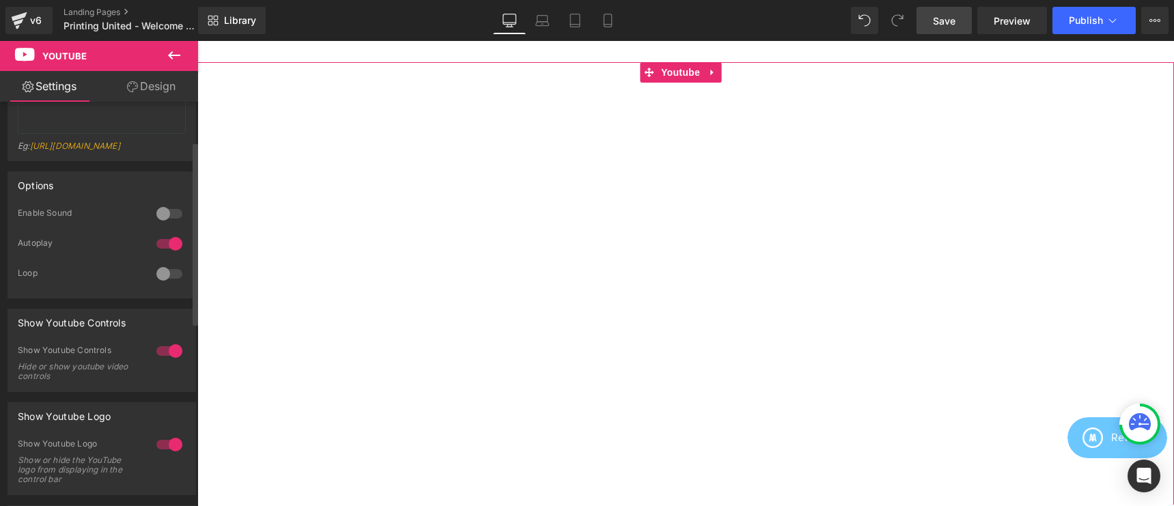
scroll to position [89, 0]
click at [169, 360] on div at bounding box center [169, 349] width 33 height 22
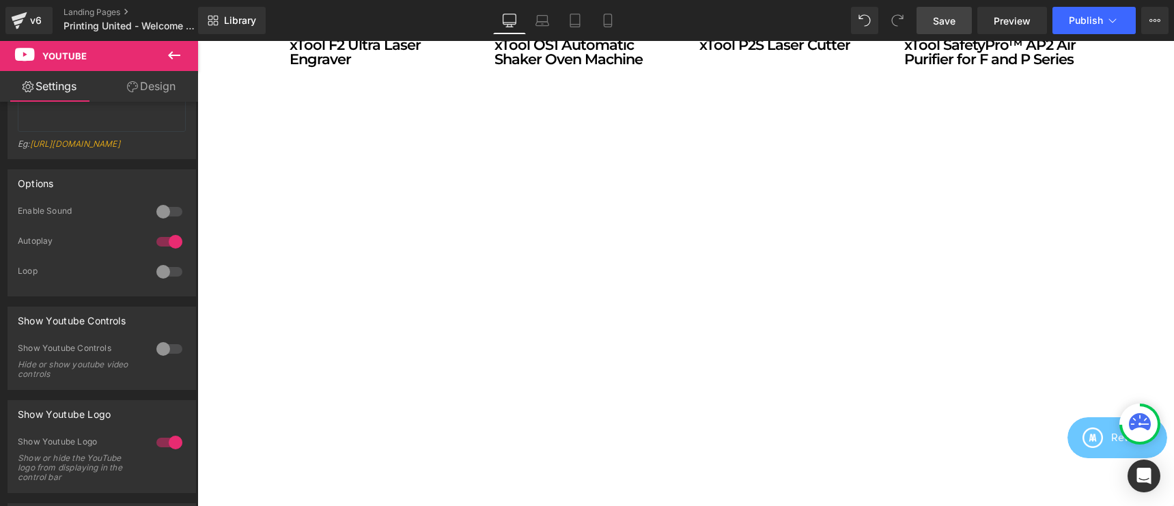
scroll to position [1932, 0]
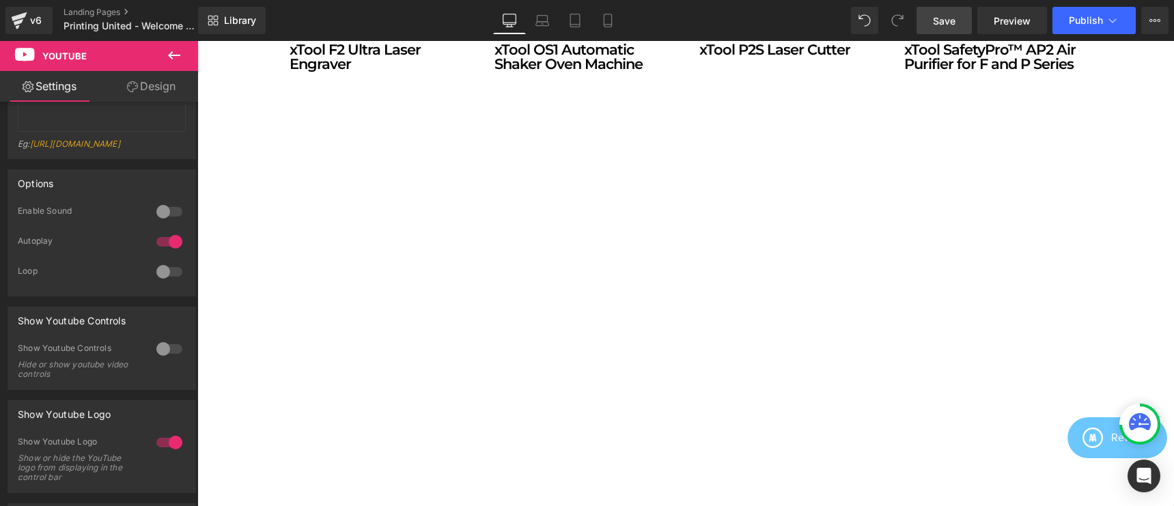
click at [954, 20] on span "Save" at bounding box center [944, 21] width 23 height 14
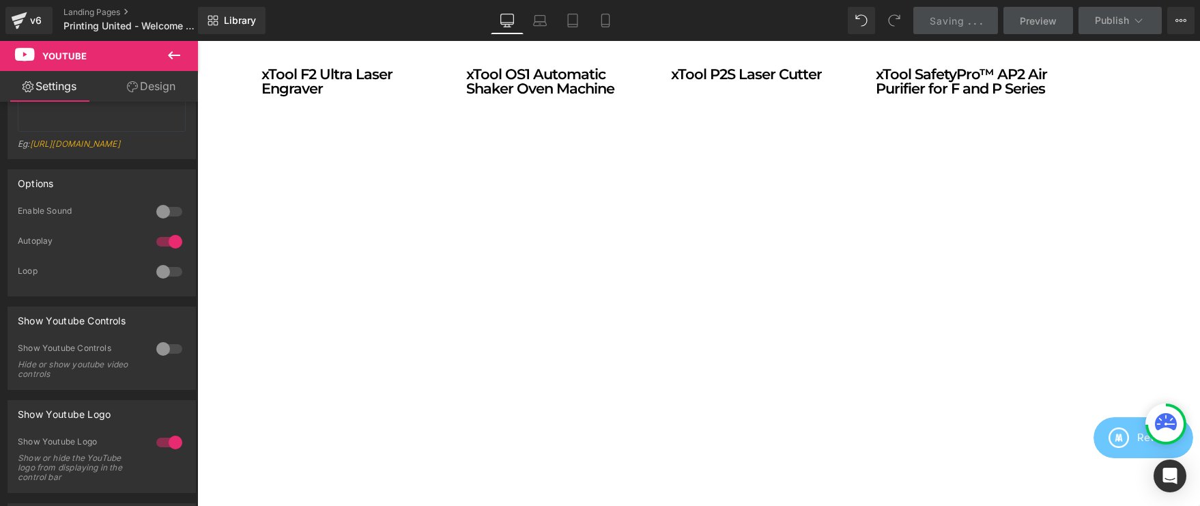
scroll to position [1941, 0]
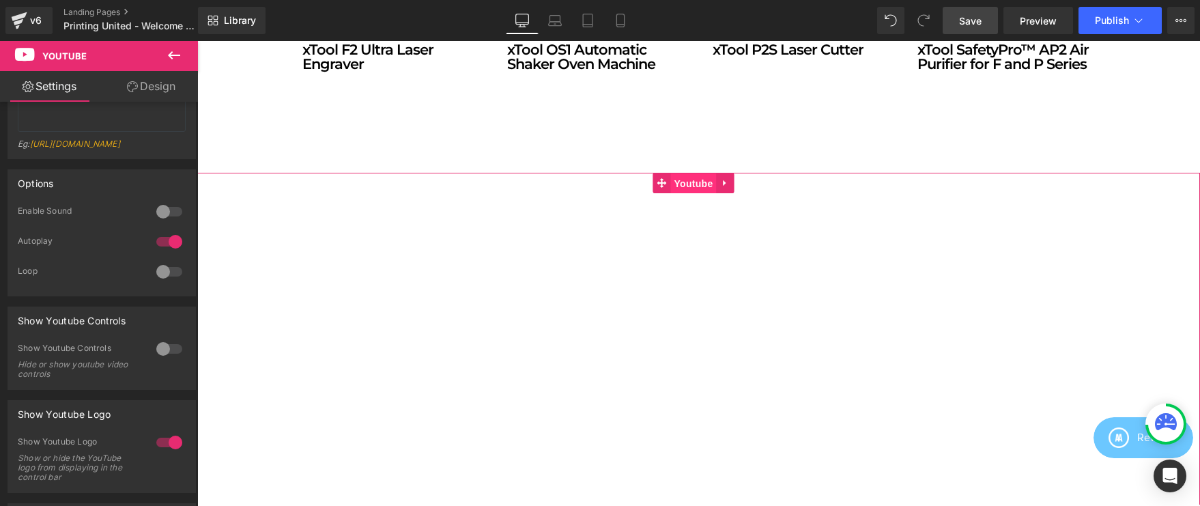
click at [695, 177] on span "Youtube" at bounding box center [693, 183] width 46 height 20
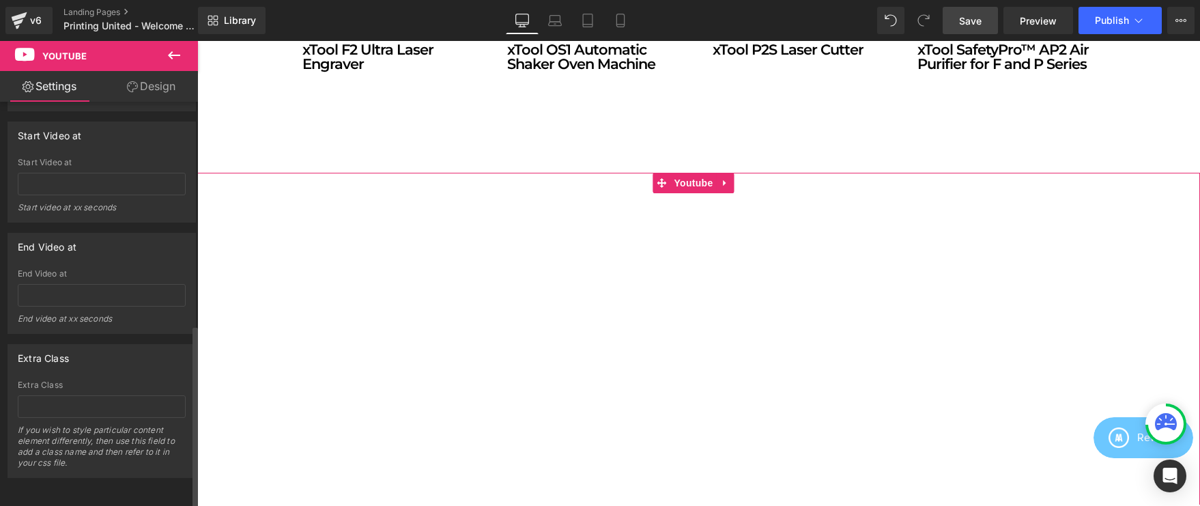
scroll to position [492, 0]
click at [124, 395] on input "text" at bounding box center [102, 406] width 168 height 23
click at [135, 81] on icon at bounding box center [132, 86] width 11 height 11
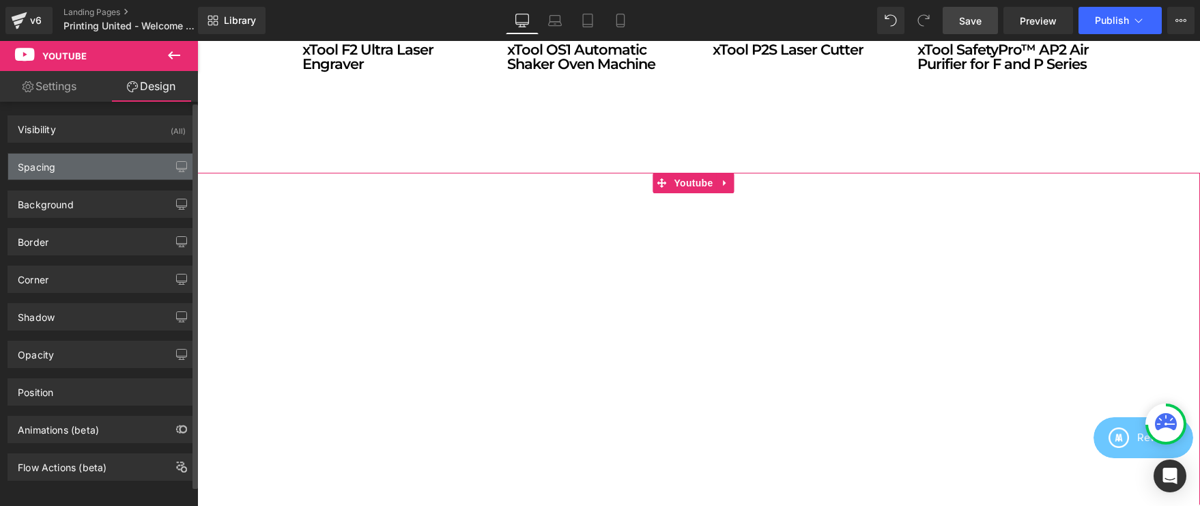
click at [128, 162] on div "Spacing" at bounding box center [101, 167] width 187 height 26
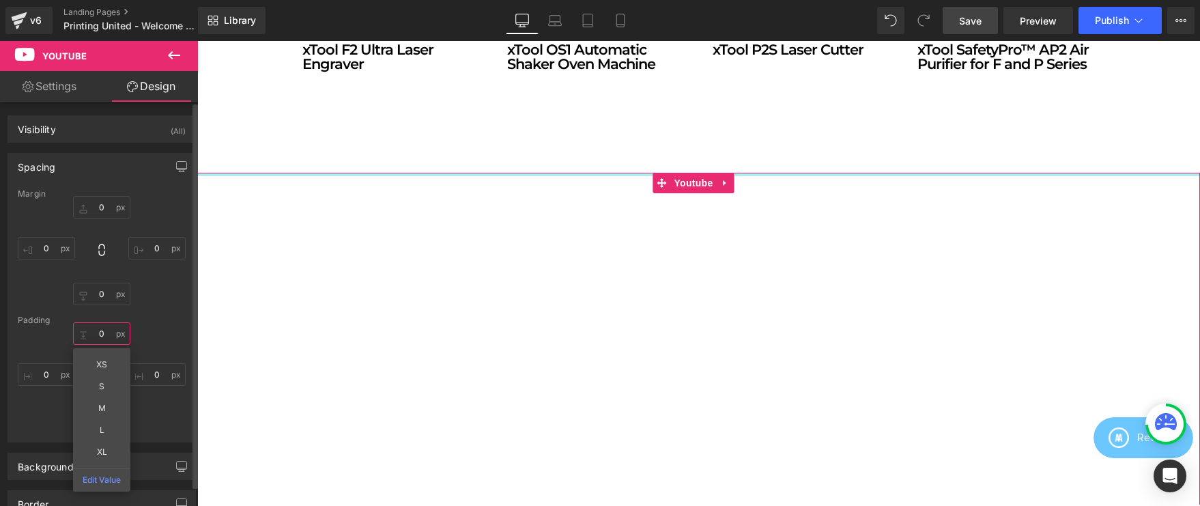
click at [98, 337] on input "0" at bounding box center [101, 333] width 57 height 23
click at [102, 335] on input "0" at bounding box center [101, 333] width 57 height 23
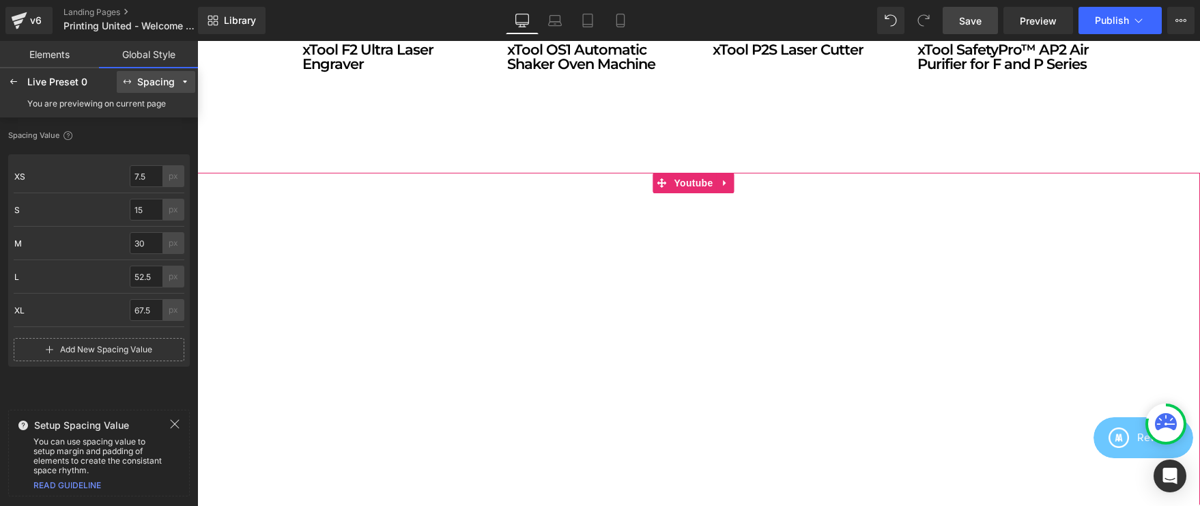
click at [124, 82] on icon at bounding box center [127, 82] width 10 height 10
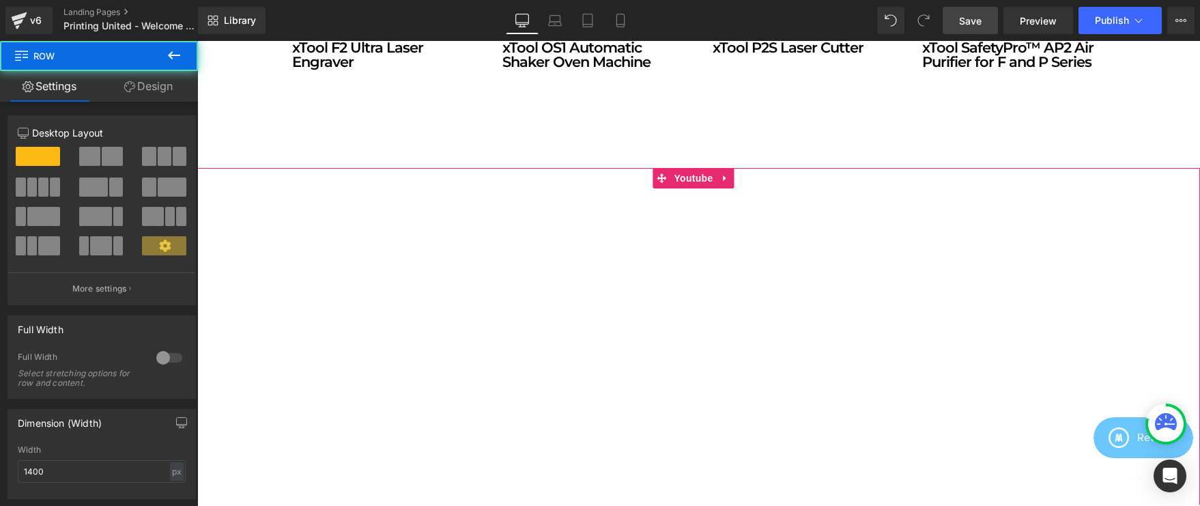
click at [304, 182] on div "Youtube" at bounding box center [698, 450] width 1003 height 565
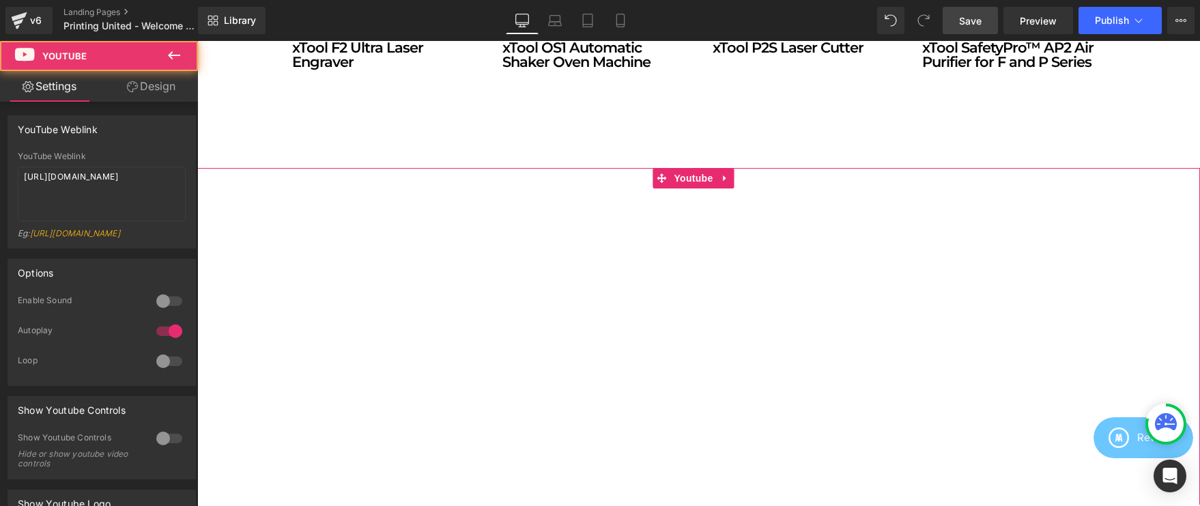
click at [305, 182] on div "Youtube" at bounding box center [698, 450] width 1003 height 565
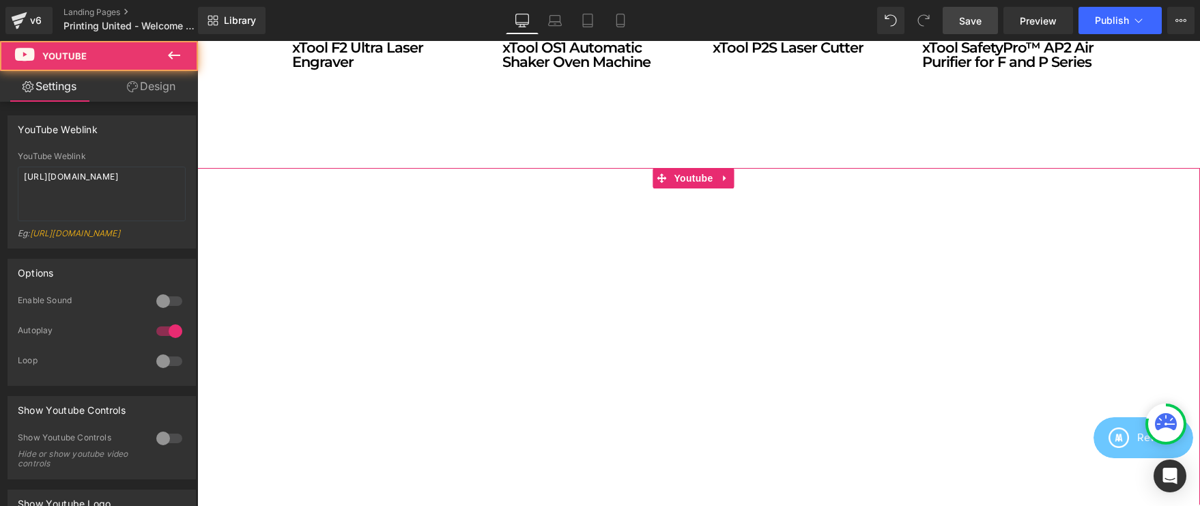
click at [374, 184] on div "Youtube" at bounding box center [698, 450] width 1003 height 565
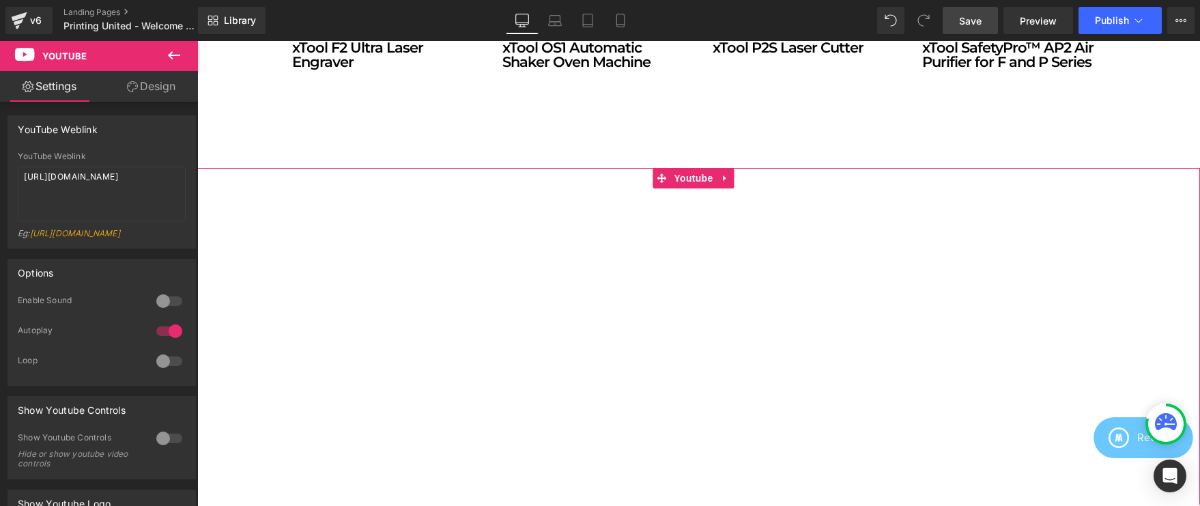
click at [151, 94] on link "Design" at bounding box center [151, 86] width 99 height 31
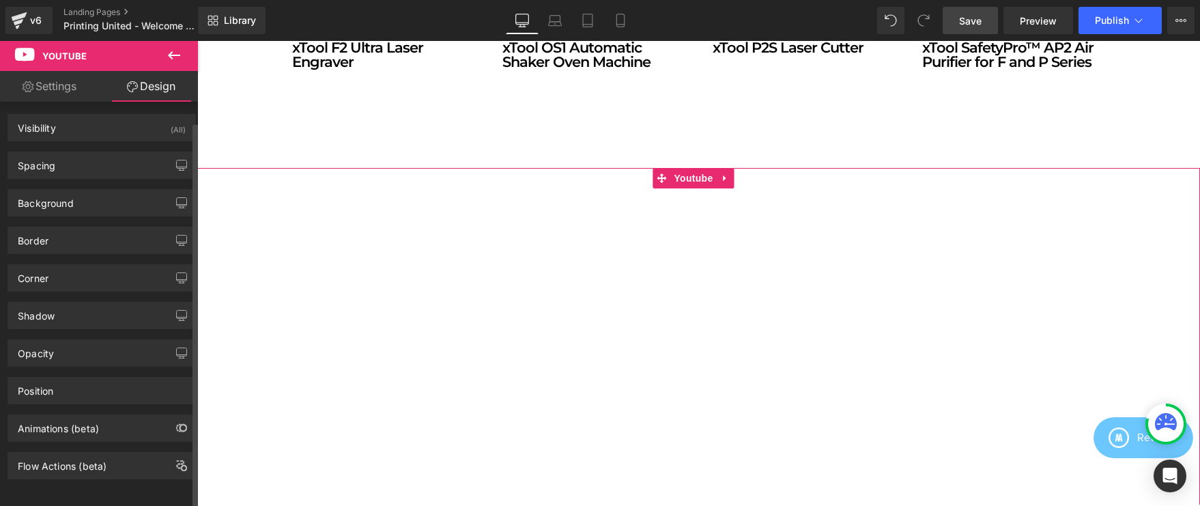
scroll to position [0, 0]
click at [66, 119] on div "Visibility (All)" at bounding box center [101, 129] width 187 height 26
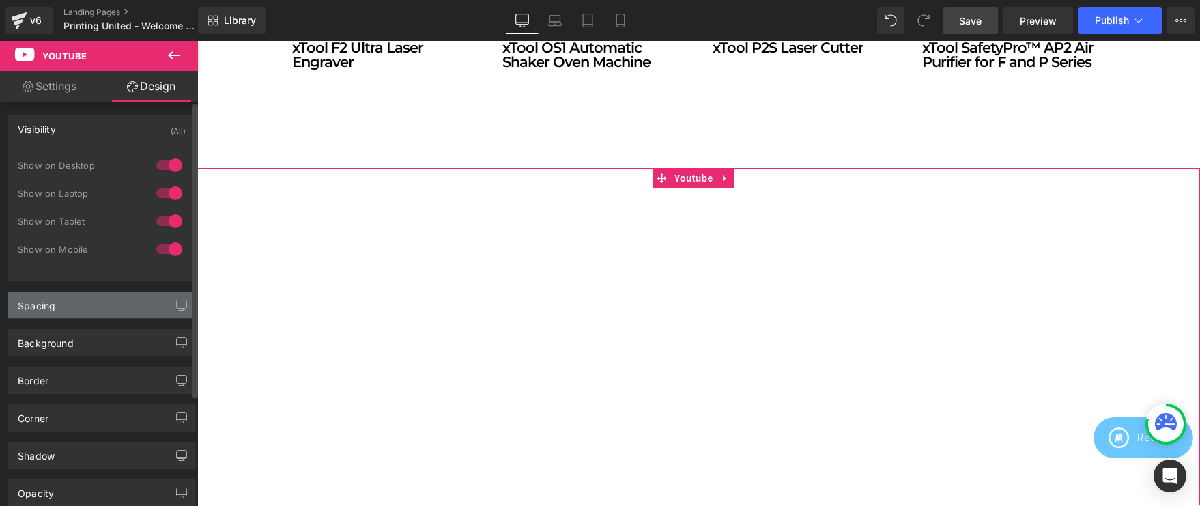
click at [79, 306] on div "Spacing" at bounding box center [101, 305] width 187 height 26
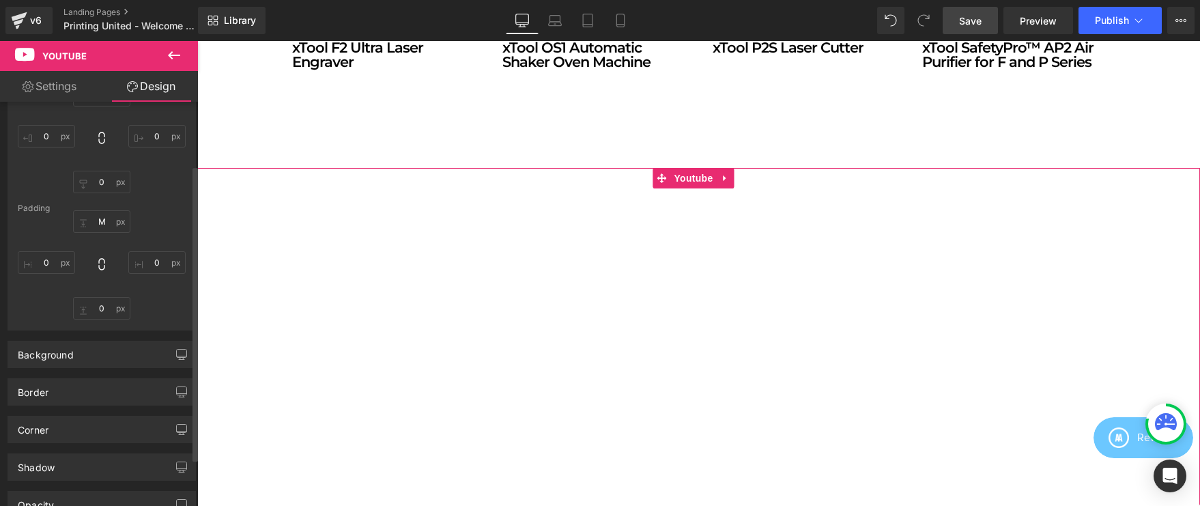
scroll to position [309, 0]
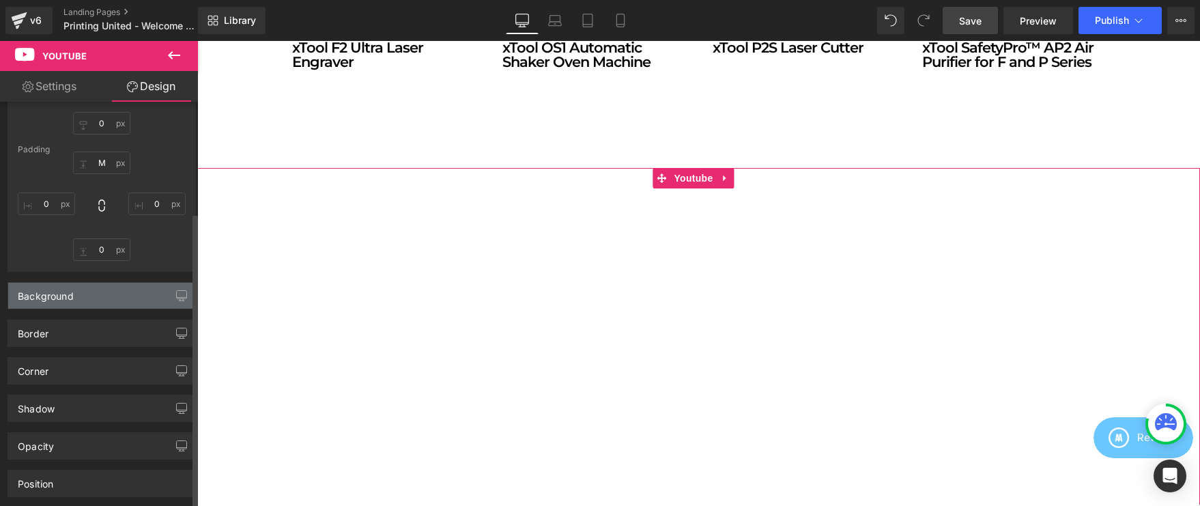
click at [91, 300] on div "Background" at bounding box center [101, 296] width 187 height 26
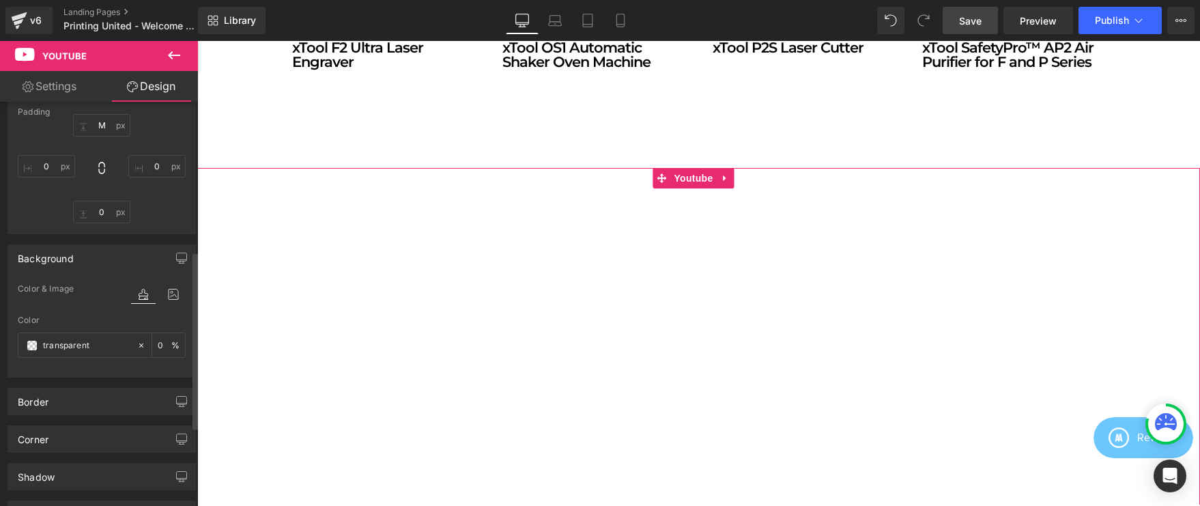
scroll to position [440, 0]
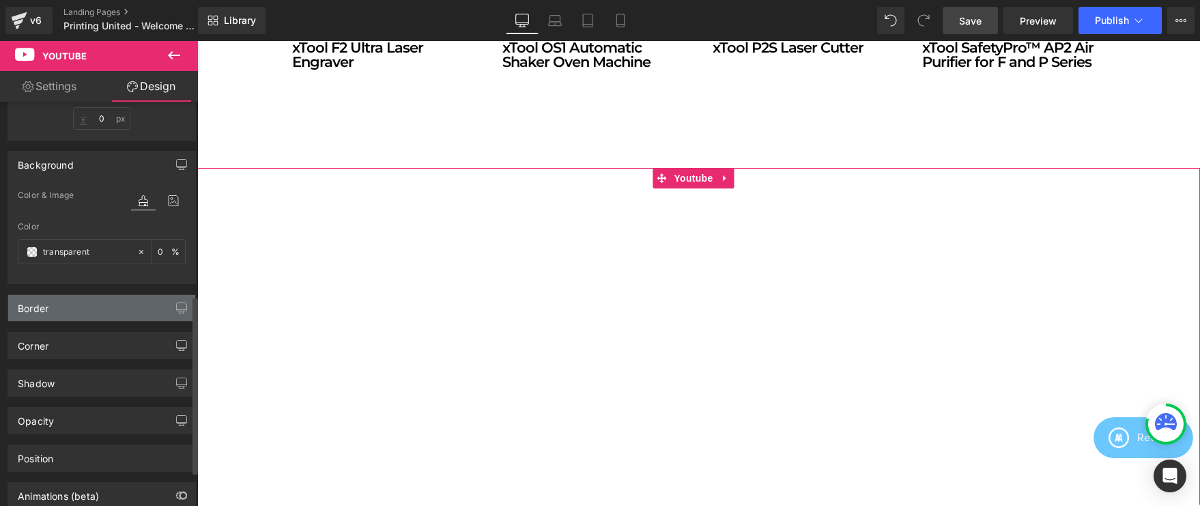
click at [88, 313] on div "Border" at bounding box center [101, 308] width 187 height 26
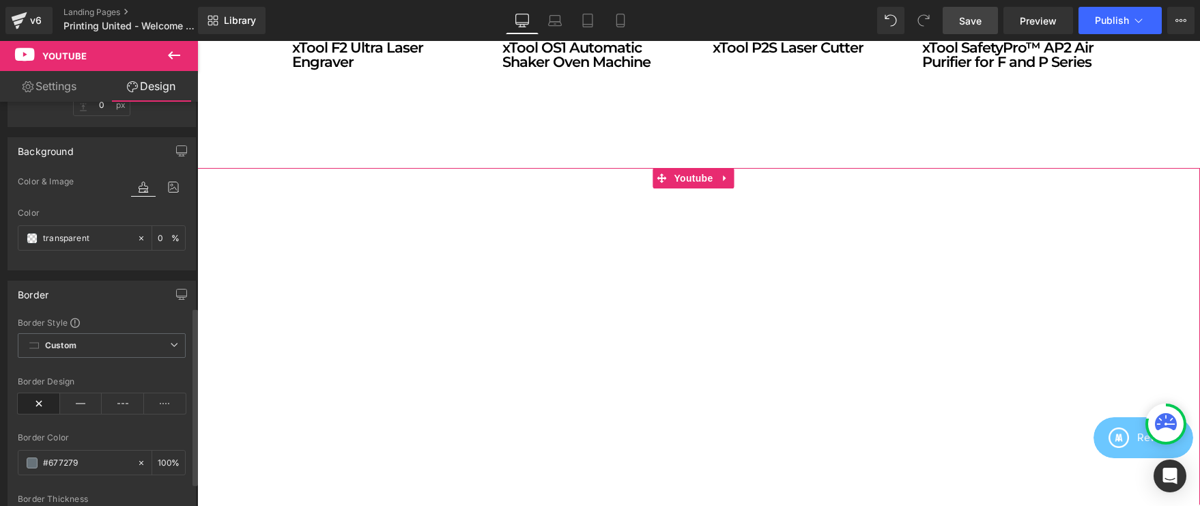
scroll to position [468, 0]
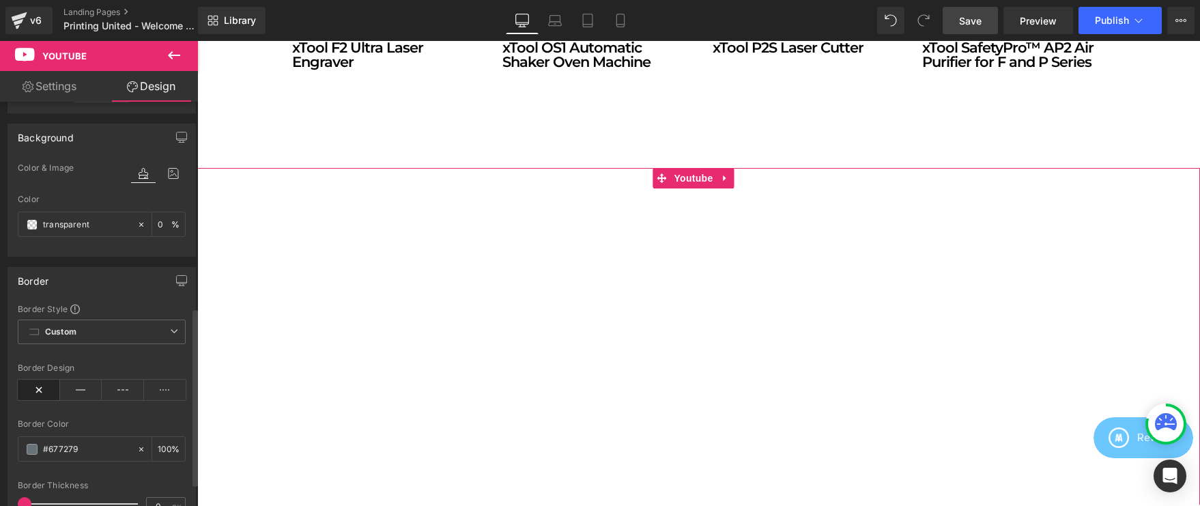
click at [85, 275] on div "Border" at bounding box center [101, 281] width 187 height 26
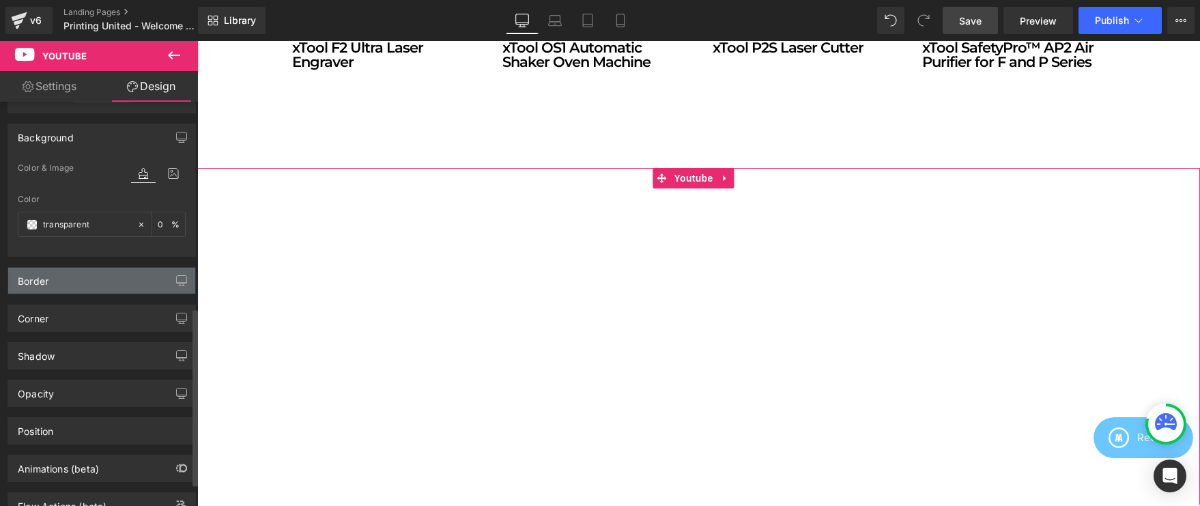
click at [99, 280] on div "Border" at bounding box center [101, 281] width 187 height 26
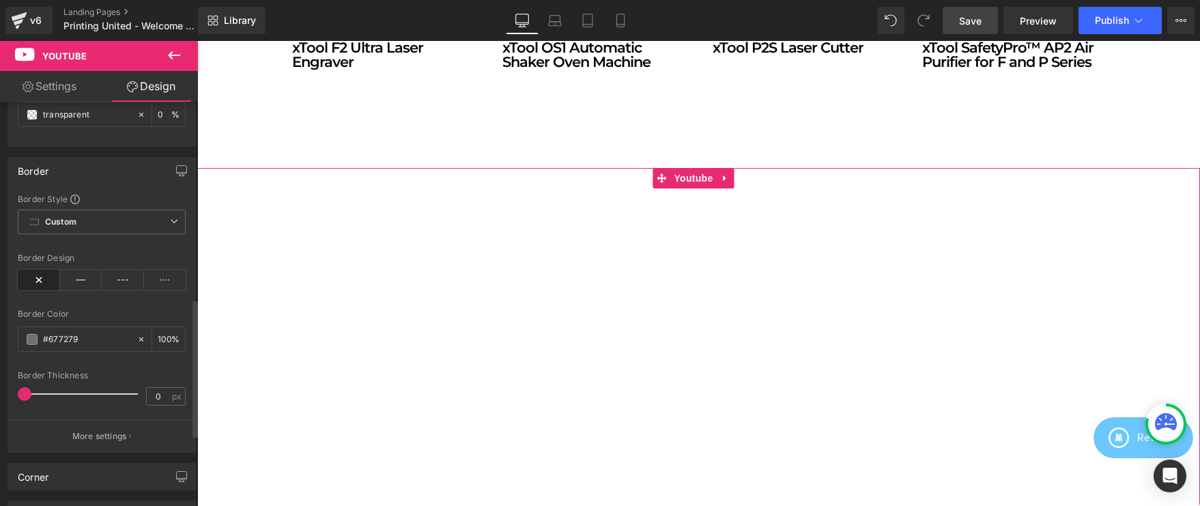
click at [88, 173] on div "Border" at bounding box center [101, 171] width 187 height 26
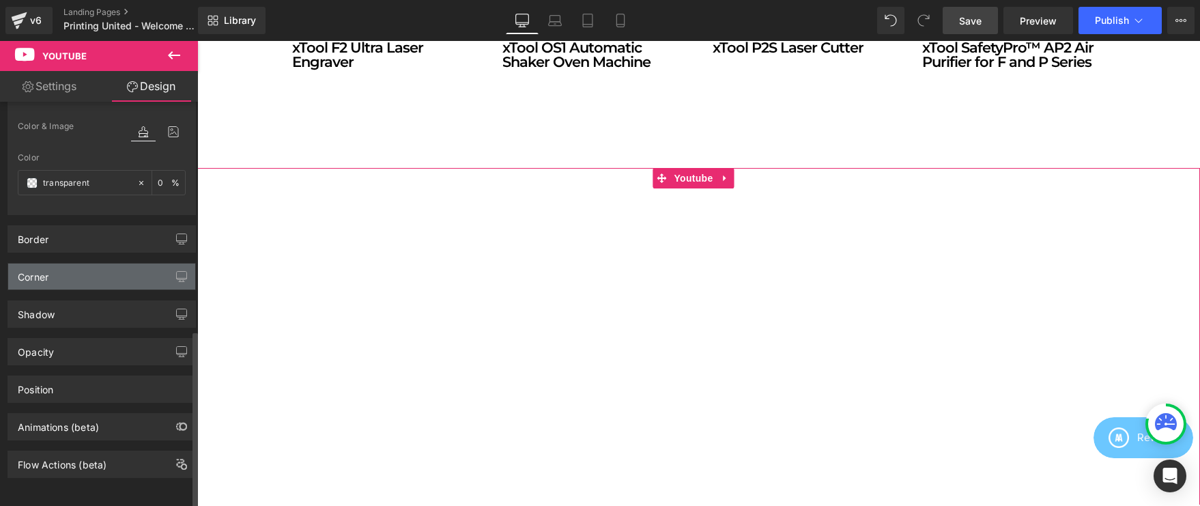
click at [107, 264] on div "Corner" at bounding box center [101, 277] width 187 height 26
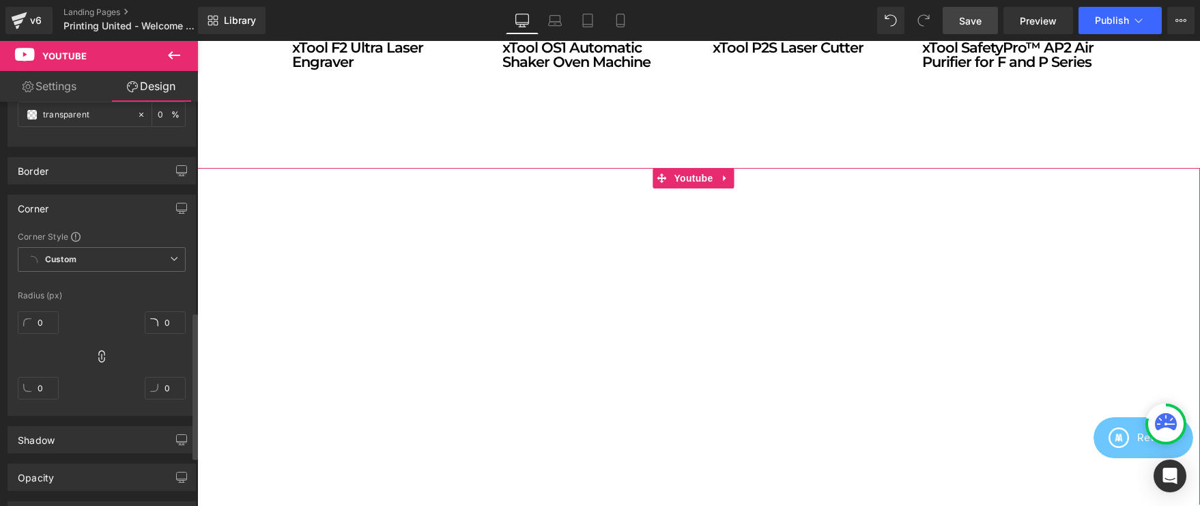
click at [74, 197] on div "Corner" at bounding box center [101, 208] width 187 height 26
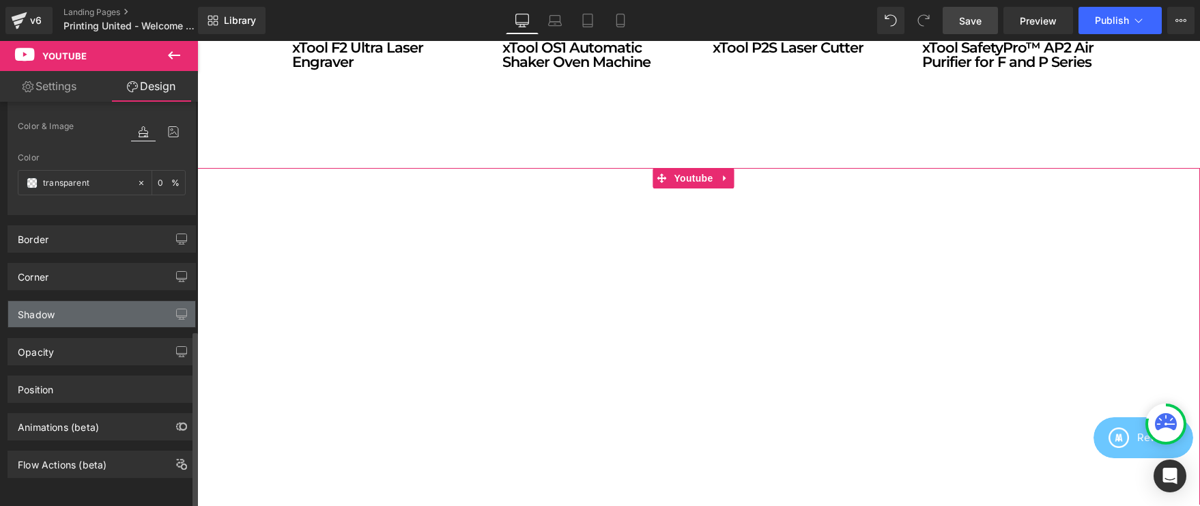
click at [74, 302] on div "Shadow" at bounding box center [101, 314] width 187 height 26
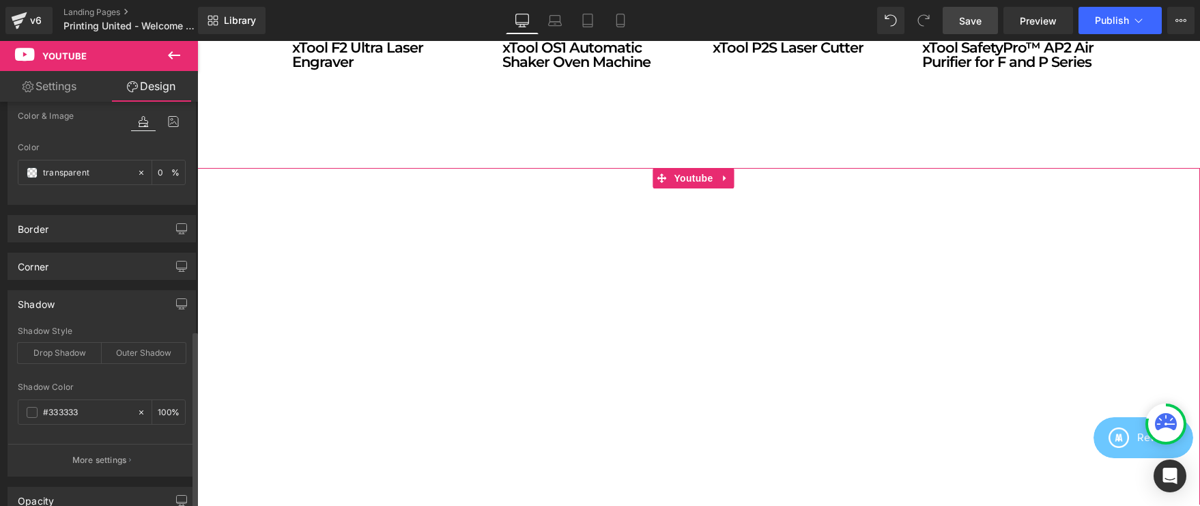
scroll to position [578, 0]
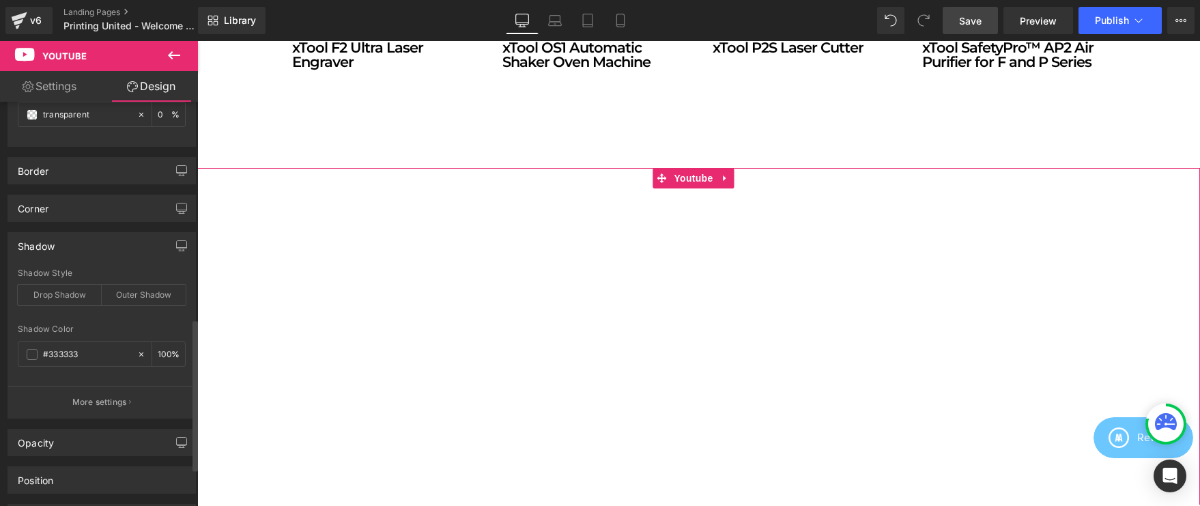
click at [76, 246] on div "Shadow" at bounding box center [101, 246] width 187 height 26
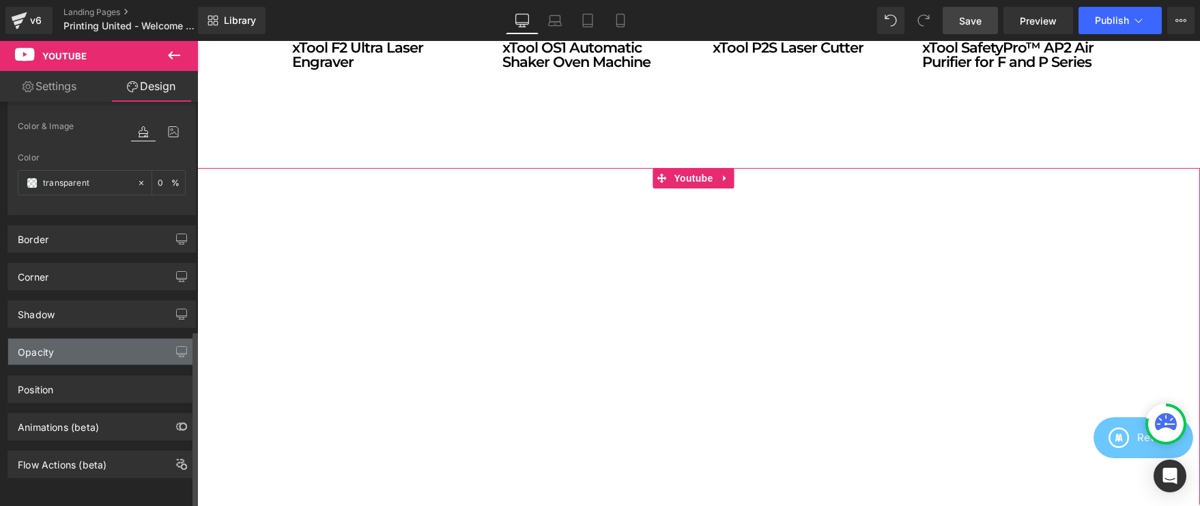
scroll to position [517, 0]
click at [92, 344] on div "Opacity" at bounding box center [101, 352] width 187 height 26
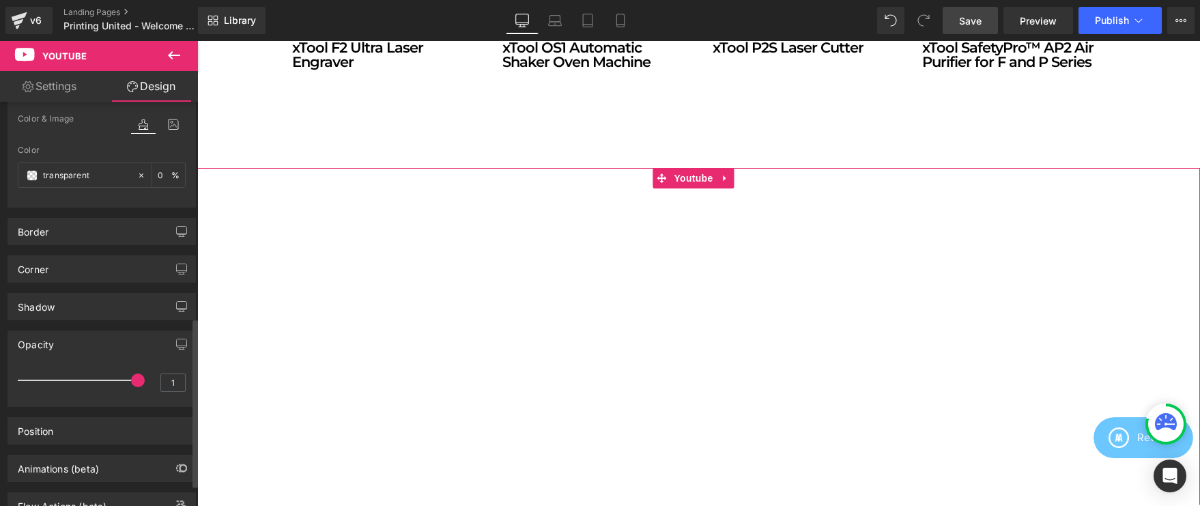
click at [89, 343] on div "Opacity" at bounding box center [101, 344] width 187 height 26
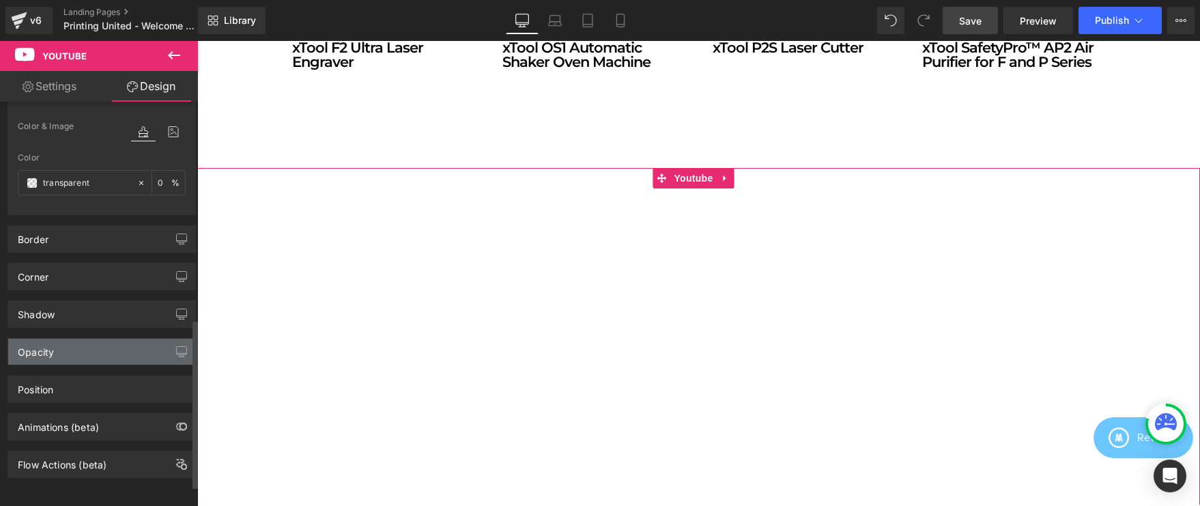
scroll to position [520, 0]
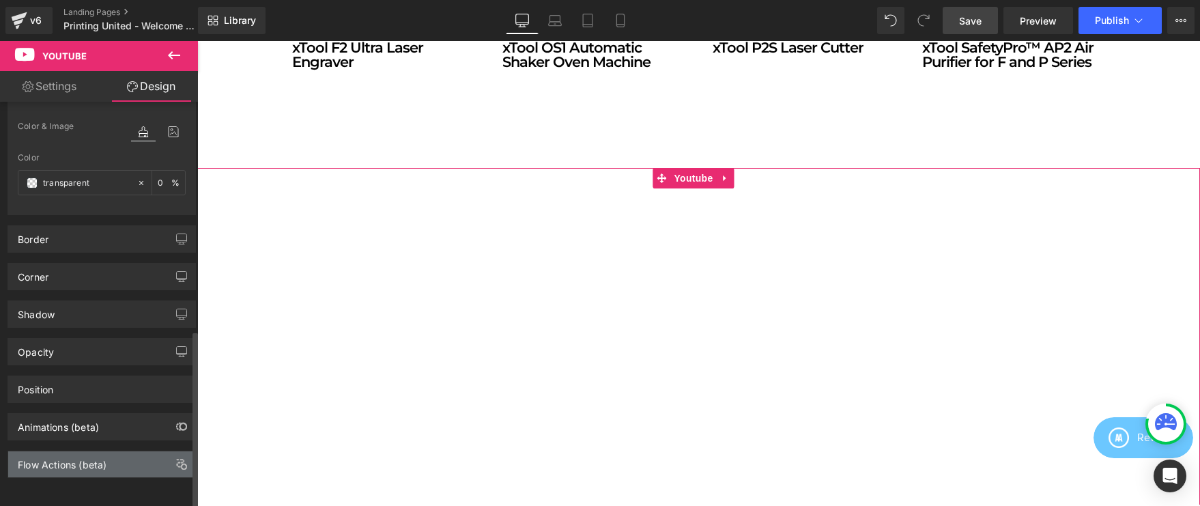
click at [98, 451] on div "Flow Actions (beta)" at bounding box center [62, 460] width 89 height 19
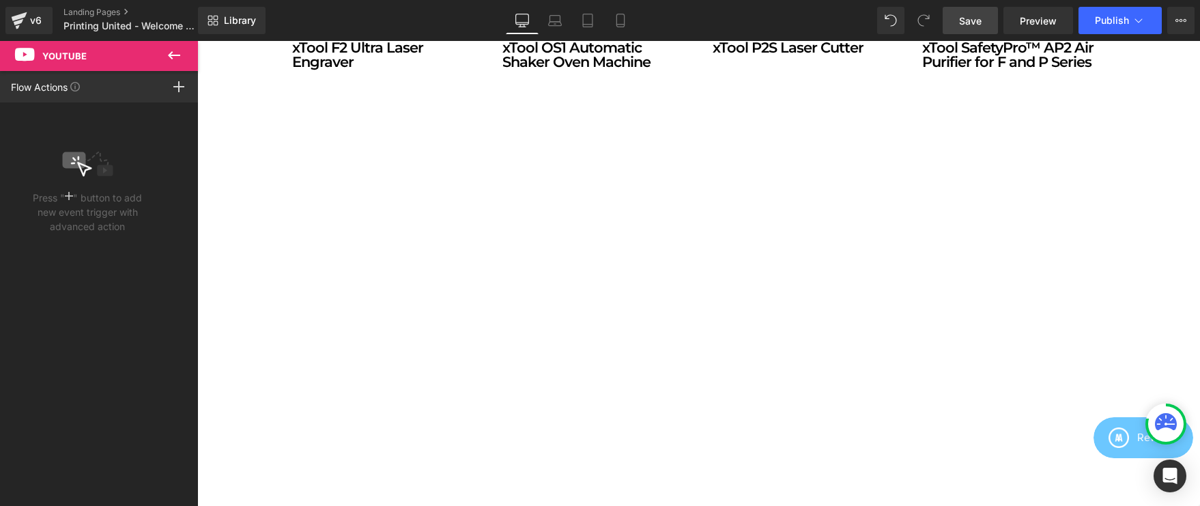
click at [171, 52] on icon at bounding box center [174, 55] width 12 height 8
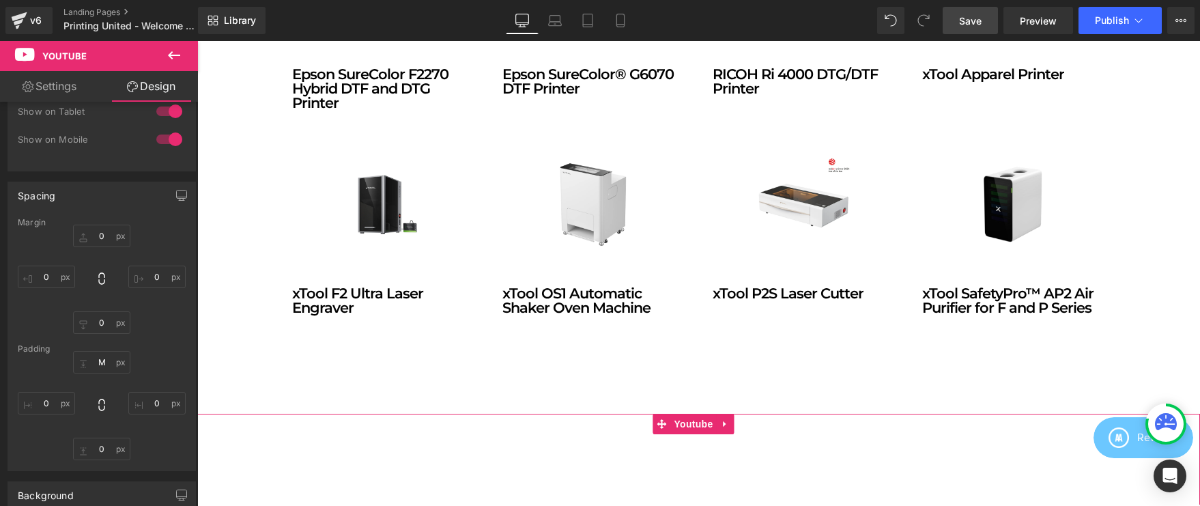
scroll to position [0, 0]
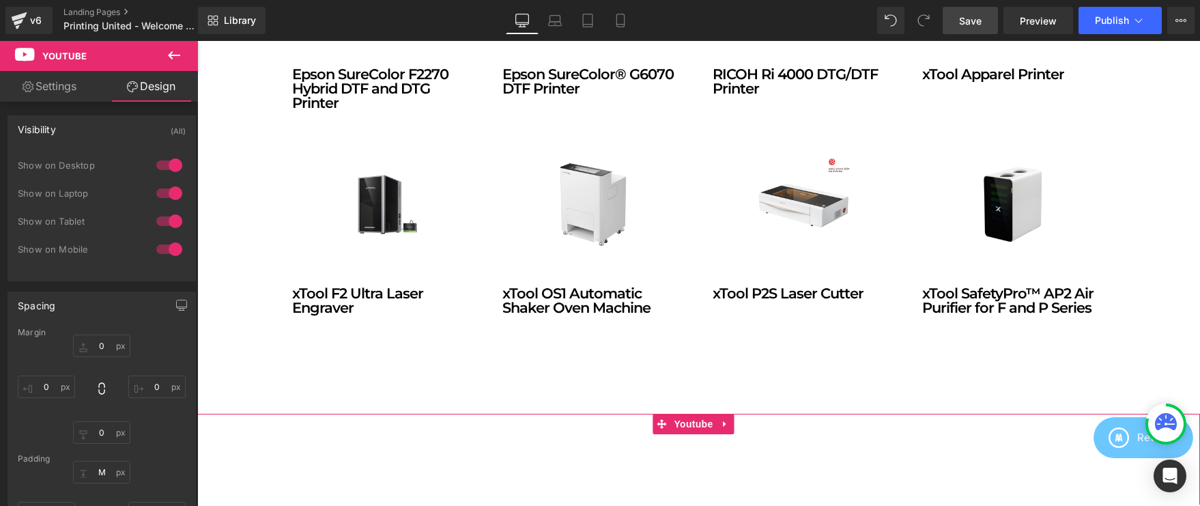
click at [55, 85] on link "Settings" at bounding box center [49, 86] width 99 height 31
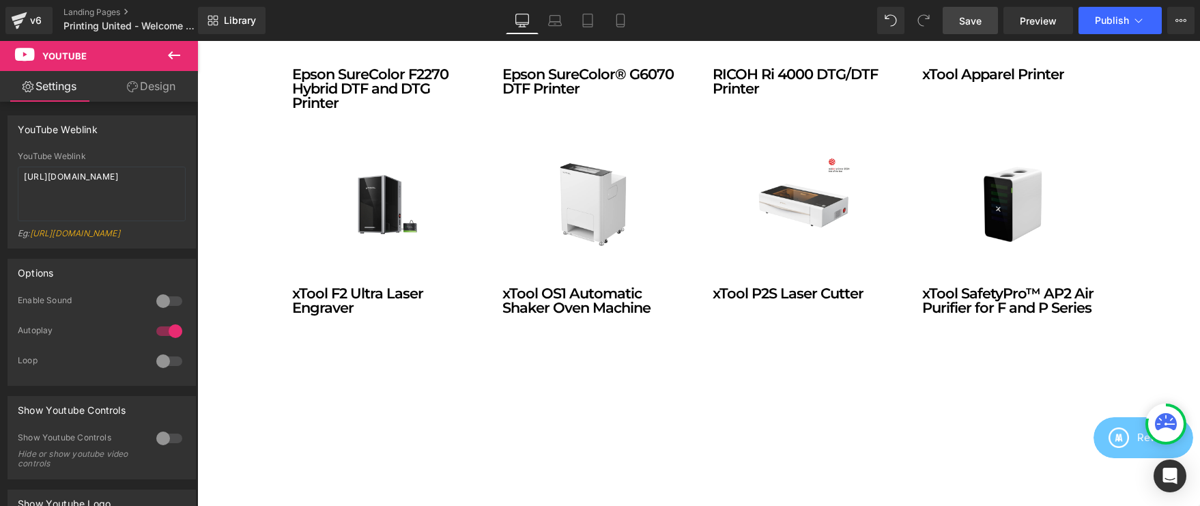
click at [168, 54] on icon at bounding box center [174, 55] width 16 height 16
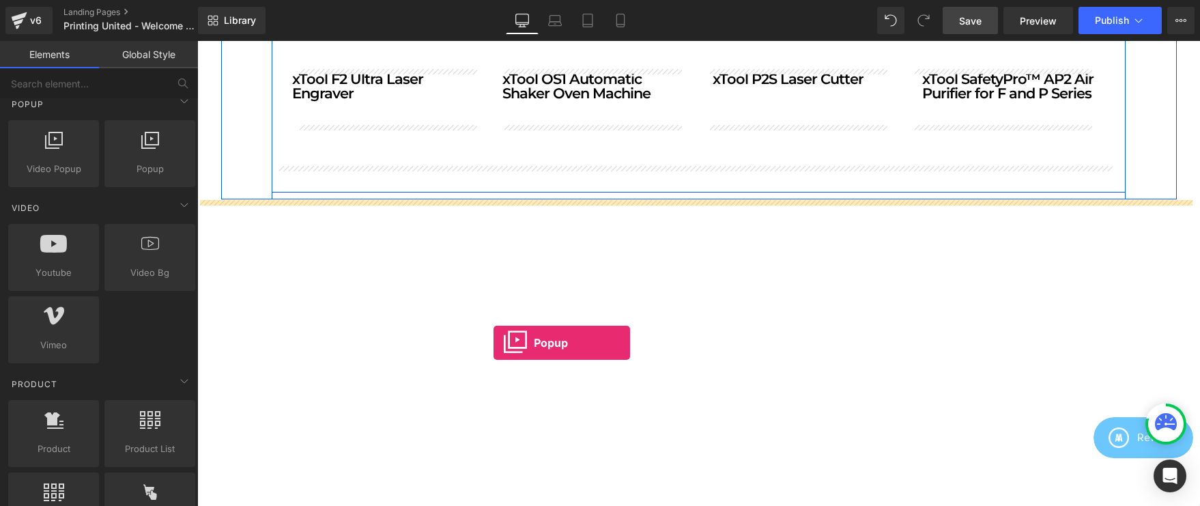
scroll to position [1910, 0]
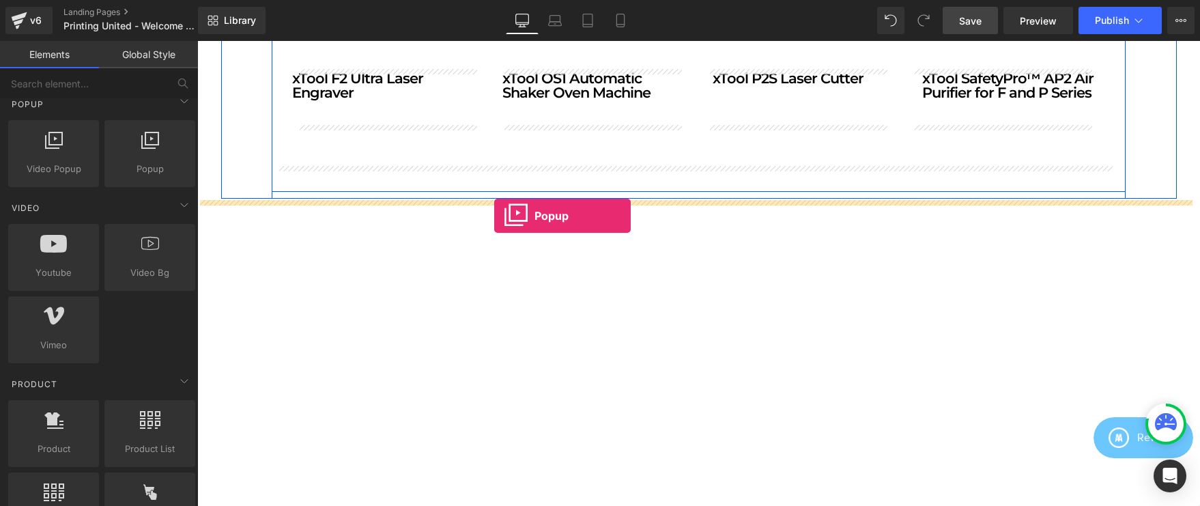
drag, startPoint x: 333, startPoint y: 184, endPoint x: 494, endPoint y: 216, distance: 164.1
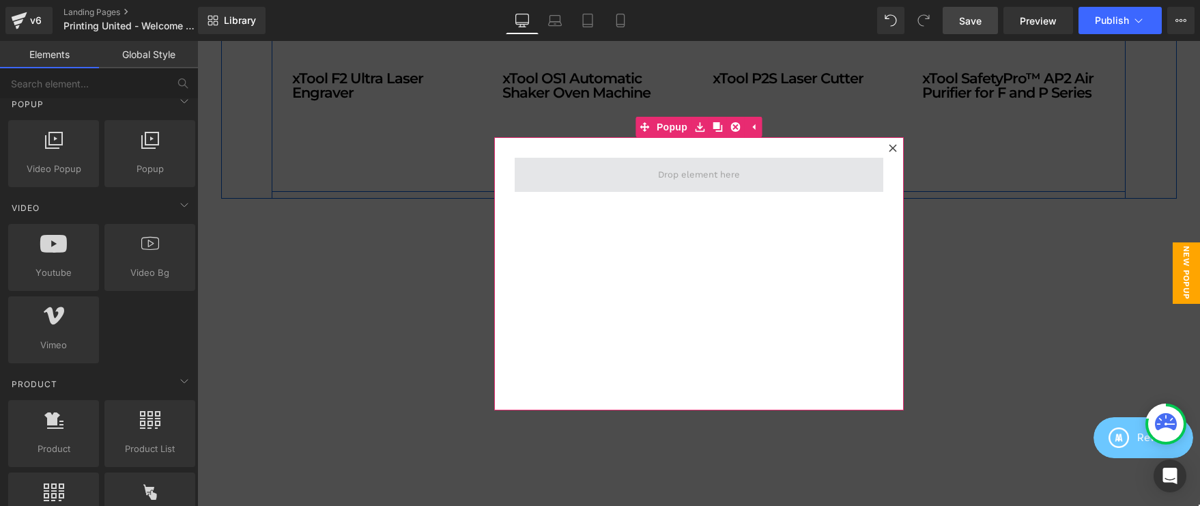
click at [673, 169] on span at bounding box center [698, 173] width 91 height 23
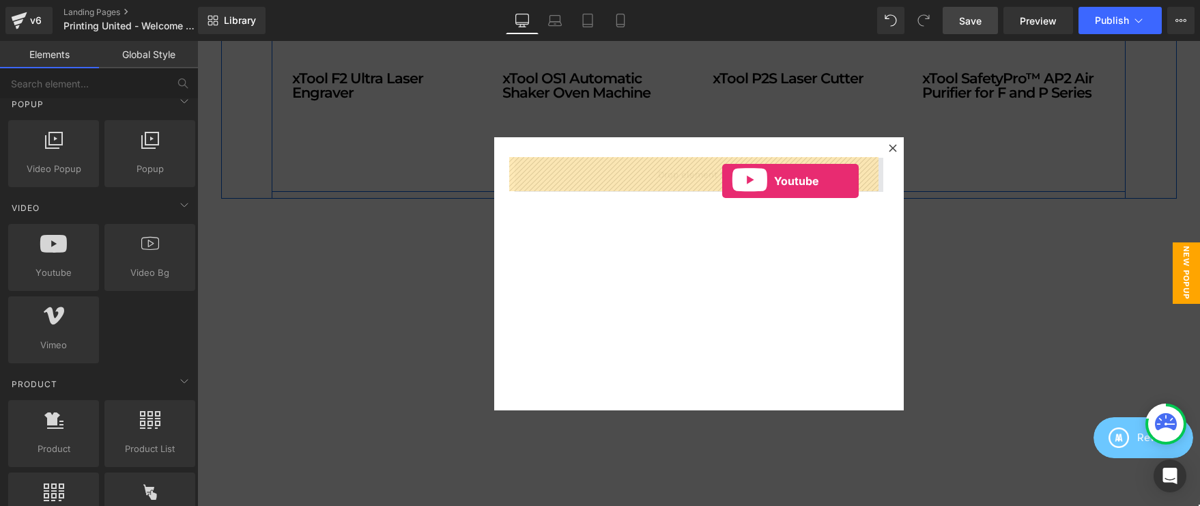
drag, startPoint x: 289, startPoint y: 292, endPoint x: 722, endPoint y: 181, distance: 446.7
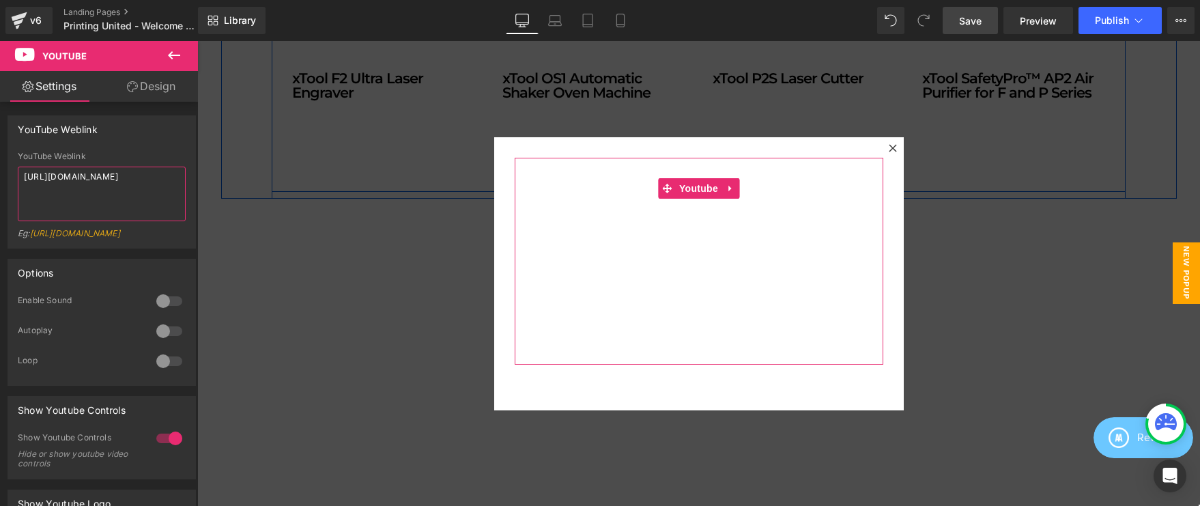
drag, startPoint x: 113, startPoint y: 185, endPoint x: 34, endPoint y: 160, distance: 83.1
click at [34, 160] on div "YouTube Weblink [URL][DOMAIN_NAME] Eg: [URL][DOMAIN_NAME]" at bounding box center [102, 200] width 168 height 96
paste textarea "xTool SafetyPro AP2 MAX Industrial Air Purifier"
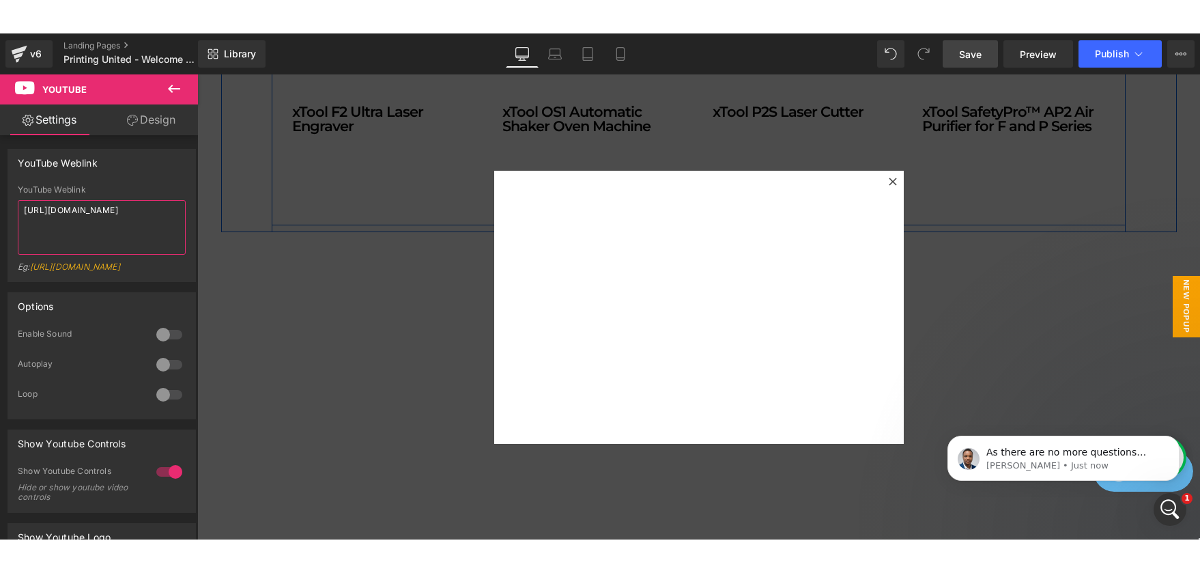
scroll to position [0, 0]
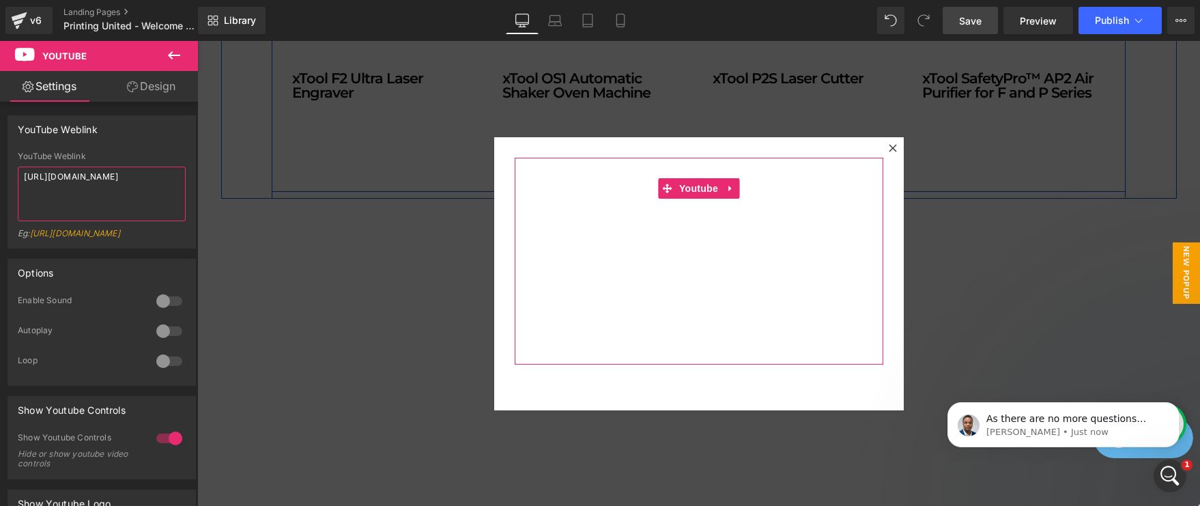
paste textarea "DJoLz6aYB"
type textarea "[URL][DOMAIN_NAME]"
click at [164, 342] on div at bounding box center [169, 331] width 33 height 22
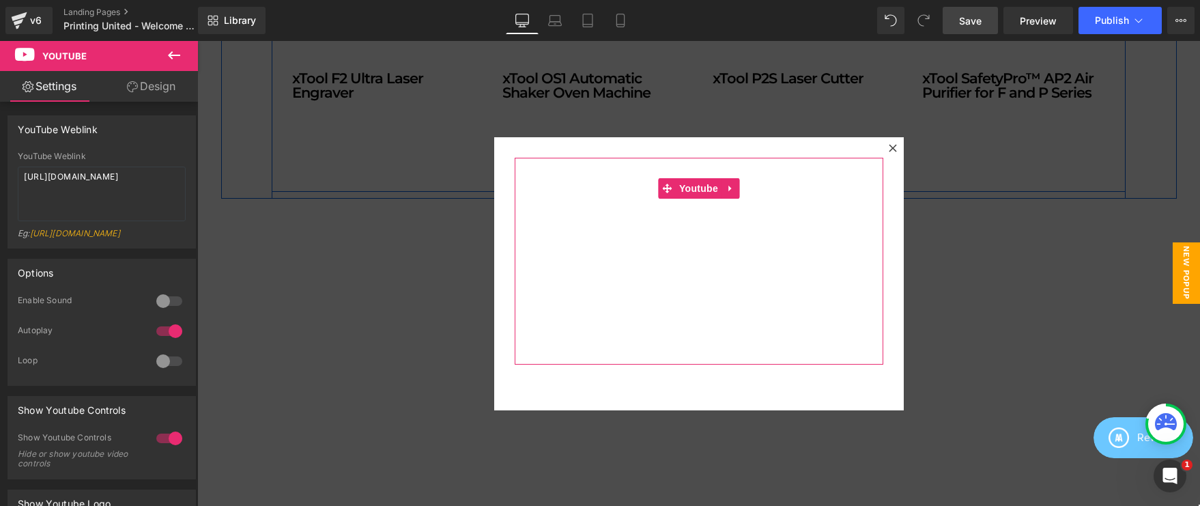
click at [165, 311] on div at bounding box center [169, 301] width 33 height 22
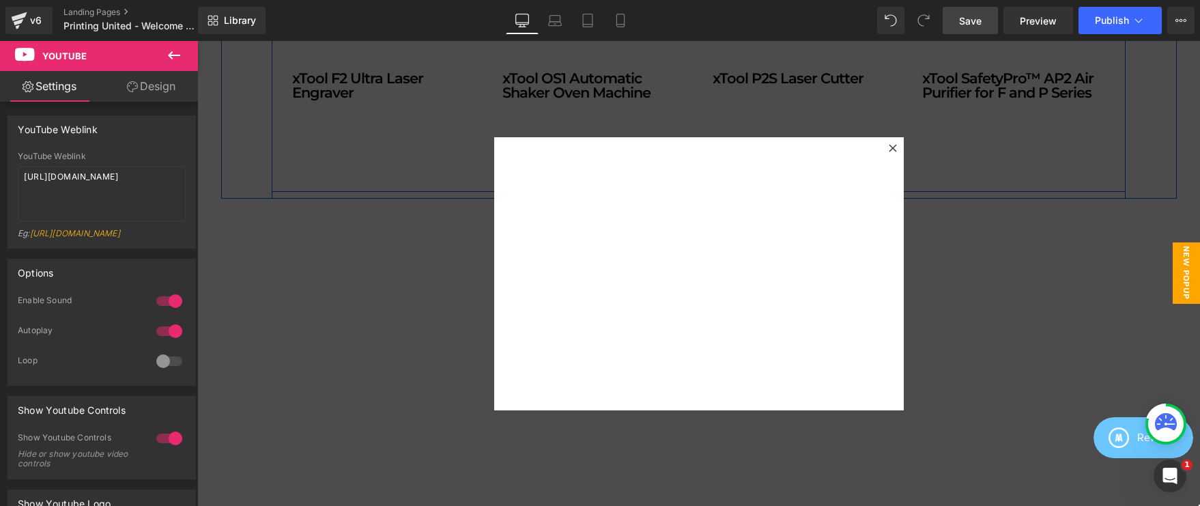
click at [974, 20] on span "Save" at bounding box center [970, 21] width 23 height 14
click at [1042, 18] on span "Preview" at bounding box center [1038, 21] width 37 height 14
click at [978, 19] on span "Save" at bounding box center [970, 21] width 23 height 14
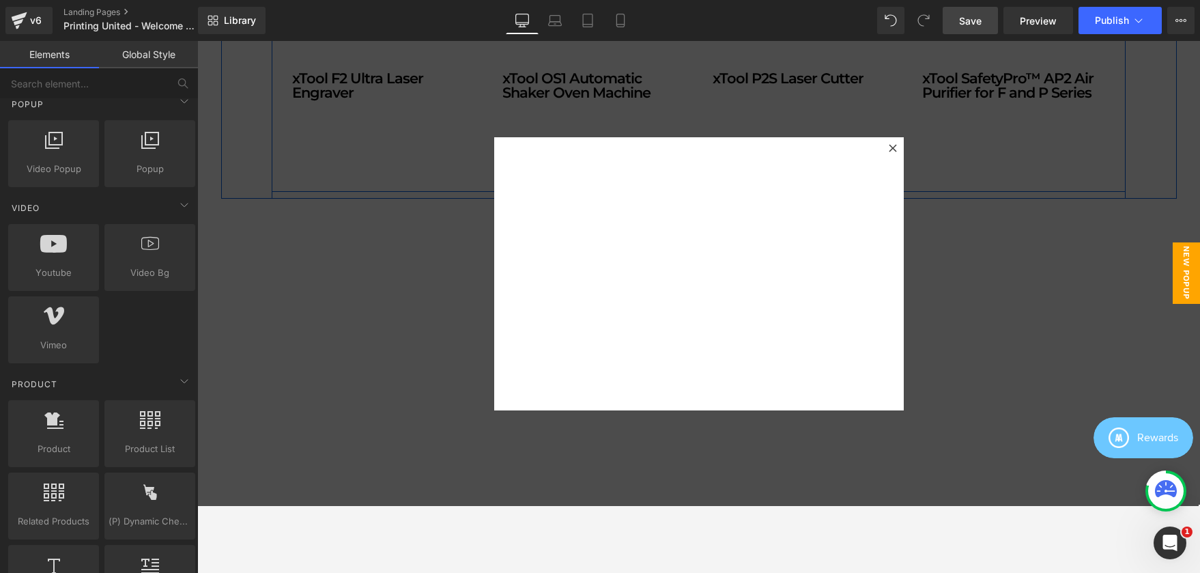
click at [955, 110] on div at bounding box center [698, 273] width 1003 height 465
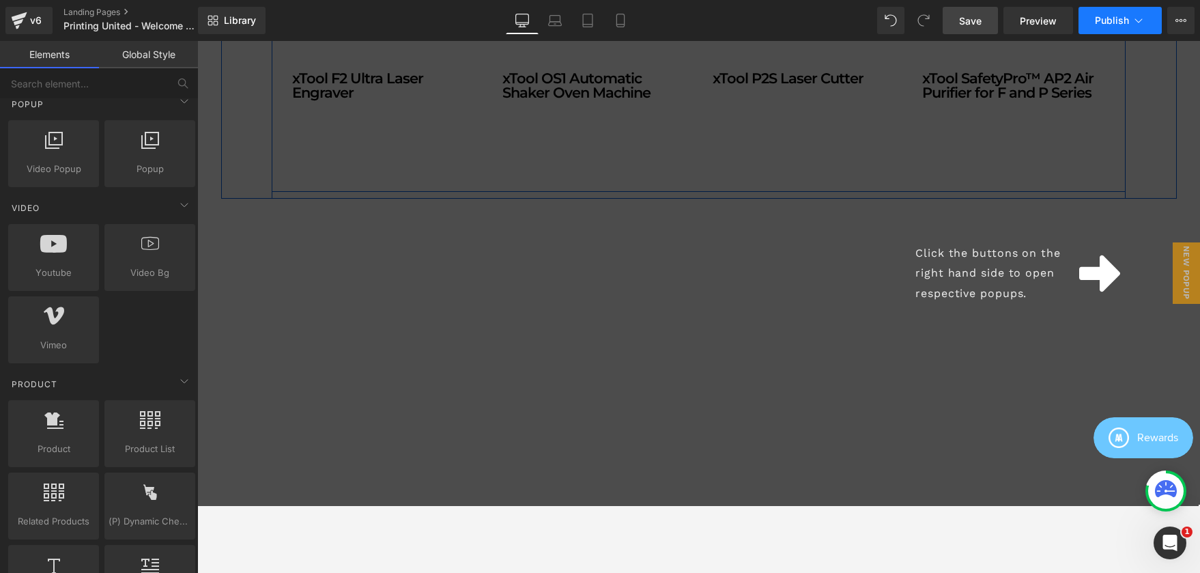
click at [1111, 18] on span "Publish" at bounding box center [1112, 20] width 34 height 11
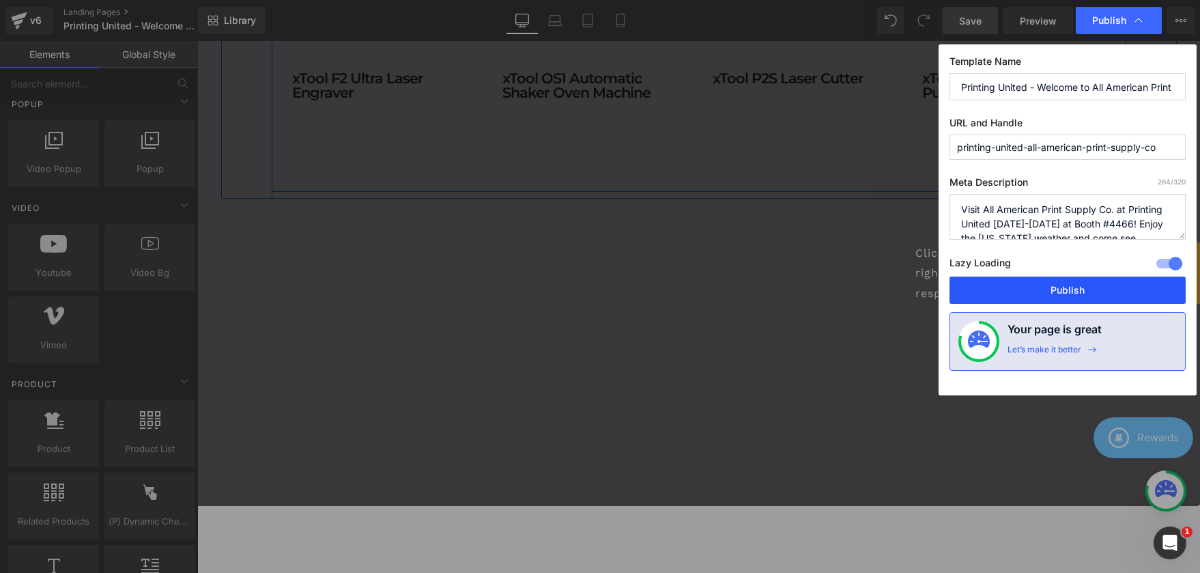
click at [1067, 288] on button "Publish" at bounding box center [1068, 289] width 236 height 27
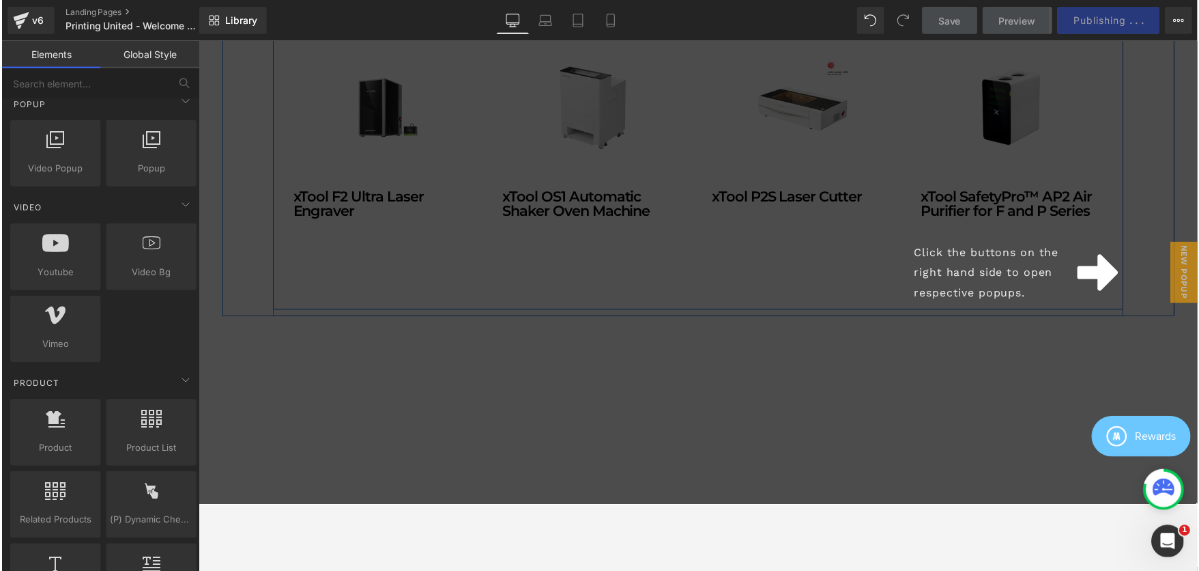
scroll to position [1801, 0]
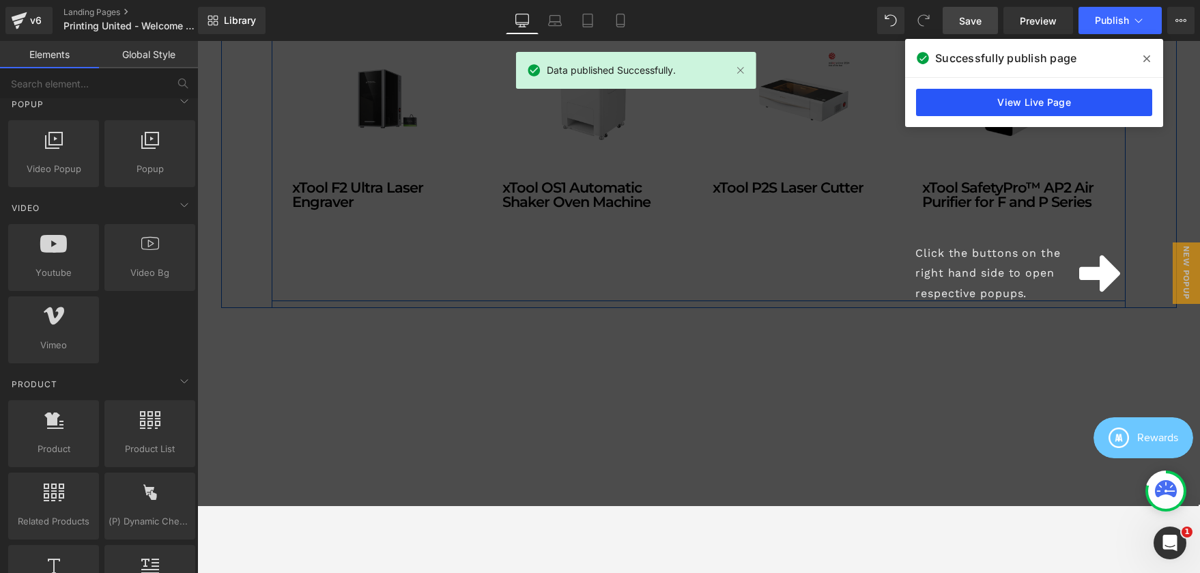
click at [1038, 98] on link "View Live Page" at bounding box center [1034, 102] width 236 height 27
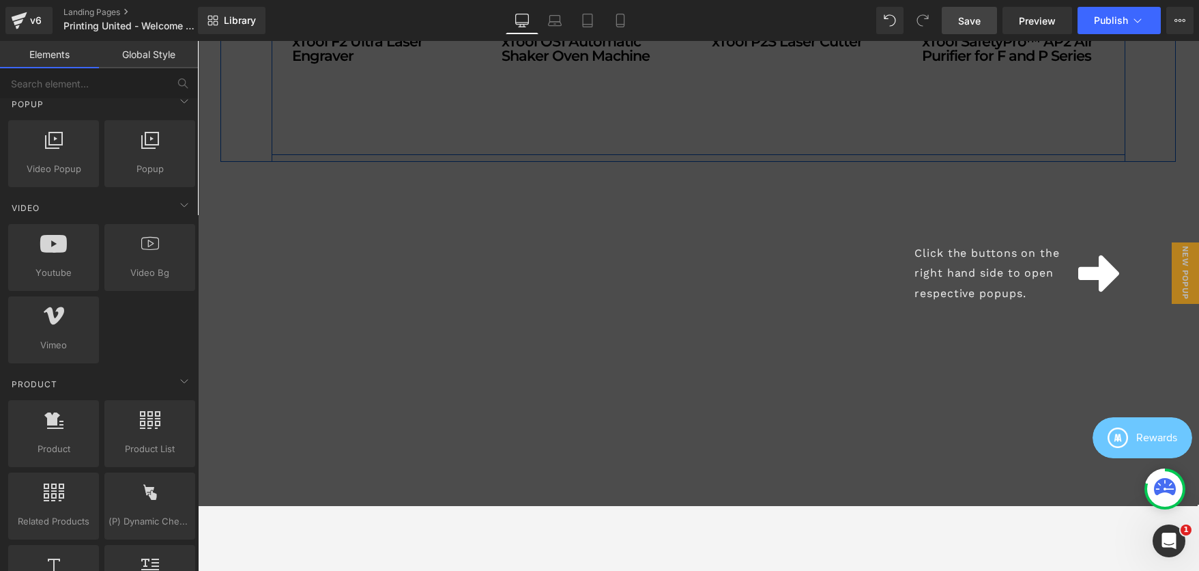
scroll to position [1956, 0]
click at [1182, 281] on span "New Popup" at bounding box center [1185, 272] width 27 height 61
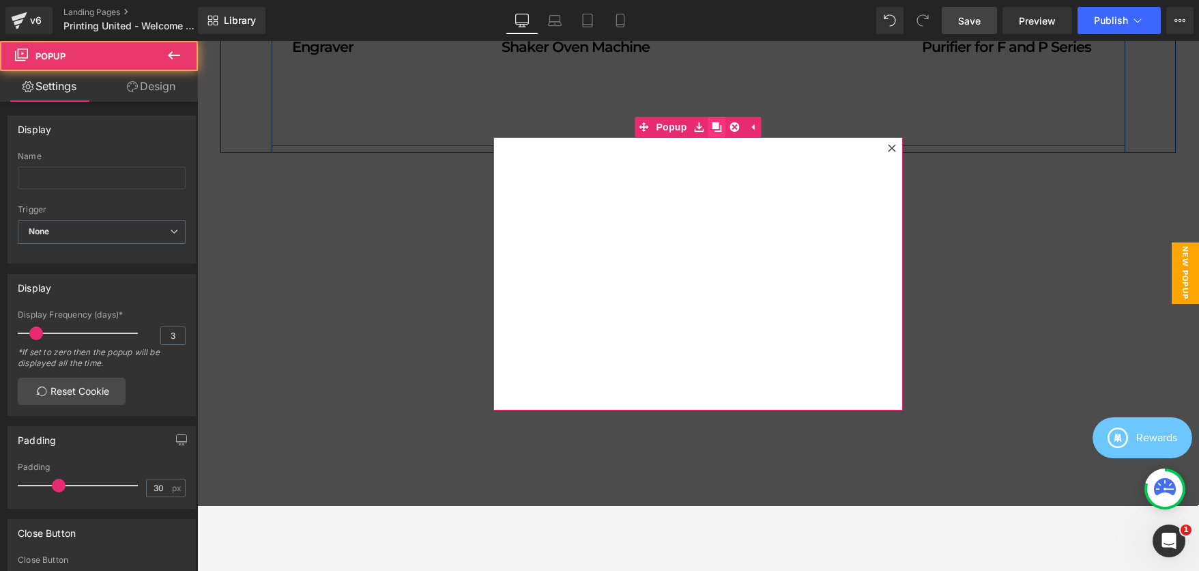
drag, startPoint x: 886, startPoint y: 149, endPoint x: 707, endPoint y: 122, distance: 181.5
click at [707, 137] on div "Youtube Popup" at bounding box center [699, 273] width 410 height 273
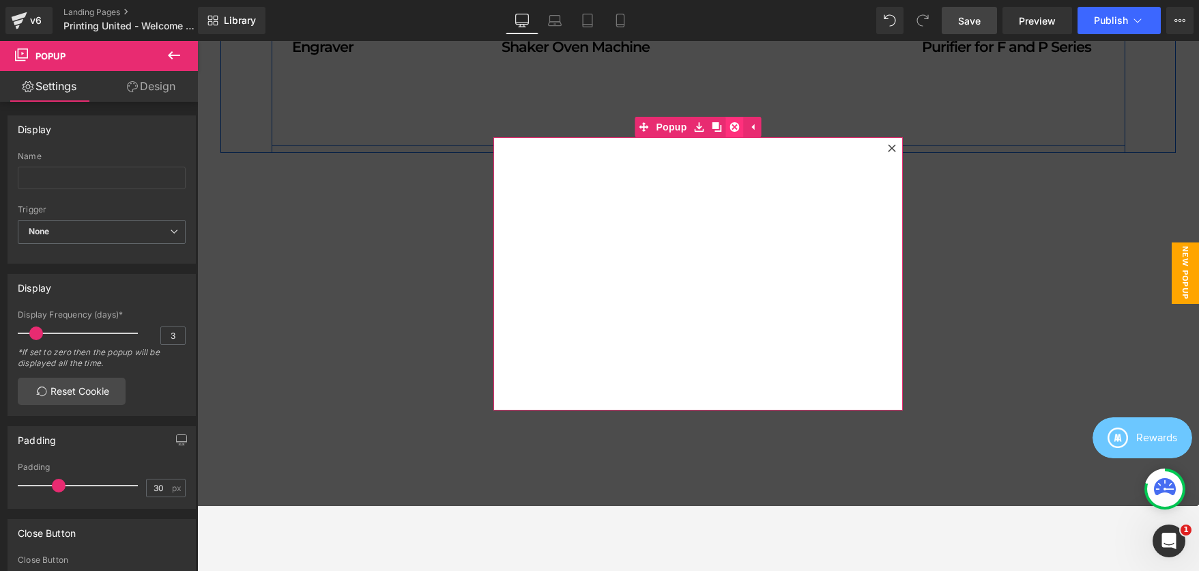
click at [730, 124] on icon at bounding box center [735, 127] width 10 height 10
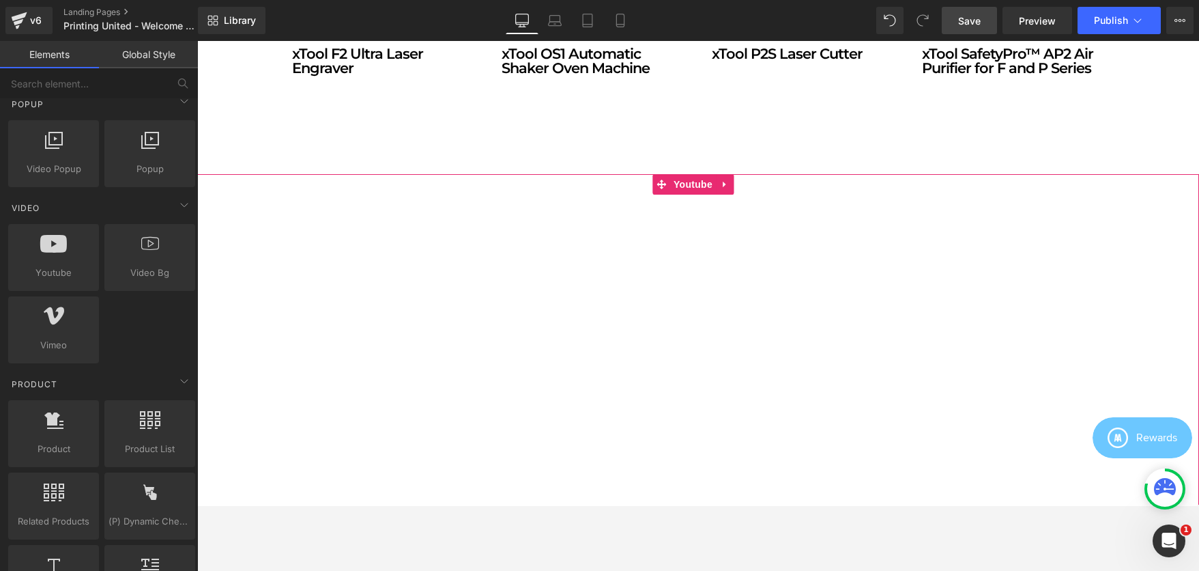
scroll to position [1949, 0]
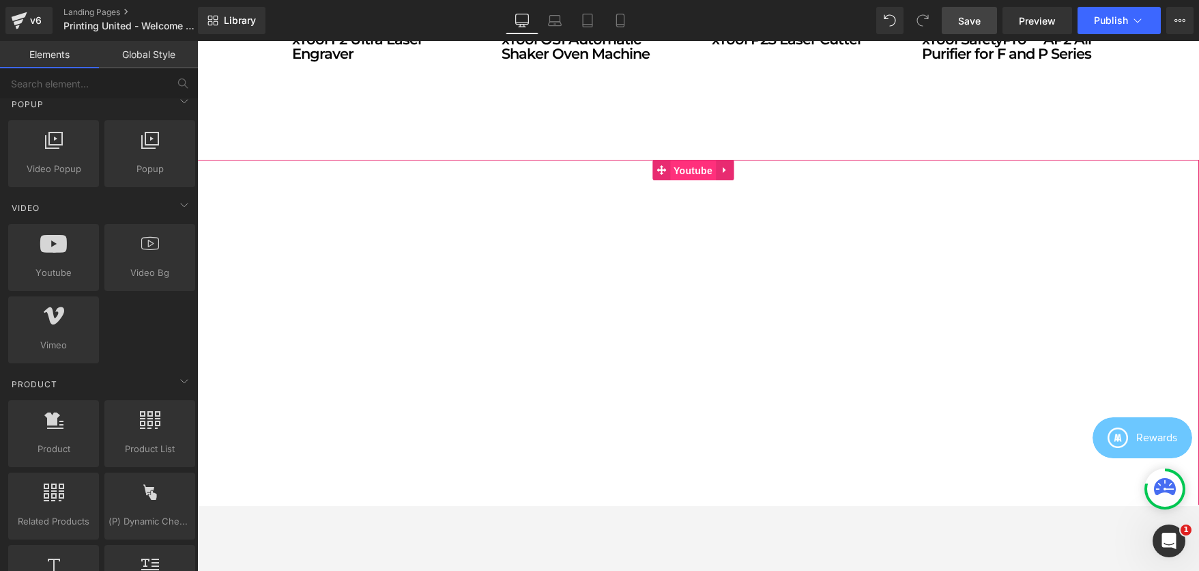
click at [698, 168] on span "Youtube" at bounding box center [693, 170] width 46 height 20
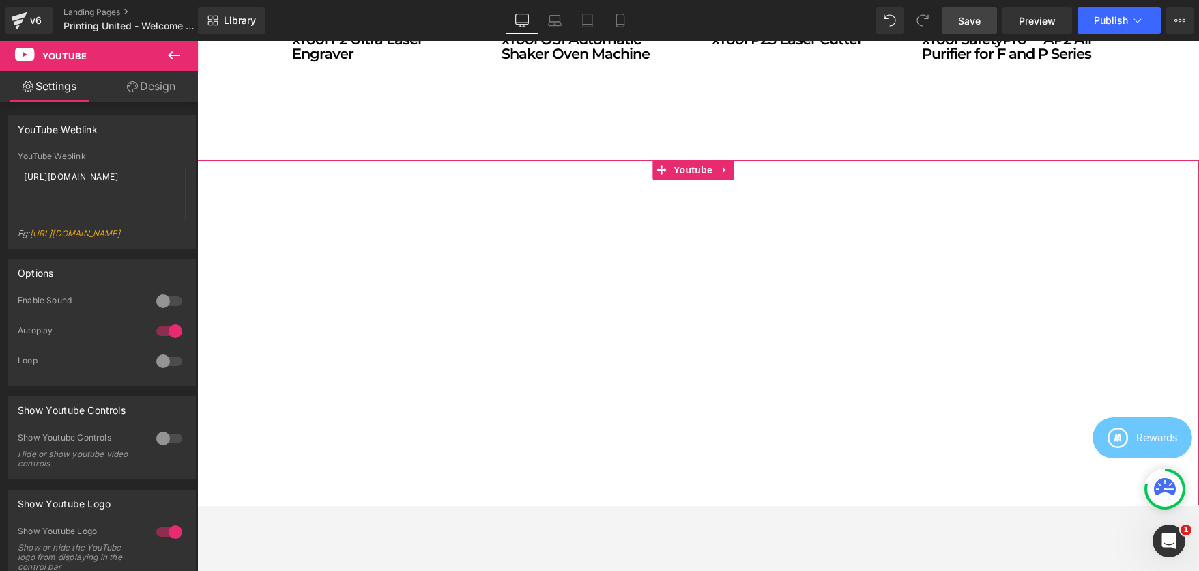
click at [169, 307] on div at bounding box center [169, 301] width 33 height 22
click at [954, 18] on link "Save" at bounding box center [969, 20] width 55 height 27
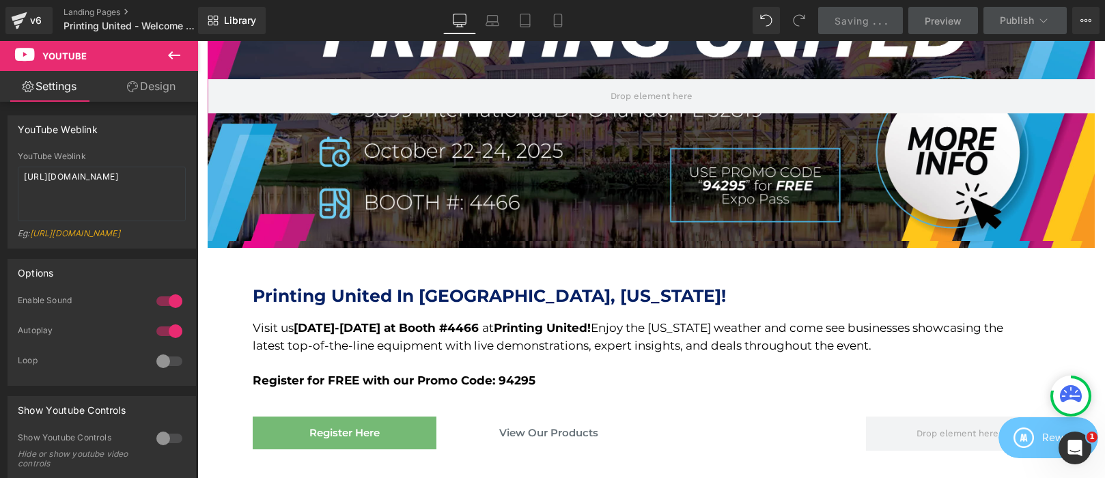
scroll to position [0, 0]
